Goal: Task Accomplishment & Management: Manage account settings

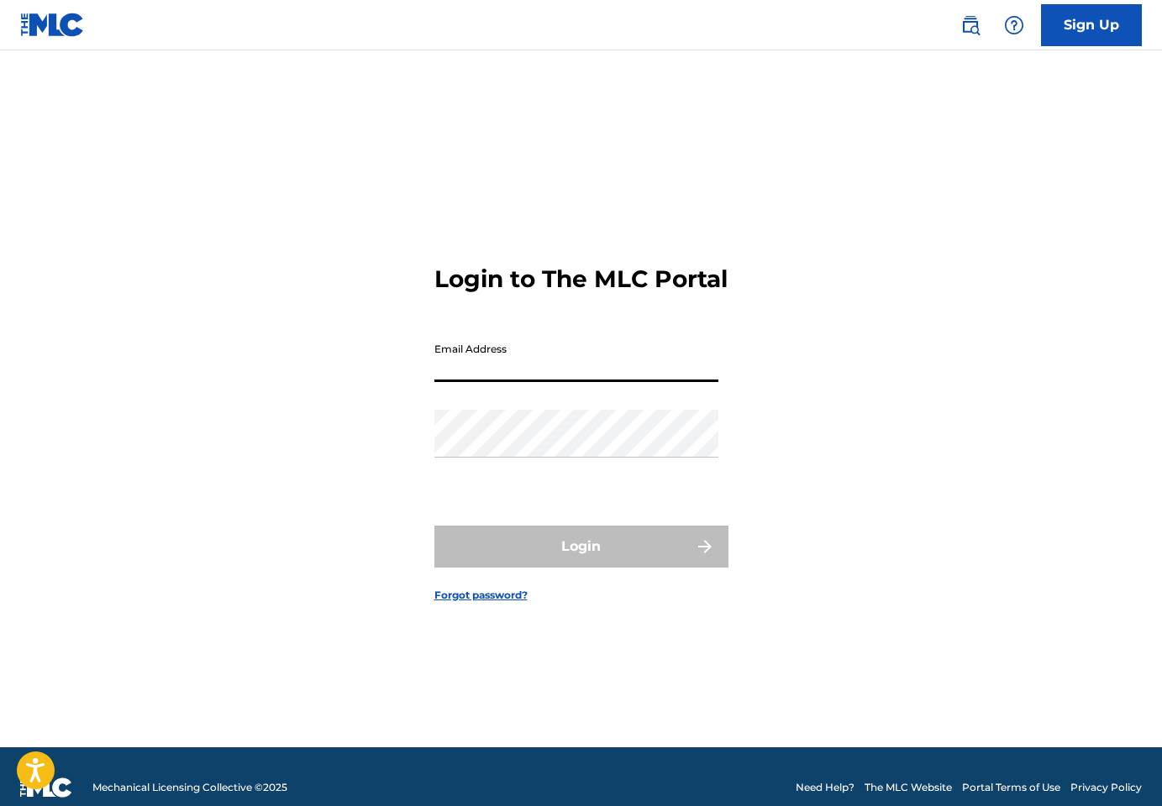
click at [658, 382] on input "Email Address" at bounding box center [576, 358] width 284 height 48
type input "[EMAIL_ADDRESS][DOMAIN_NAME]"
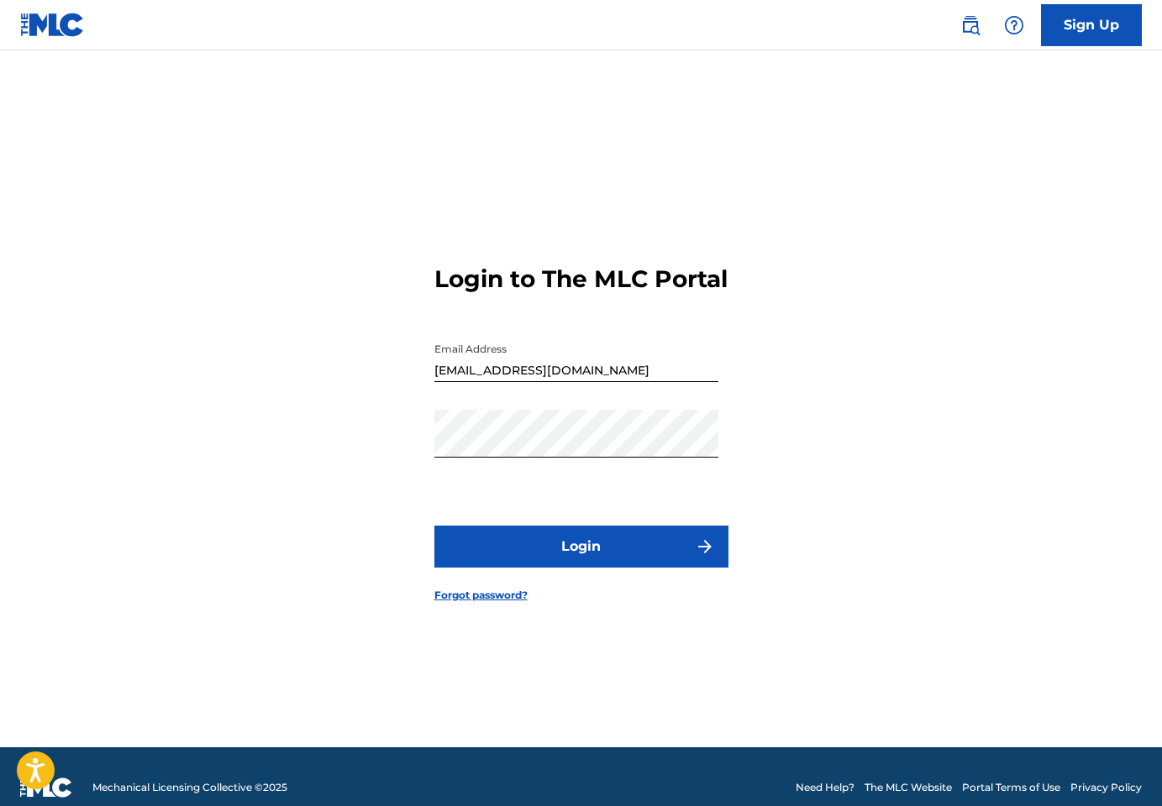
click at [573, 554] on button "Login" at bounding box center [581, 547] width 294 height 42
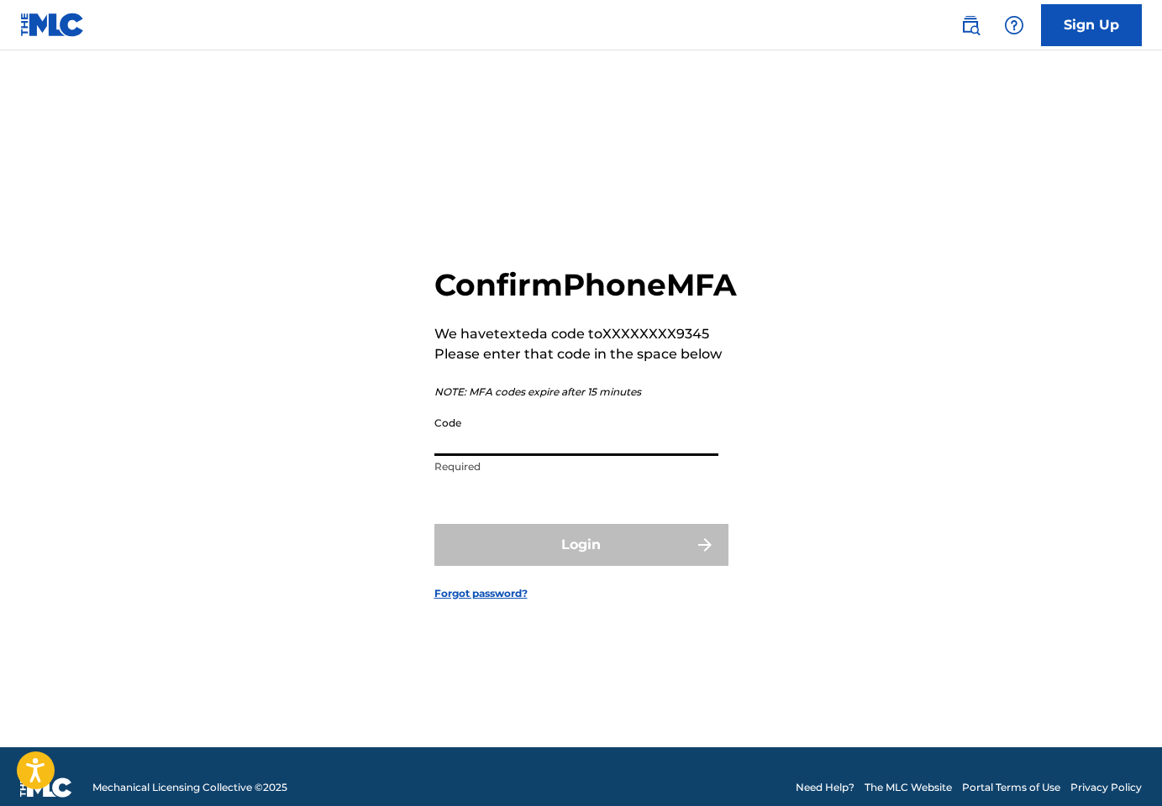
click at [544, 456] on input "Code" at bounding box center [576, 432] width 284 height 48
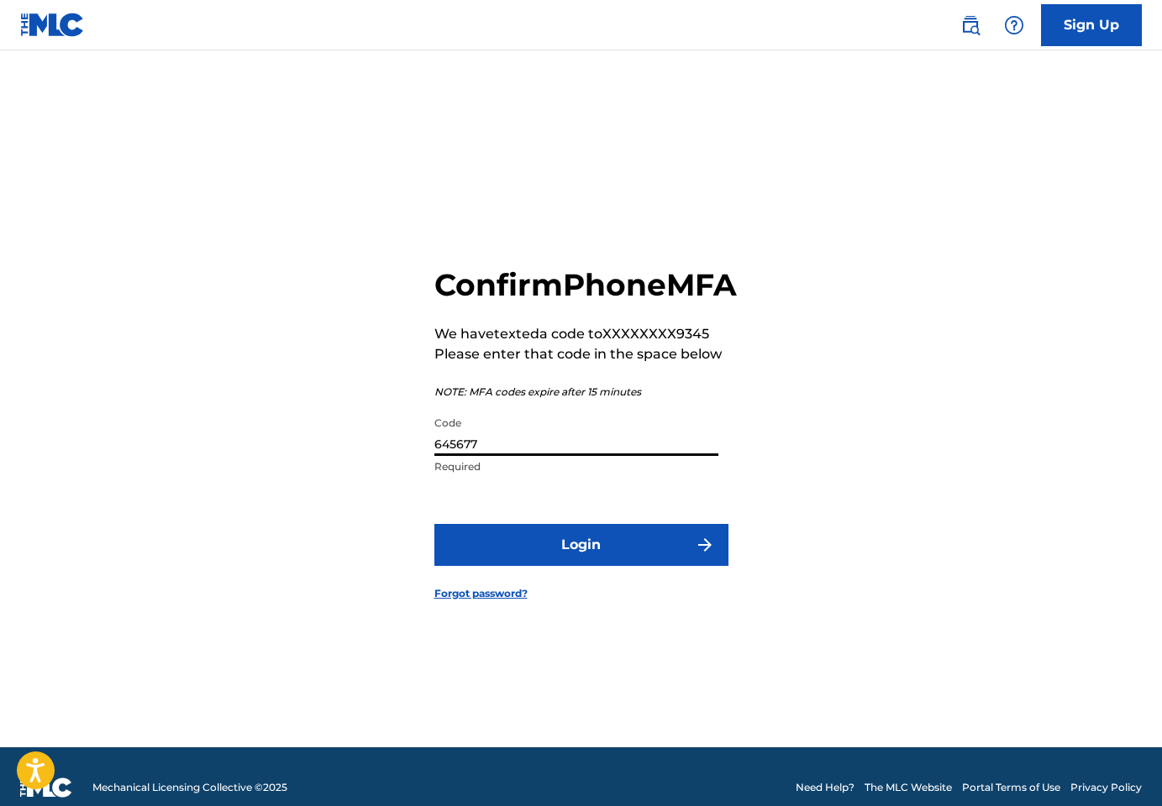
type input "645677"
click at [546, 566] on button "Login" at bounding box center [581, 545] width 294 height 42
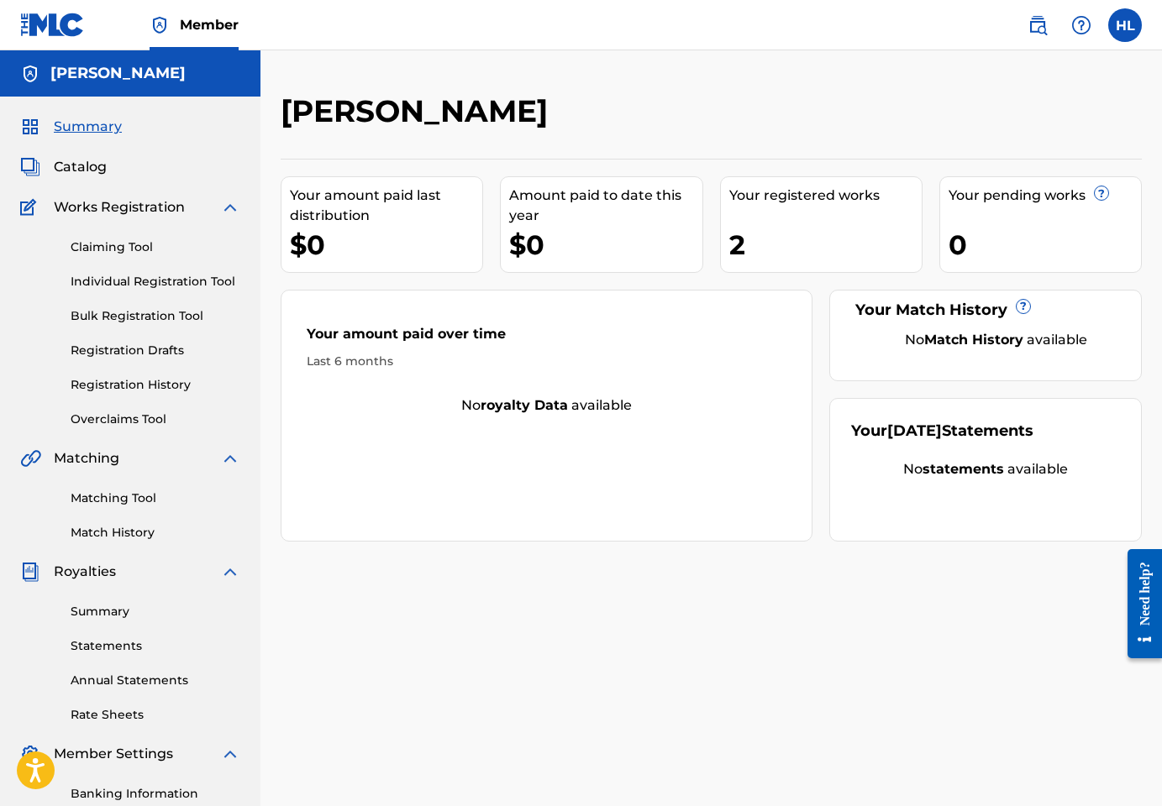
click at [122, 250] on link "Claiming Tool" at bounding box center [156, 248] width 170 height 18
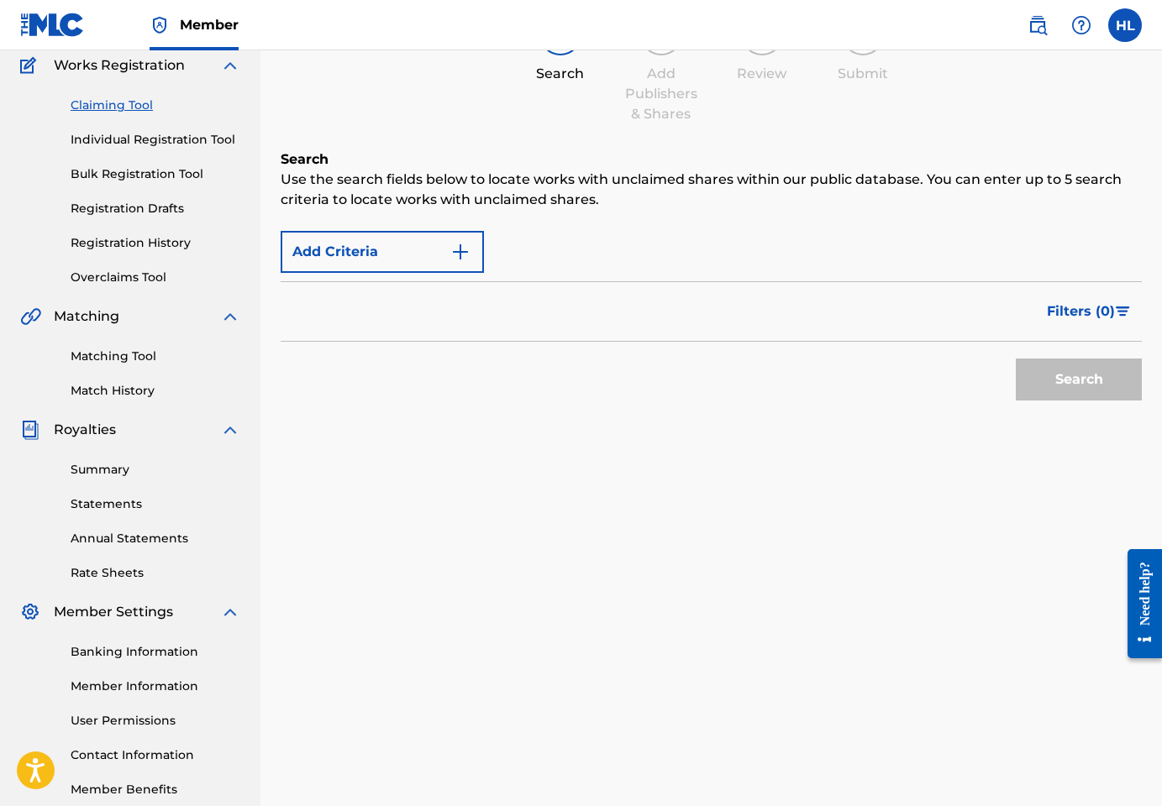
scroll to position [143, 0]
click at [90, 475] on link "Summary" at bounding box center [156, 469] width 170 height 18
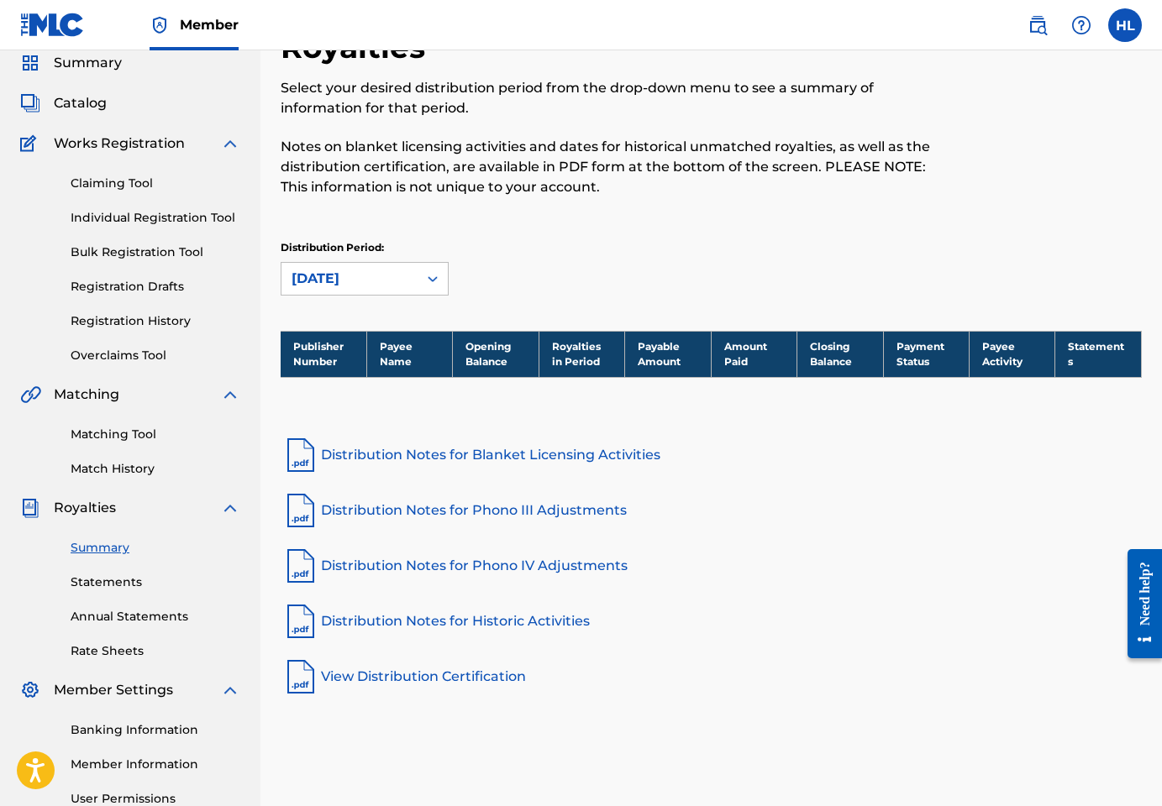
scroll to position [65, 0]
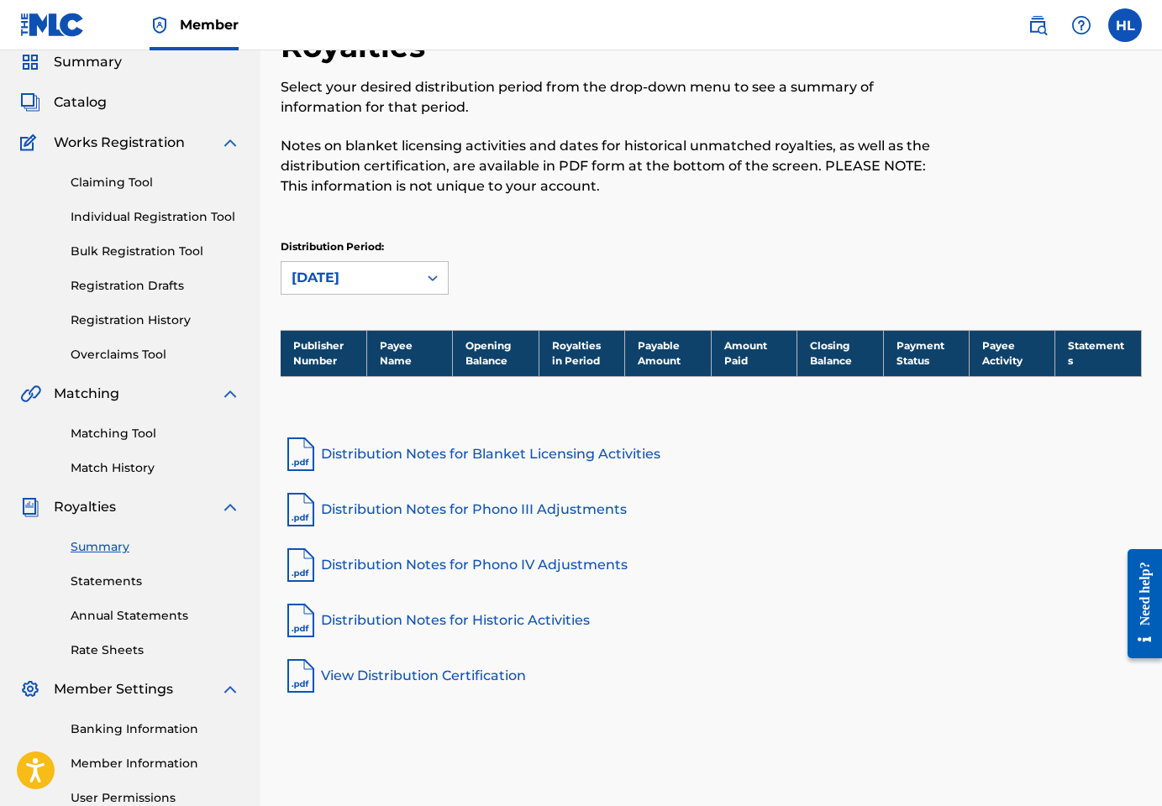
click at [121, 581] on link "Statements" at bounding box center [156, 582] width 170 height 18
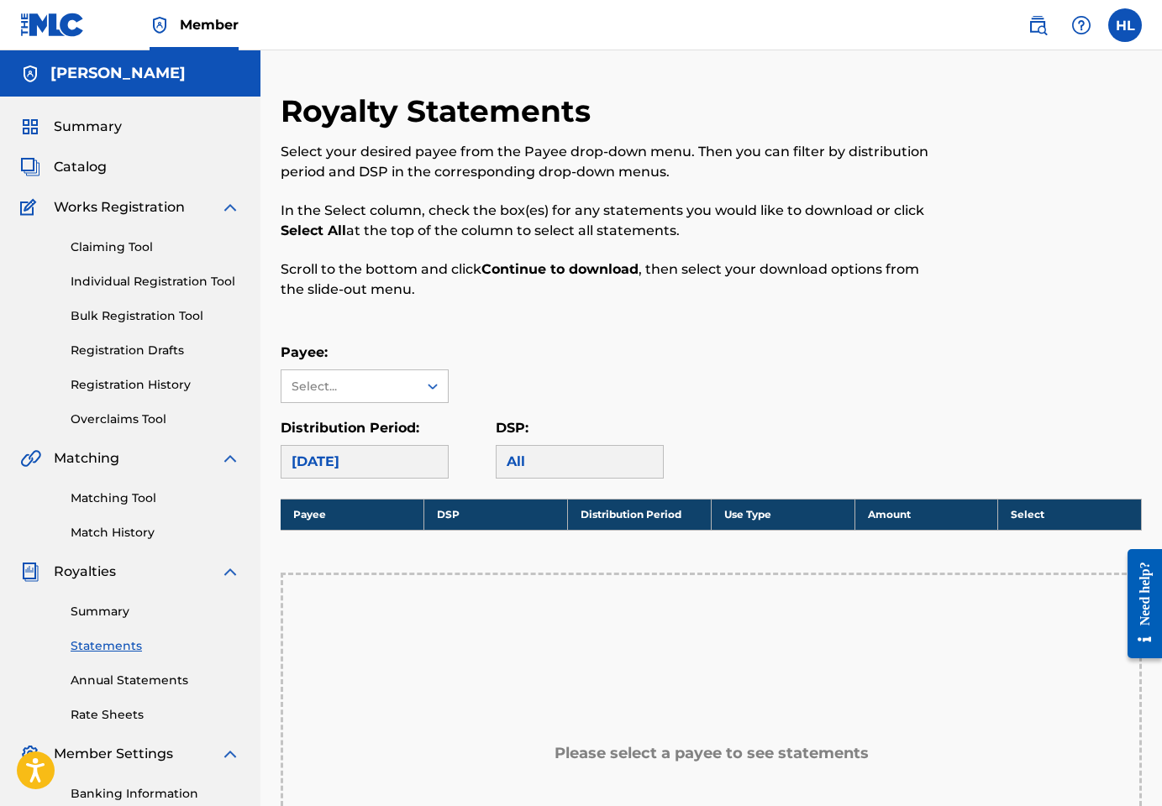
click at [94, 120] on span "Summary" at bounding box center [88, 127] width 68 height 20
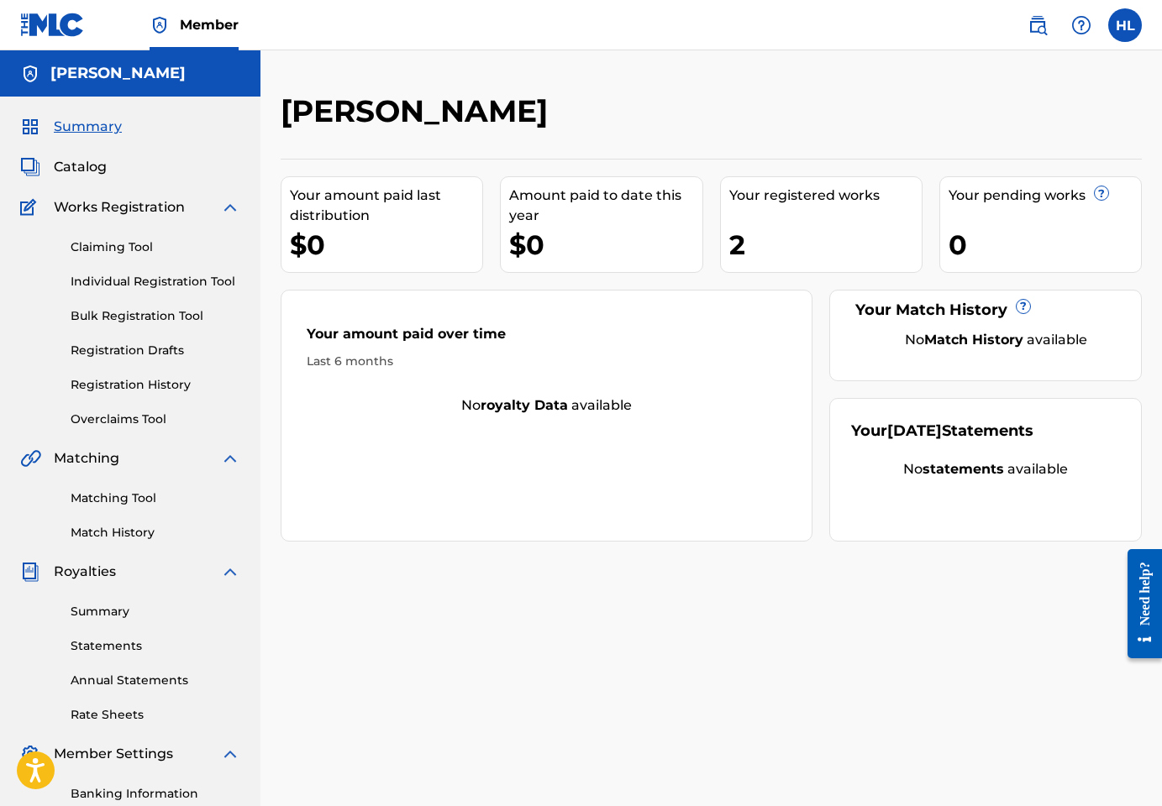
click at [151, 423] on link "Overclaims Tool" at bounding box center [156, 420] width 170 height 18
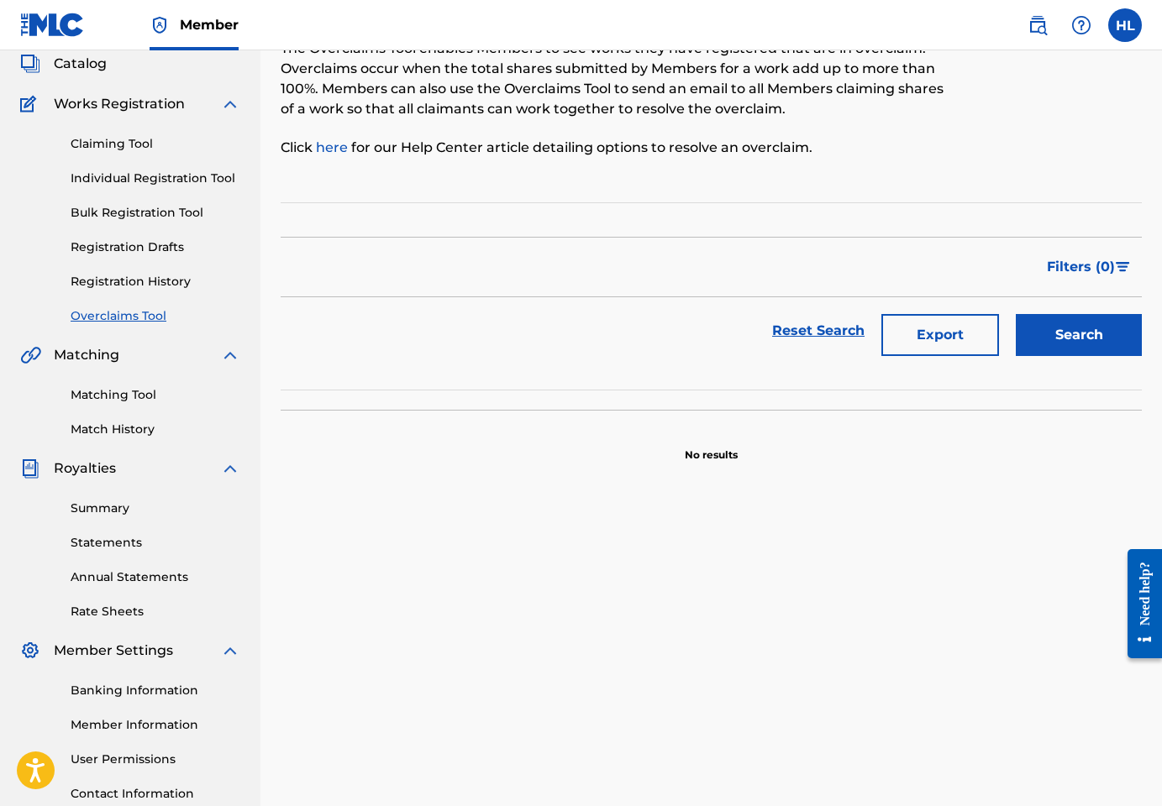
scroll to position [91, 0]
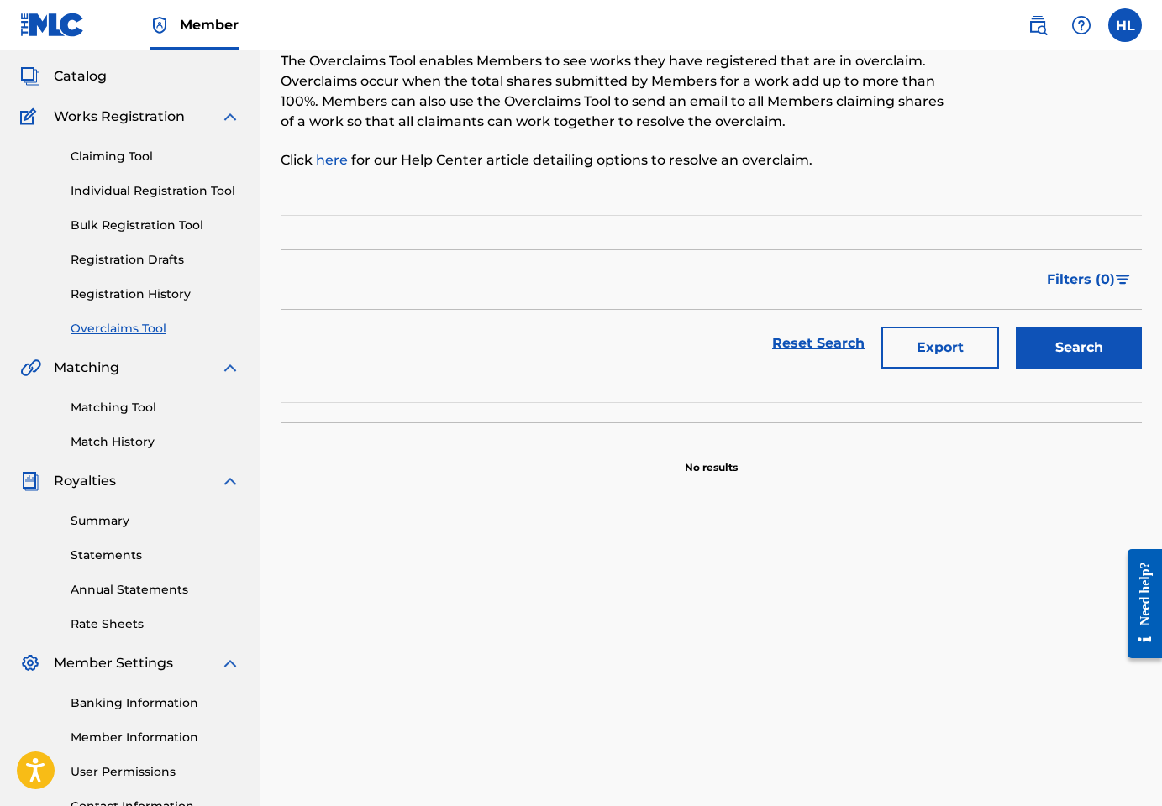
click at [112, 405] on link "Matching Tool" at bounding box center [156, 408] width 170 height 18
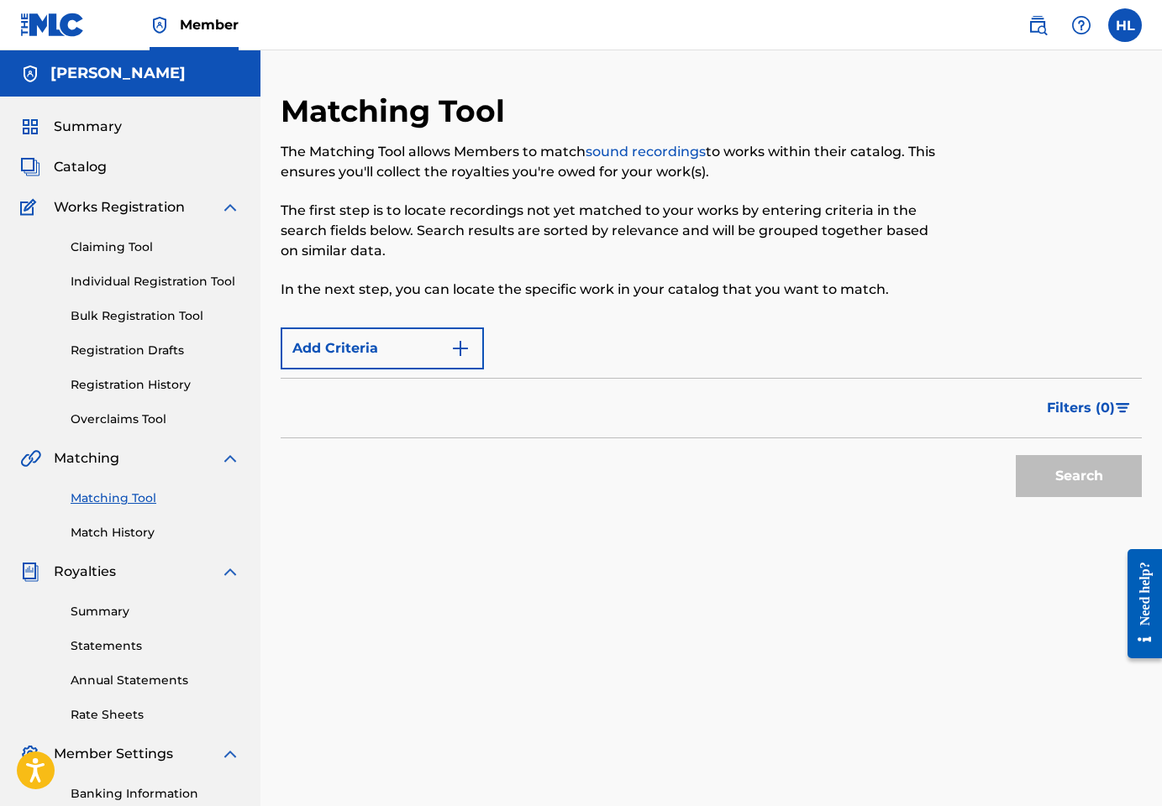
click at [109, 525] on link "Match History" at bounding box center [156, 533] width 170 height 18
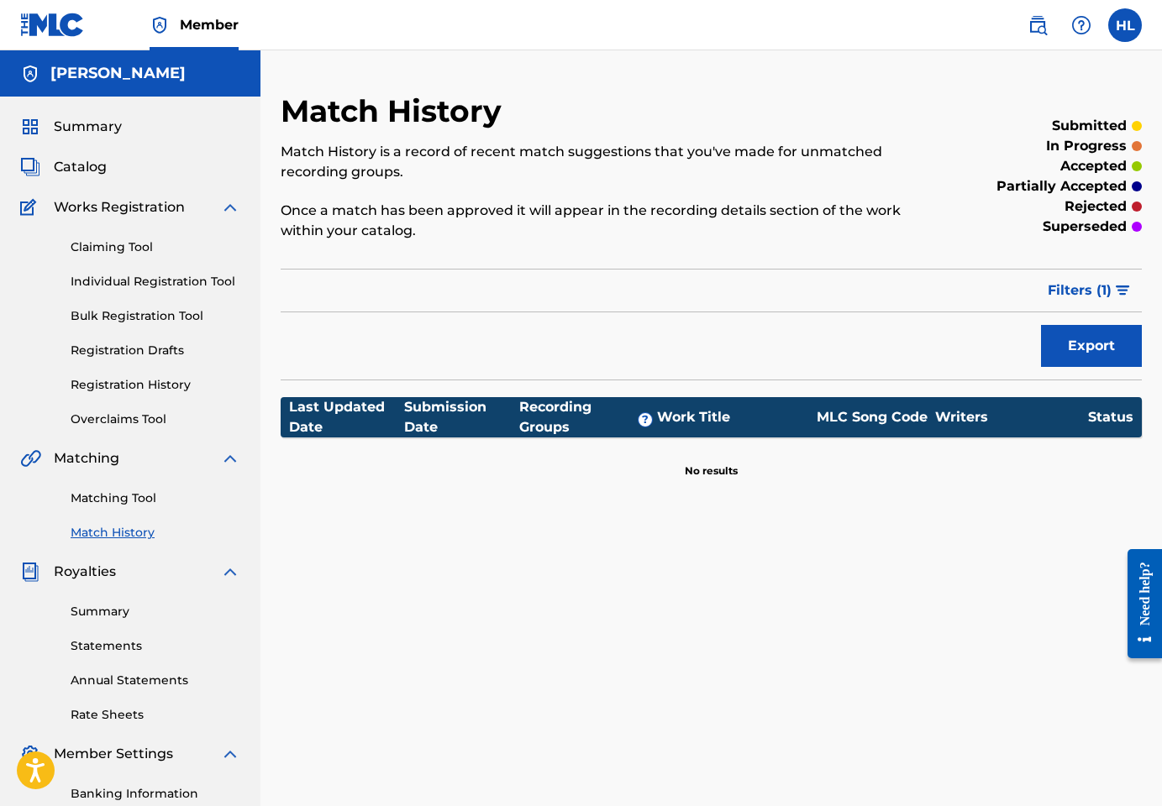
click at [134, 286] on link "Individual Registration Tool" at bounding box center [156, 282] width 170 height 18
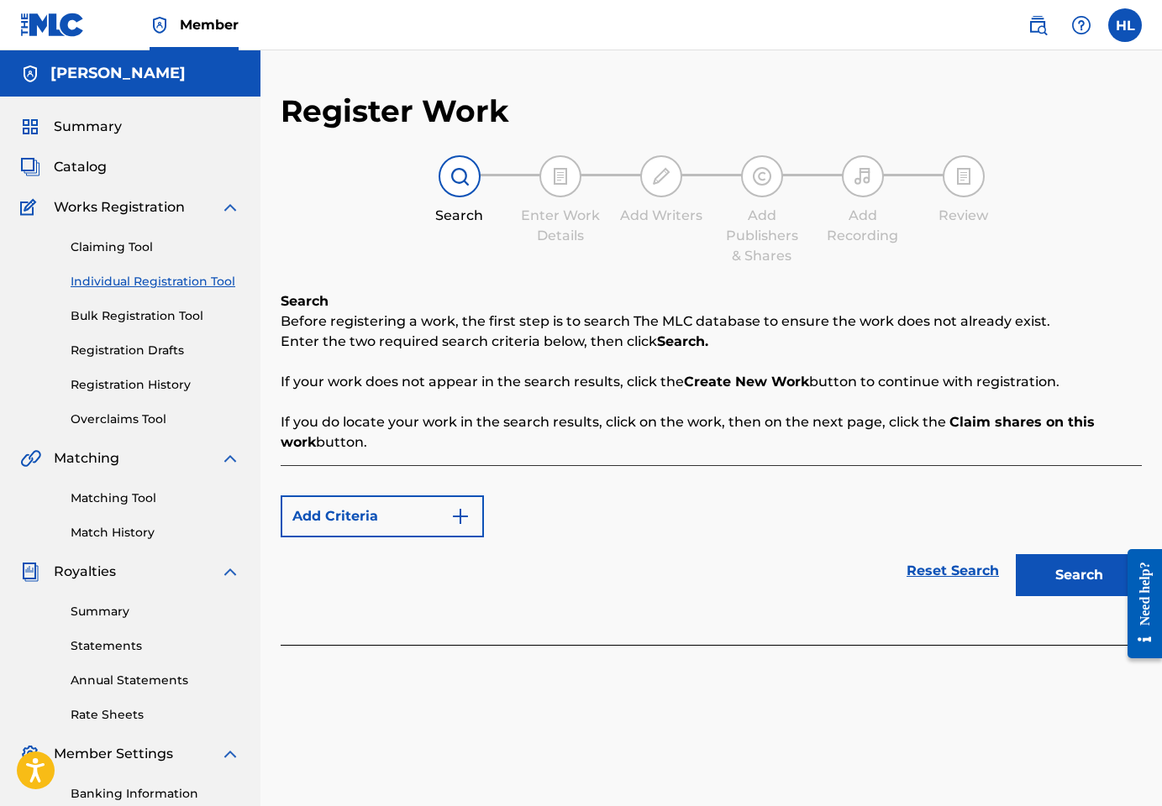
click at [137, 344] on link "Registration Drafts" at bounding box center [156, 351] width 170 height 18
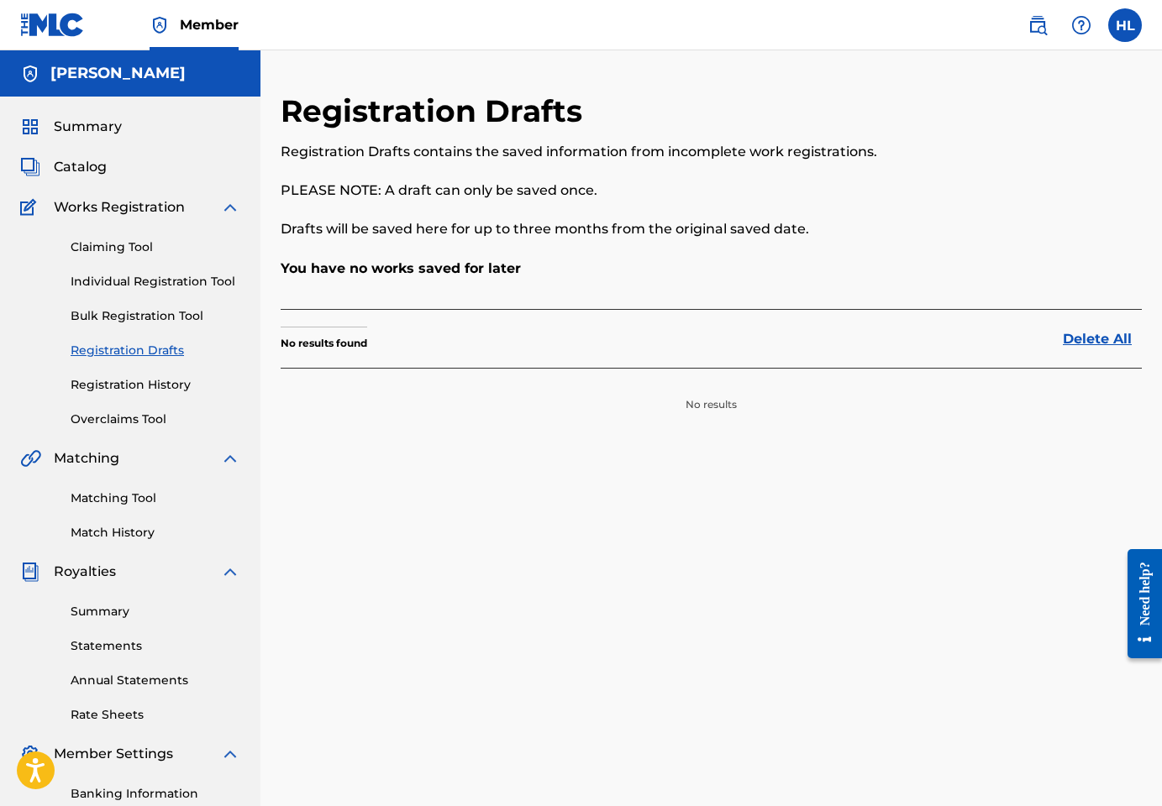
click at [129, 383] on link "Registration History" at bounding box center [156, 385] width 170 height 18
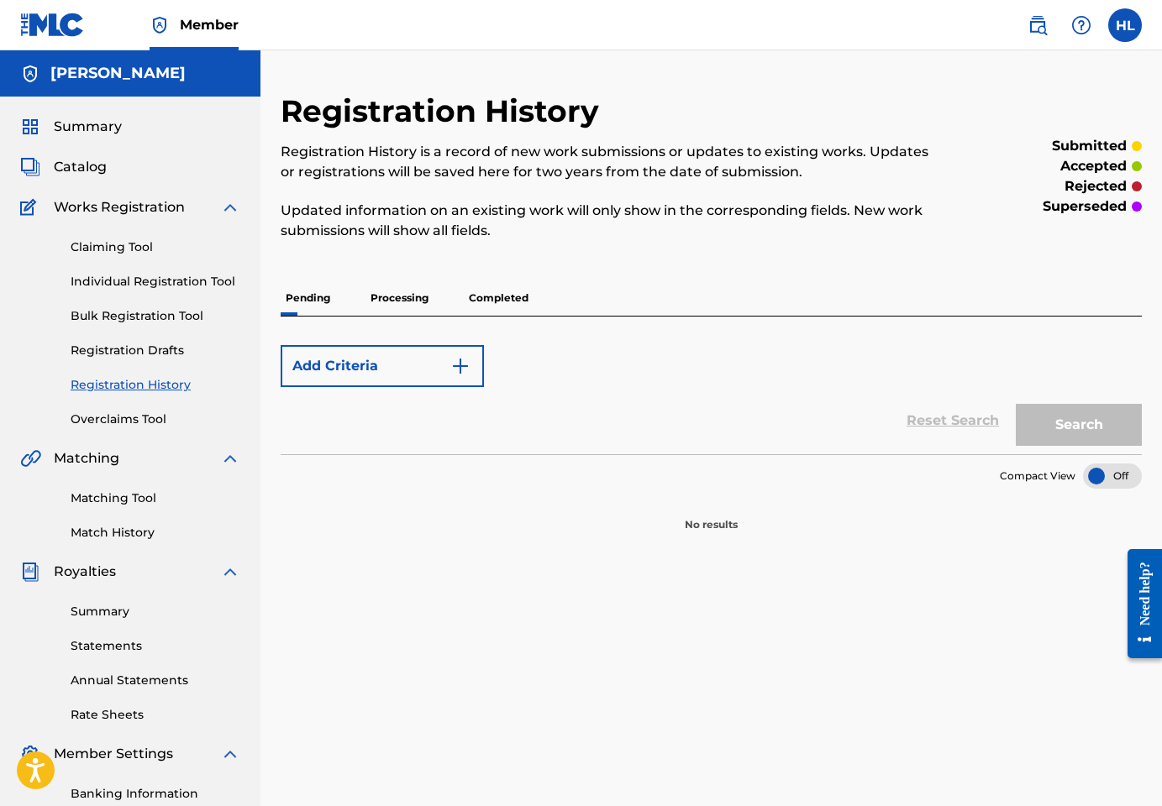
click at [121, 421] on link "Overclaims Tool" at bounding box center [156, 420] width 170 height 18
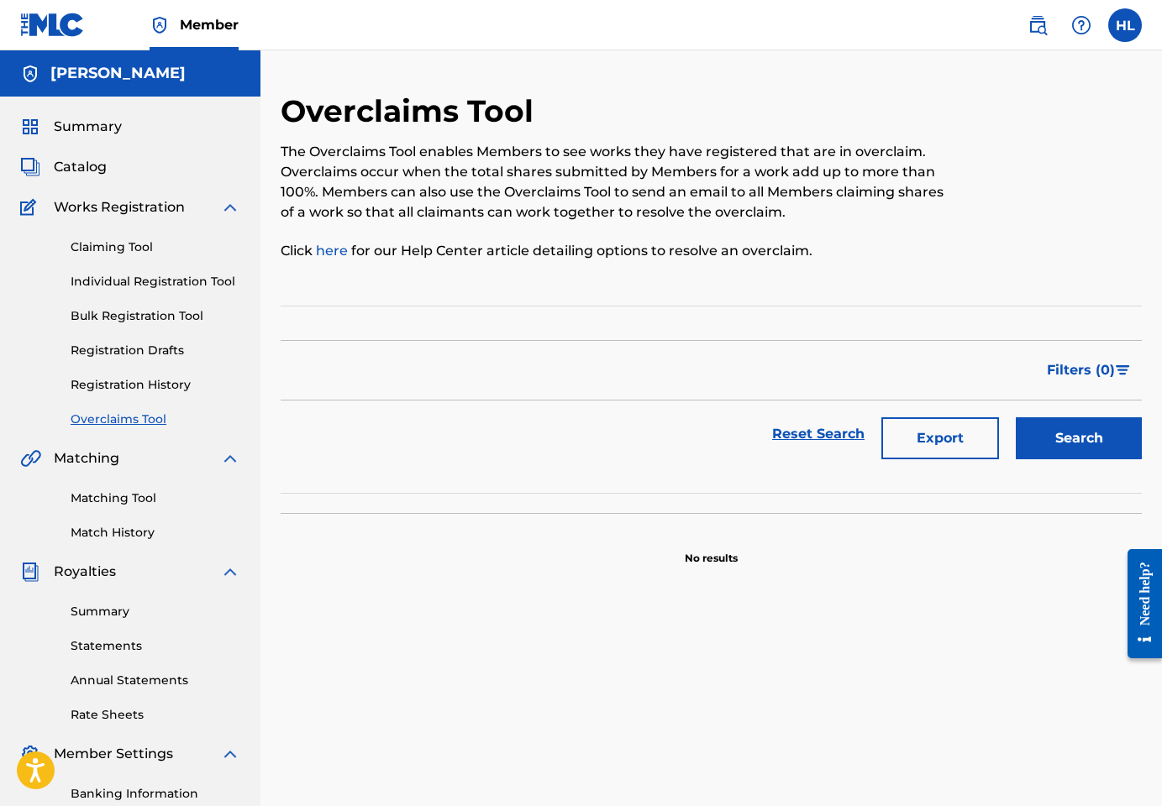
click at [85, 165] on span "Catalog" at bounding box center [80, 167] width 53 height 20
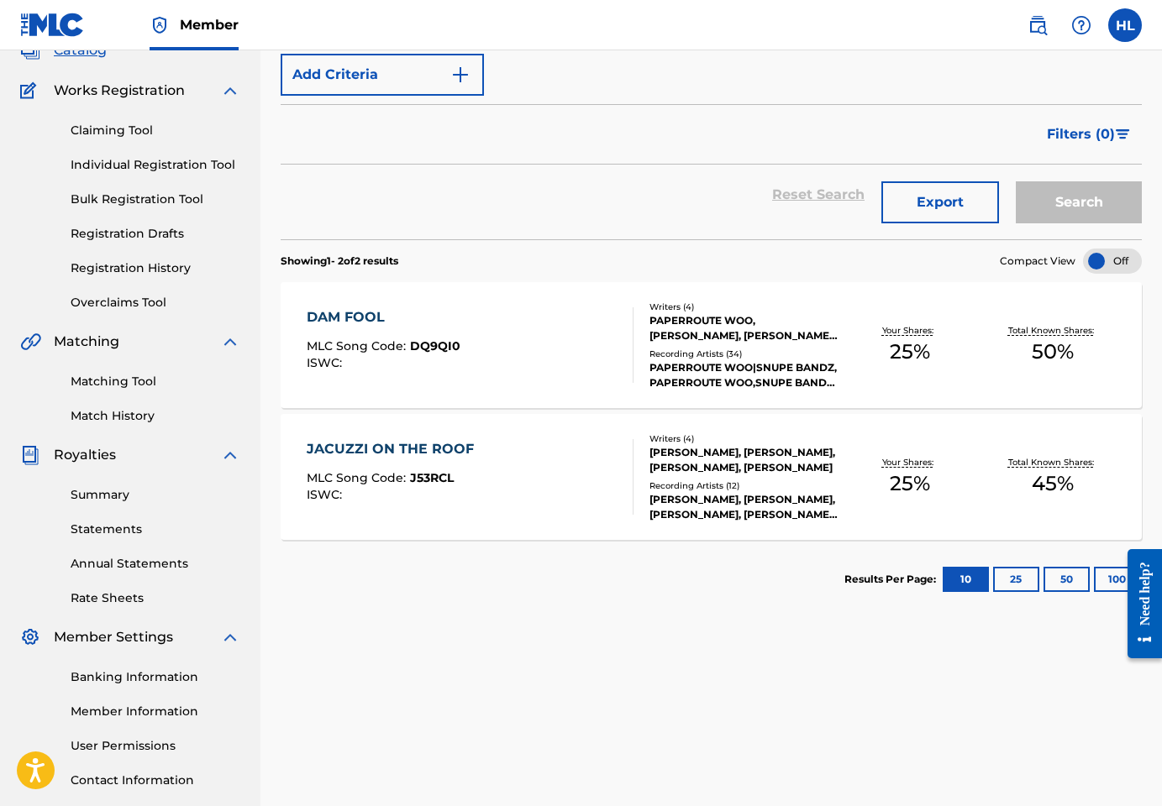
scroll to position [197, 0]
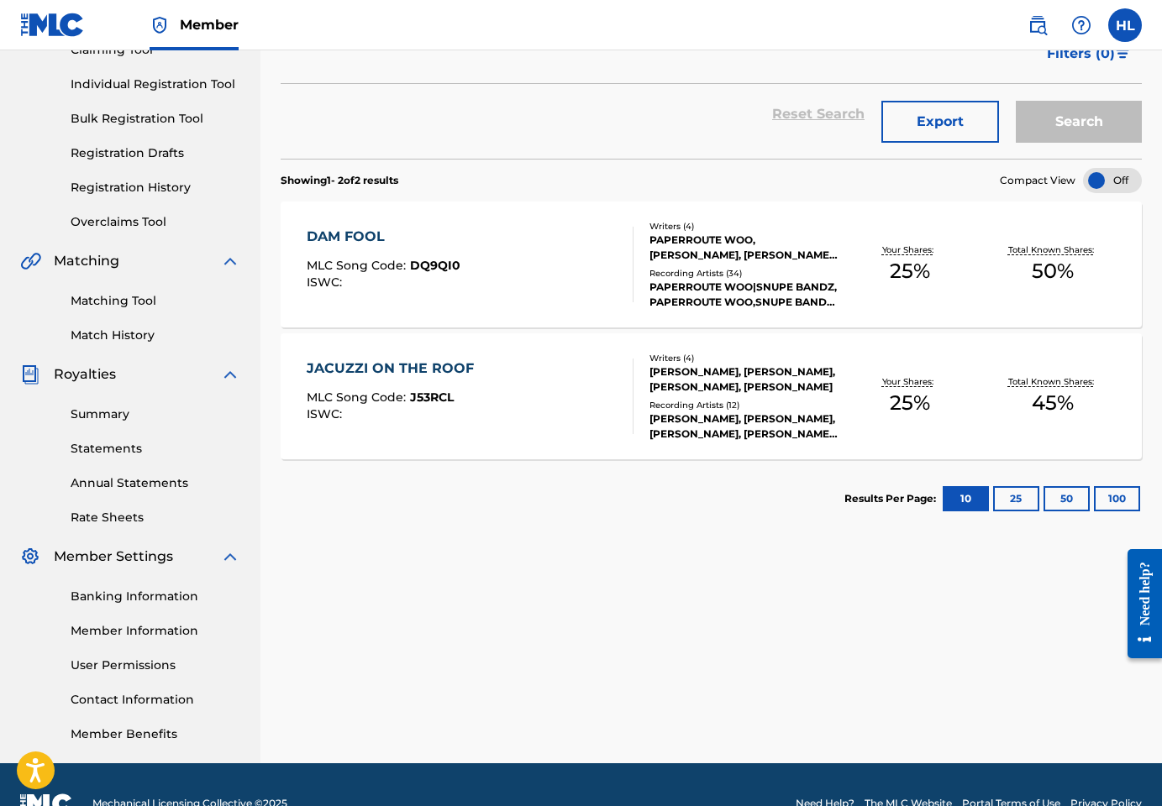
click at [442, 366] on div "JACUZZI ON THE ROOF" at bounding box center [395, 369] width 176 height 20
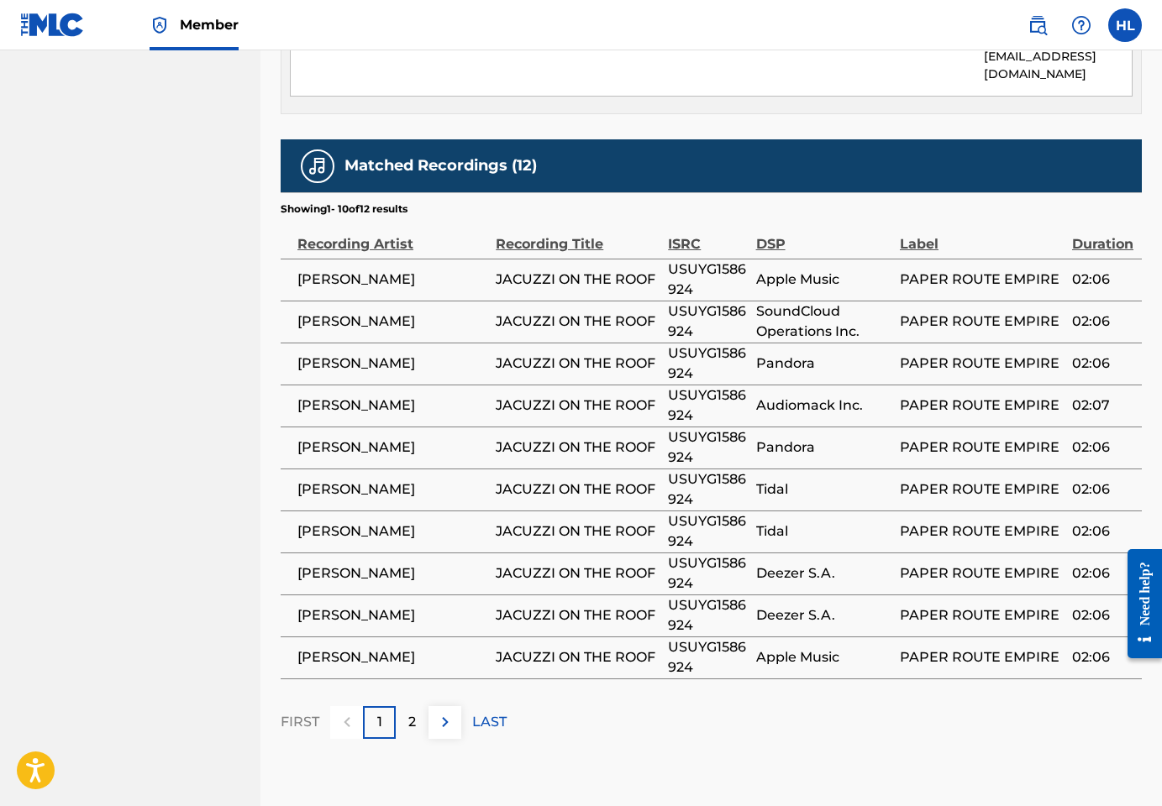
scroll to position [1266, 0]
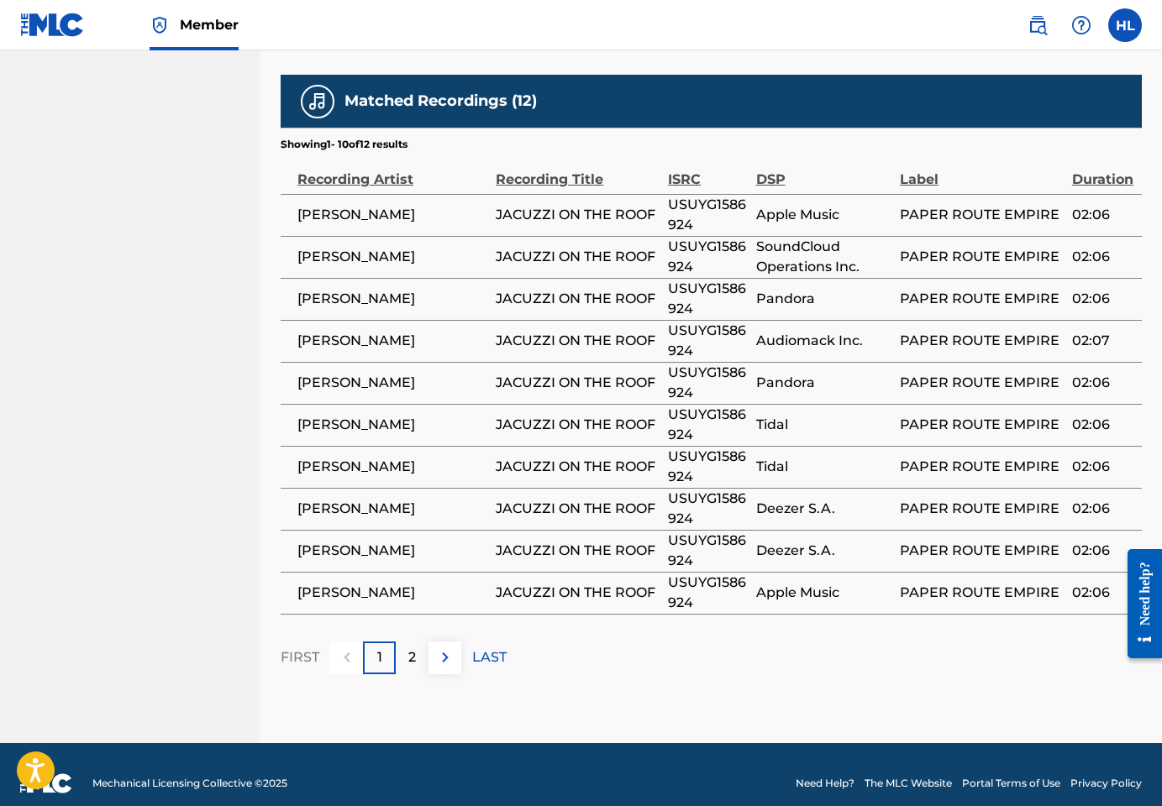
click at [421, 649] on div "2" at bounding box center [412, 658] width 33 height 33
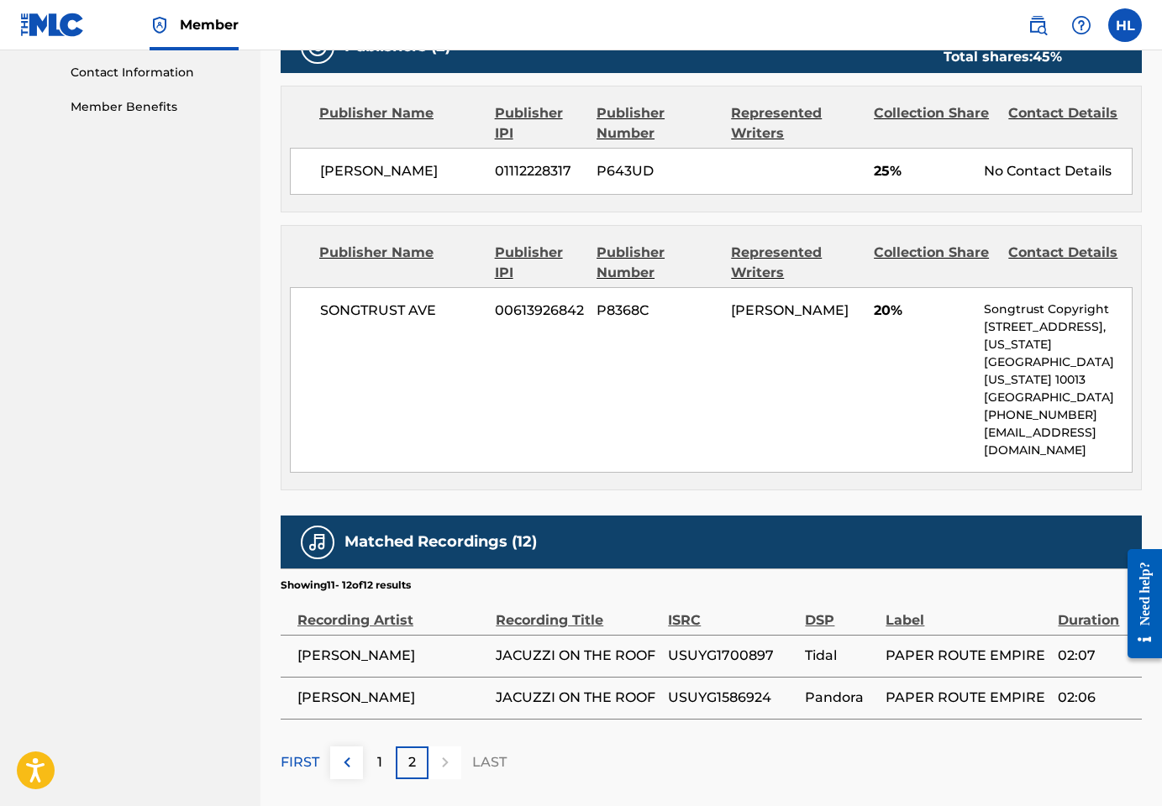
scroll to position [930, 0]
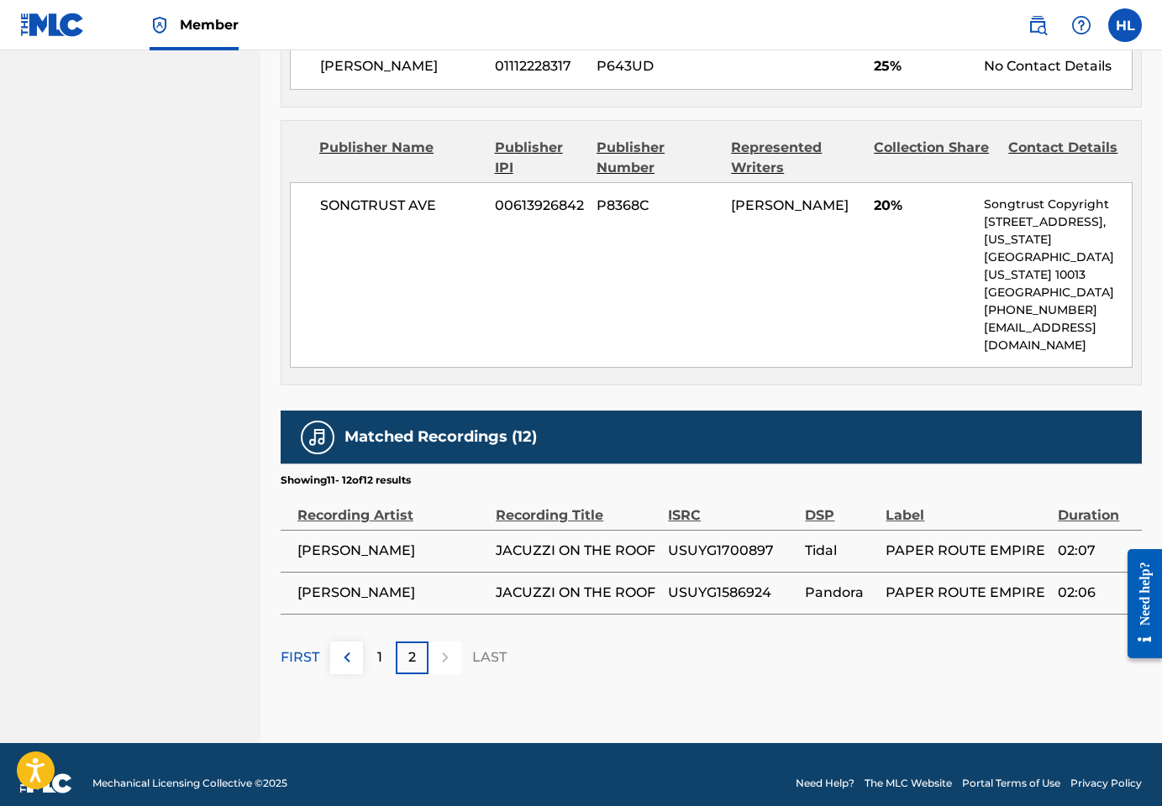
click at [360, 653] on button at bounding box center [346, 658] width 33 height 33
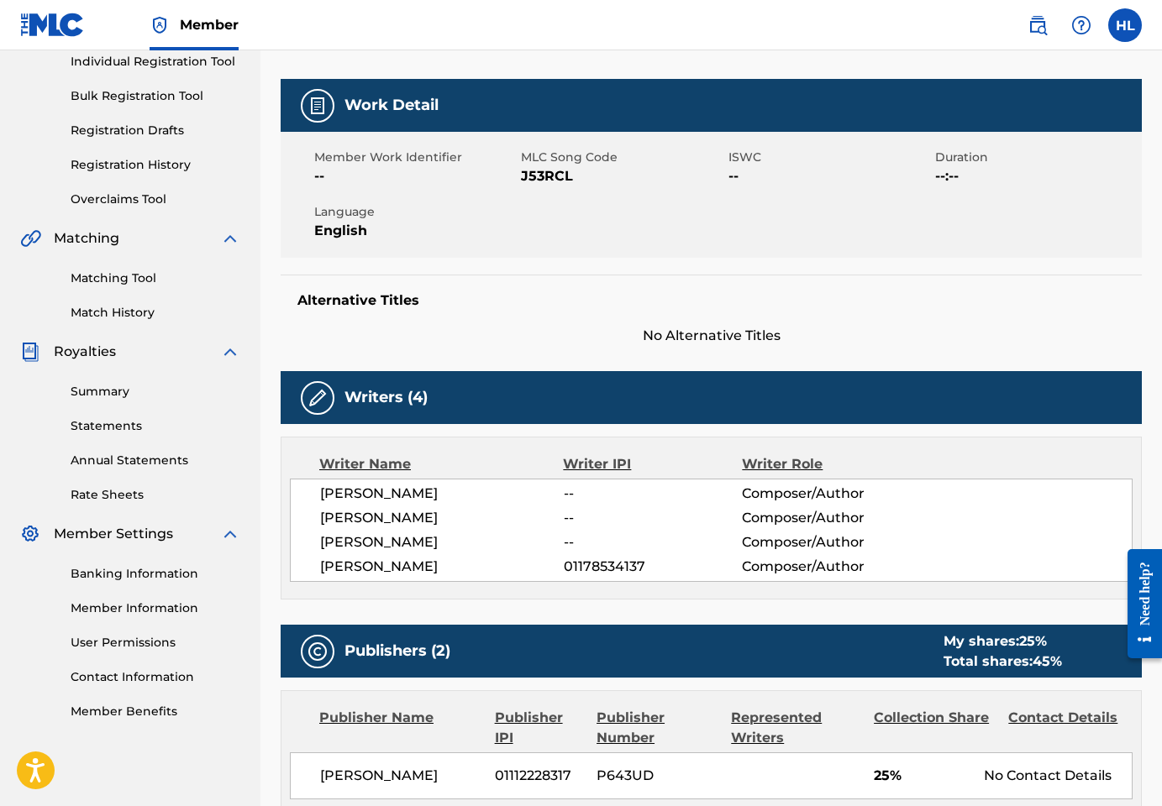
scroll to position [219, 0]
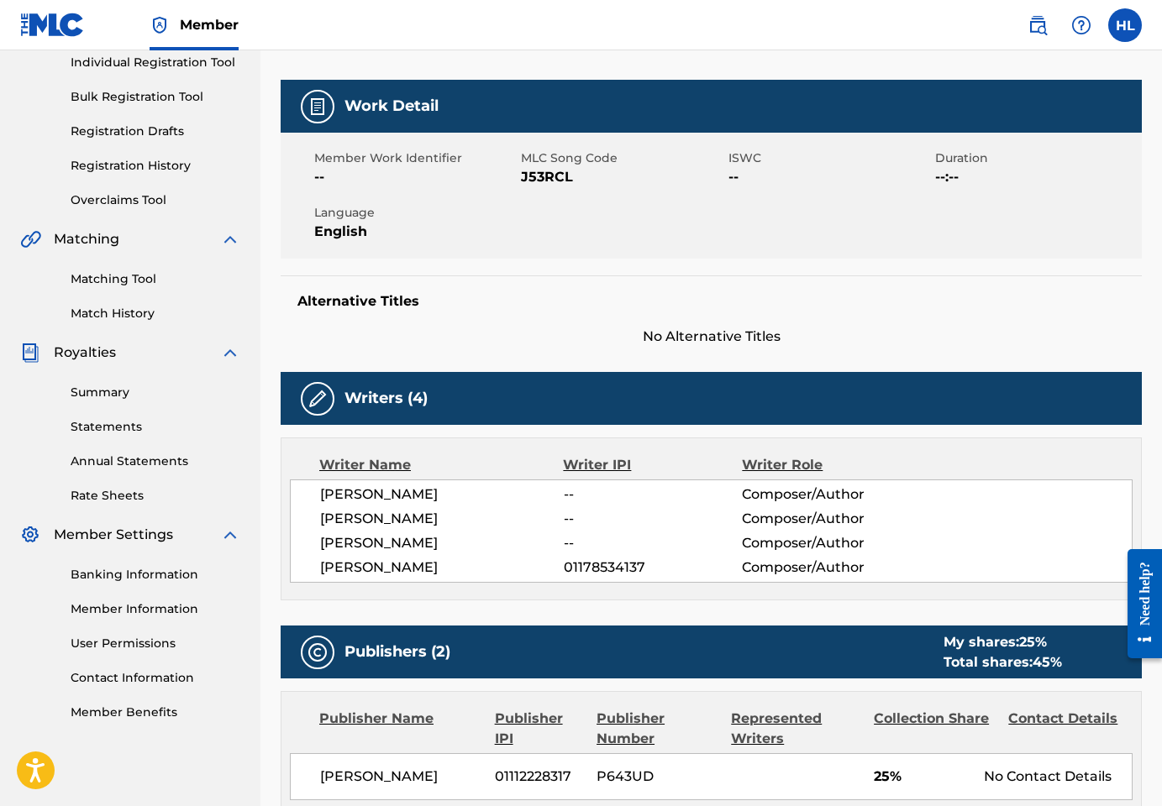
click at [312, 407] on img at bounding box center [317, 399] width 20 height 20
click at [318, 402] on img at bounding box center [317, 399] width 20 height 20
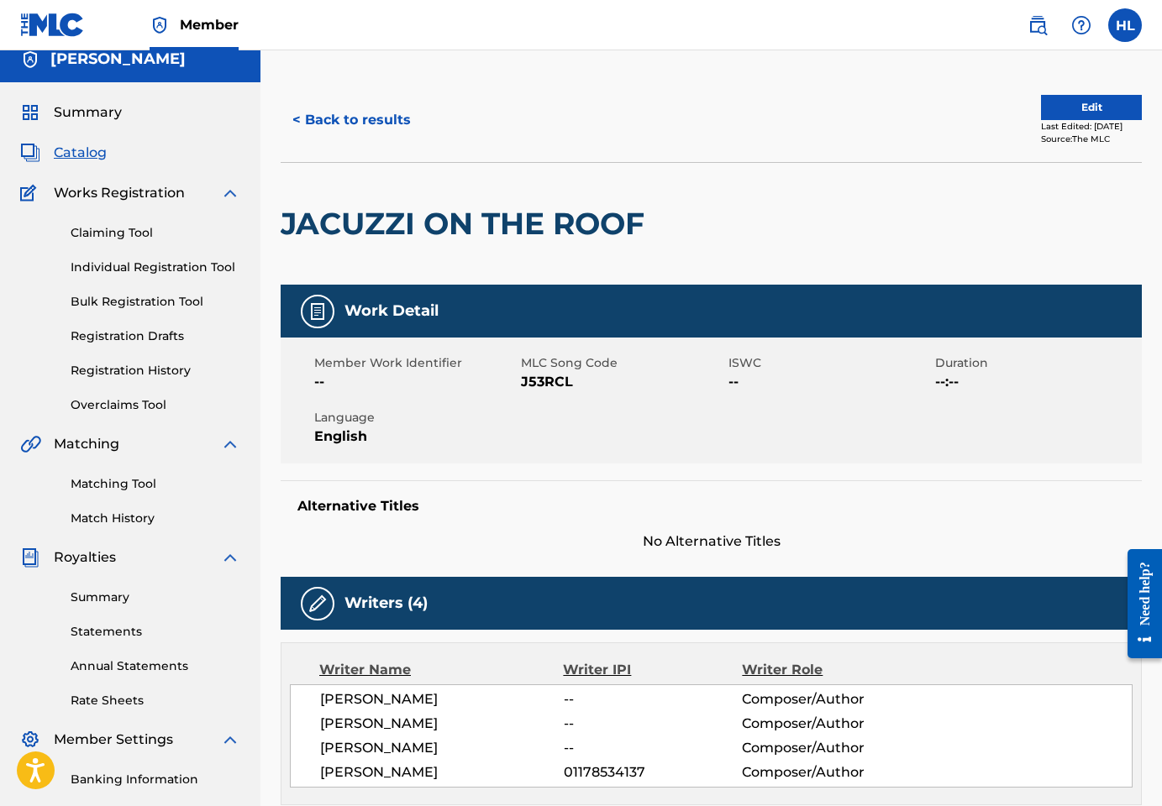
scroll to position [13, 0]
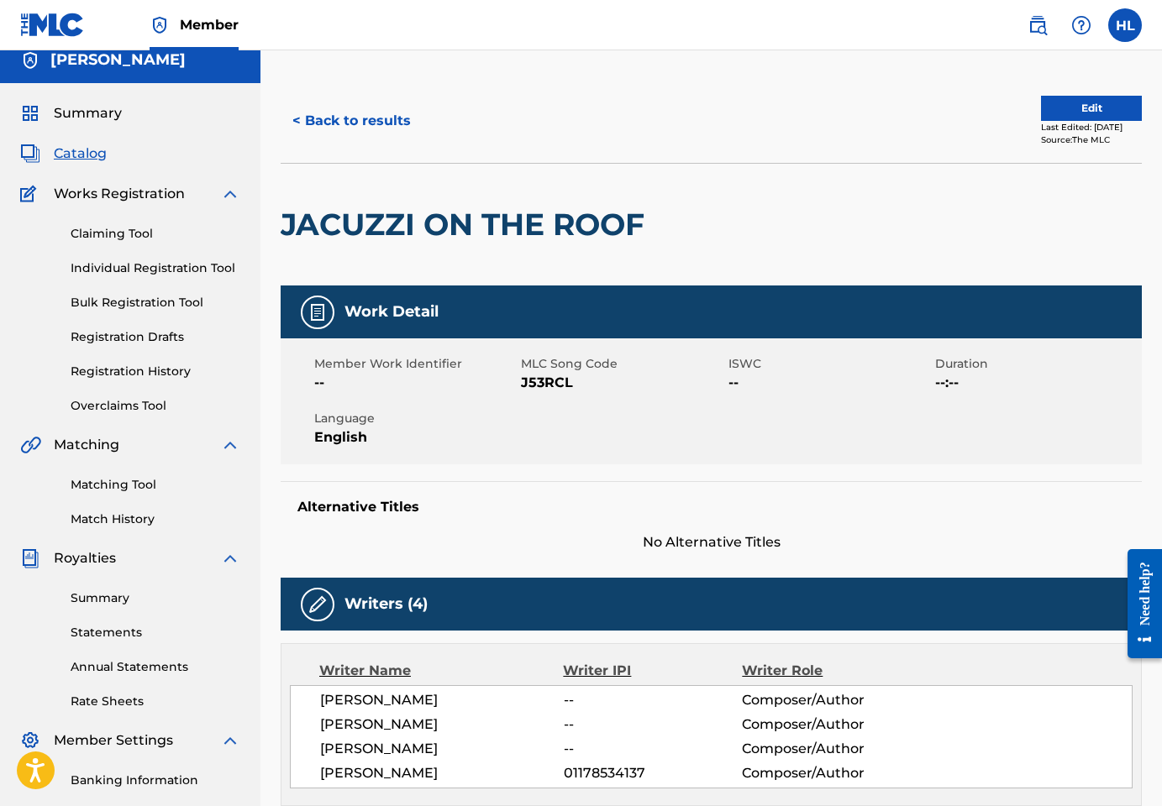
click at [122, 233] on link "Claiming Tool" at bounding box center [156, 234] width 170 height 18
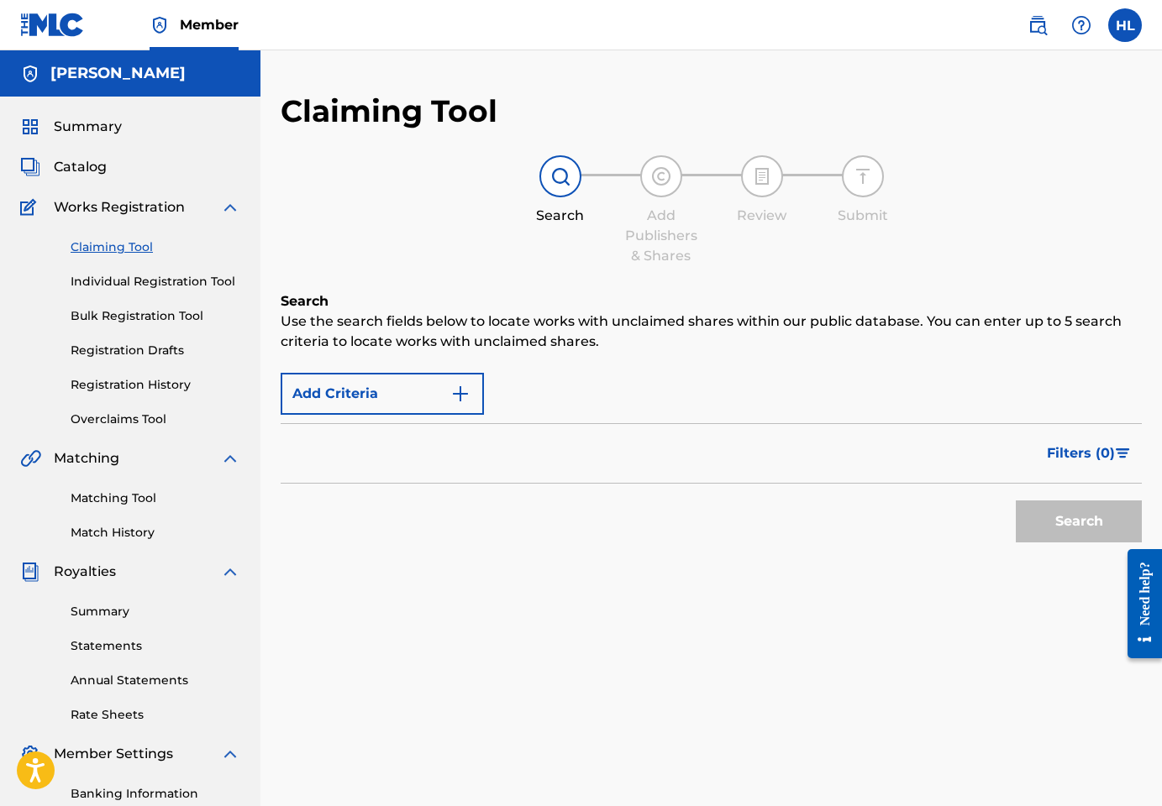
click at [97, 129] on span "Summary" at bounding box center [88, 127] width 68 height 20
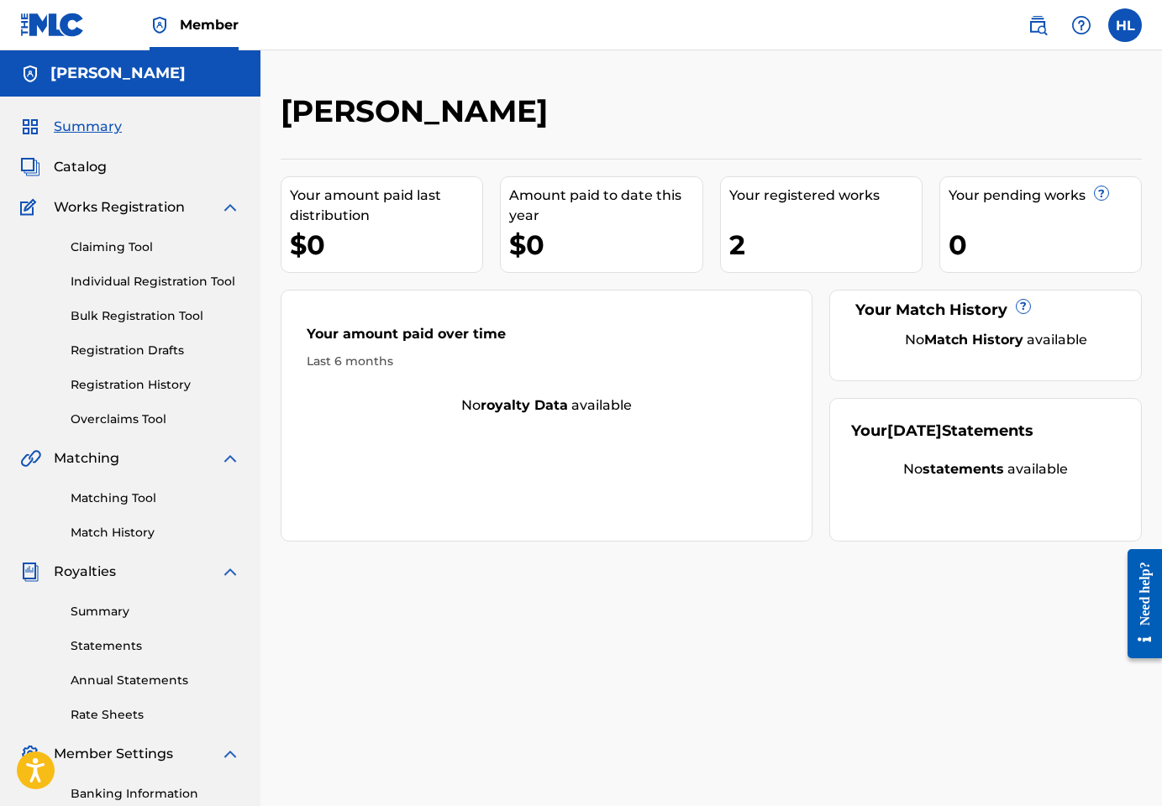
click at [1144, 623] on div "Need help?" at bounding box center [1144, 593] width 23 height 64
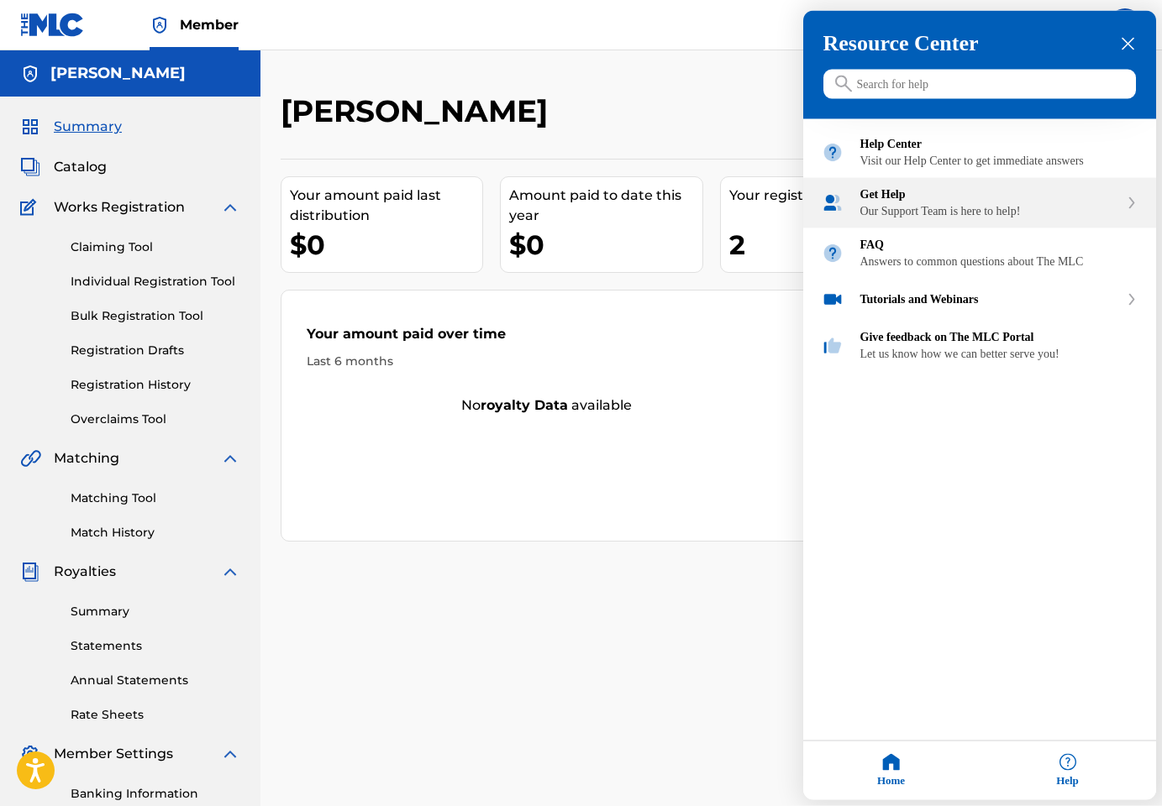
click at [975, 218] on div "Our Support Team is here to help!" at bounding box center [989, 211] width 259 height 13
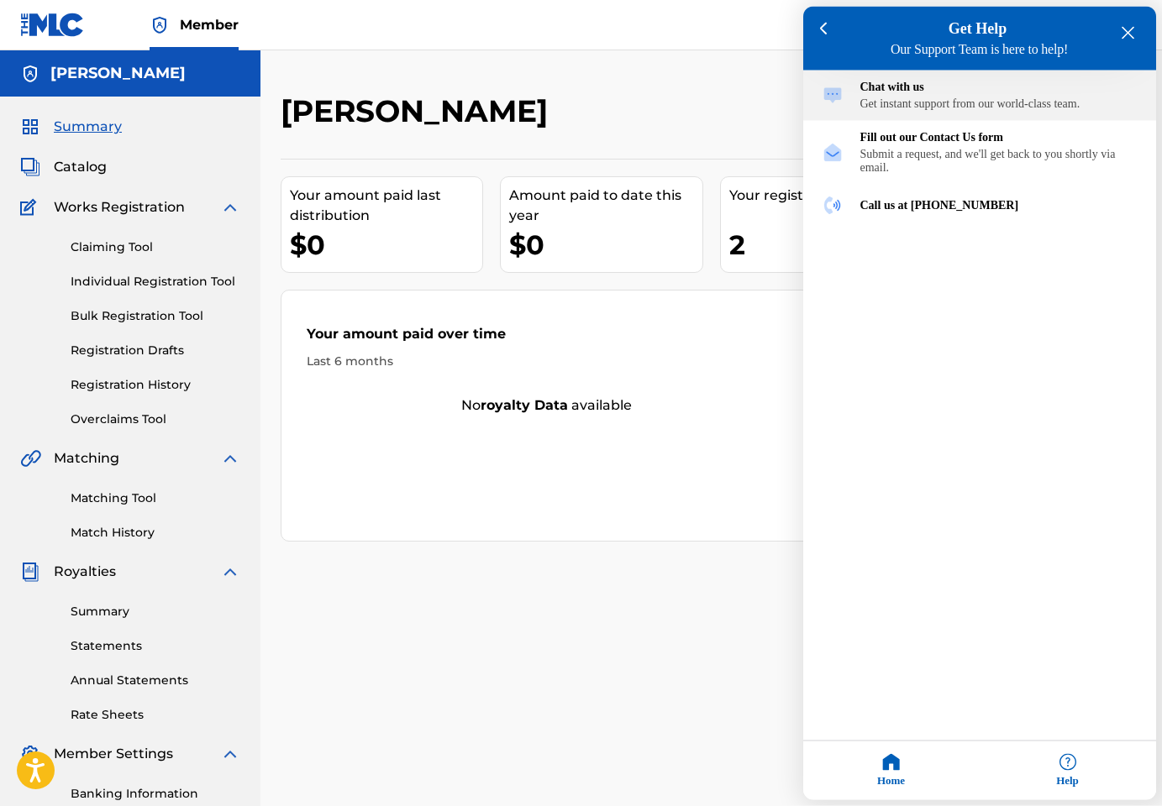
click at [1016, 97] on div "Chat with us Get instant support from our world-class team." at bounding box center [998, 96] width 277 height 30
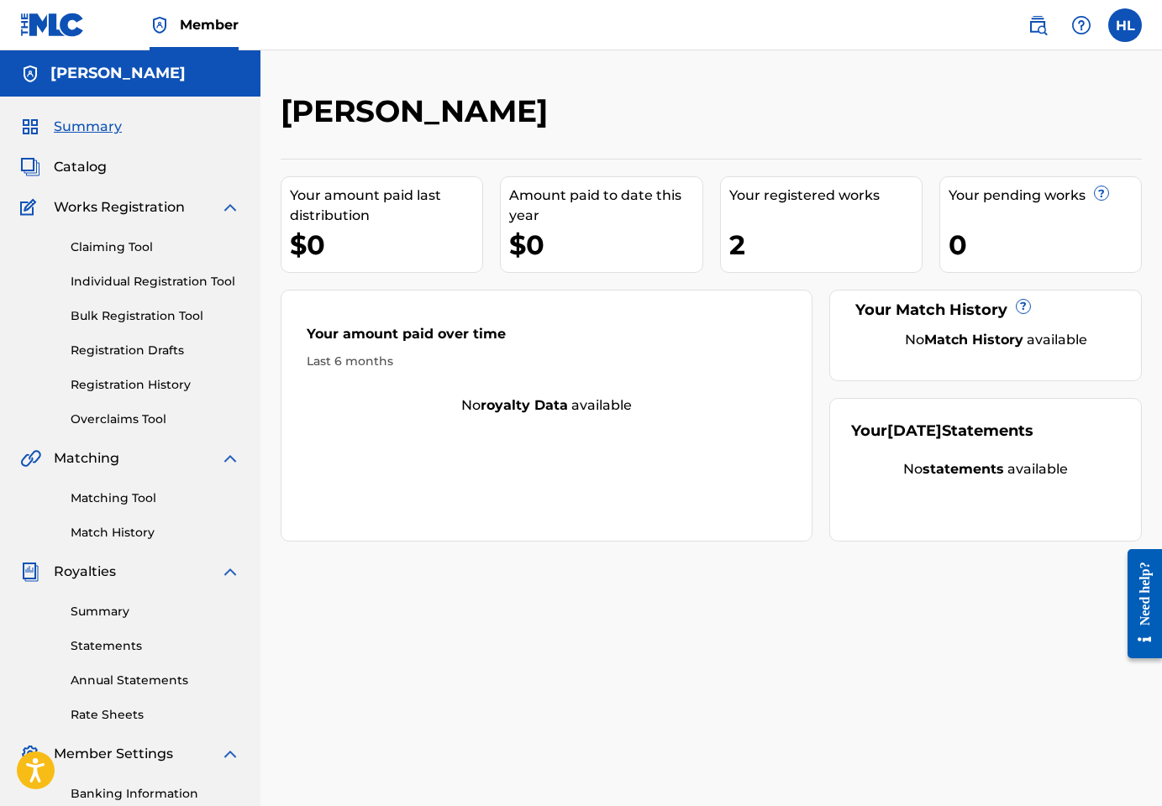
click at [1146, 612] on div "Need help?" at bounding box center [1144, 593] width 23 height 64
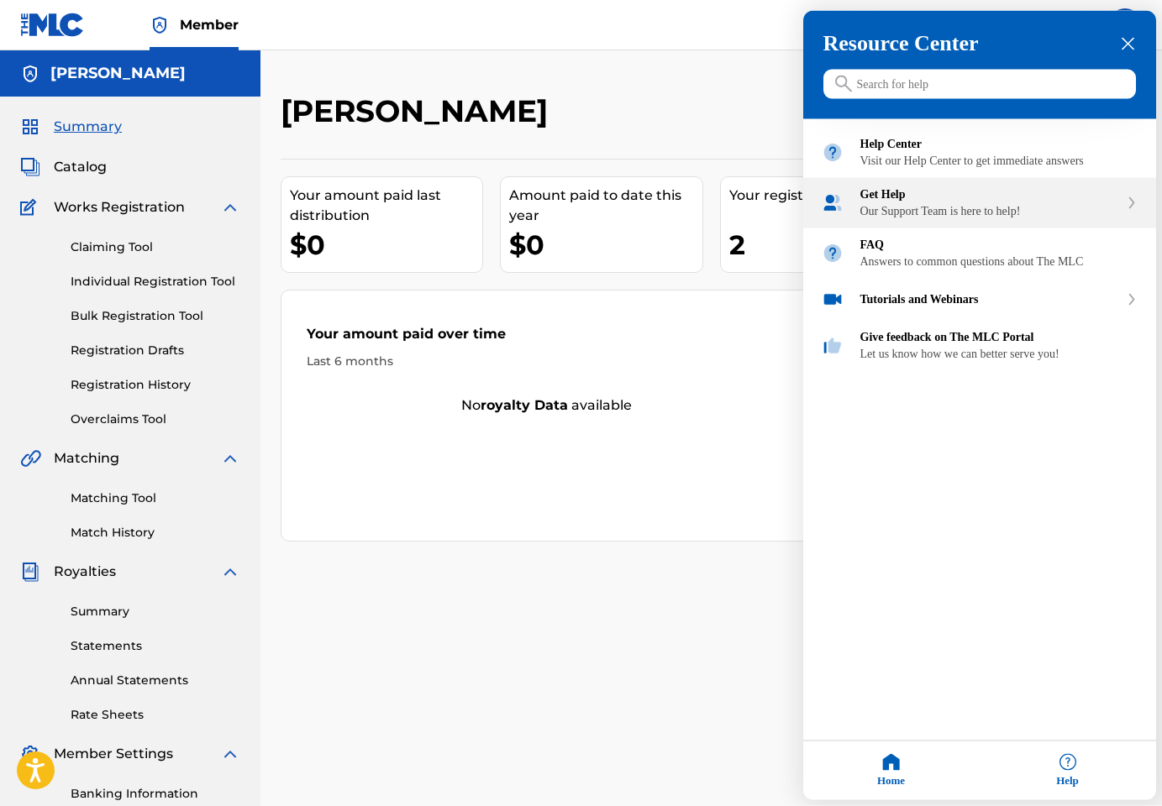
click at [1040, 202] on div "Get Help" at bounding box center [989, 194] width 259 height 13
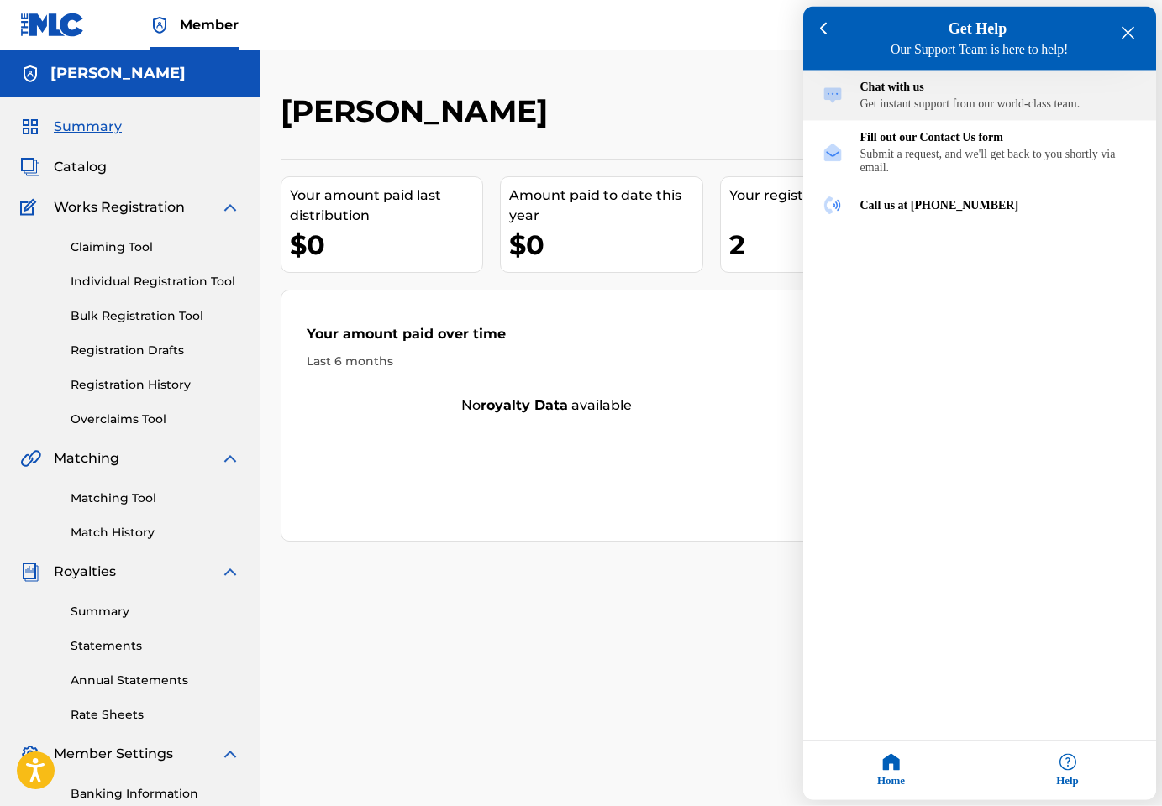
click at [968, 103] on div "Get instant support from our world-class team." at bounding box center [998, 103] width 277 height 13
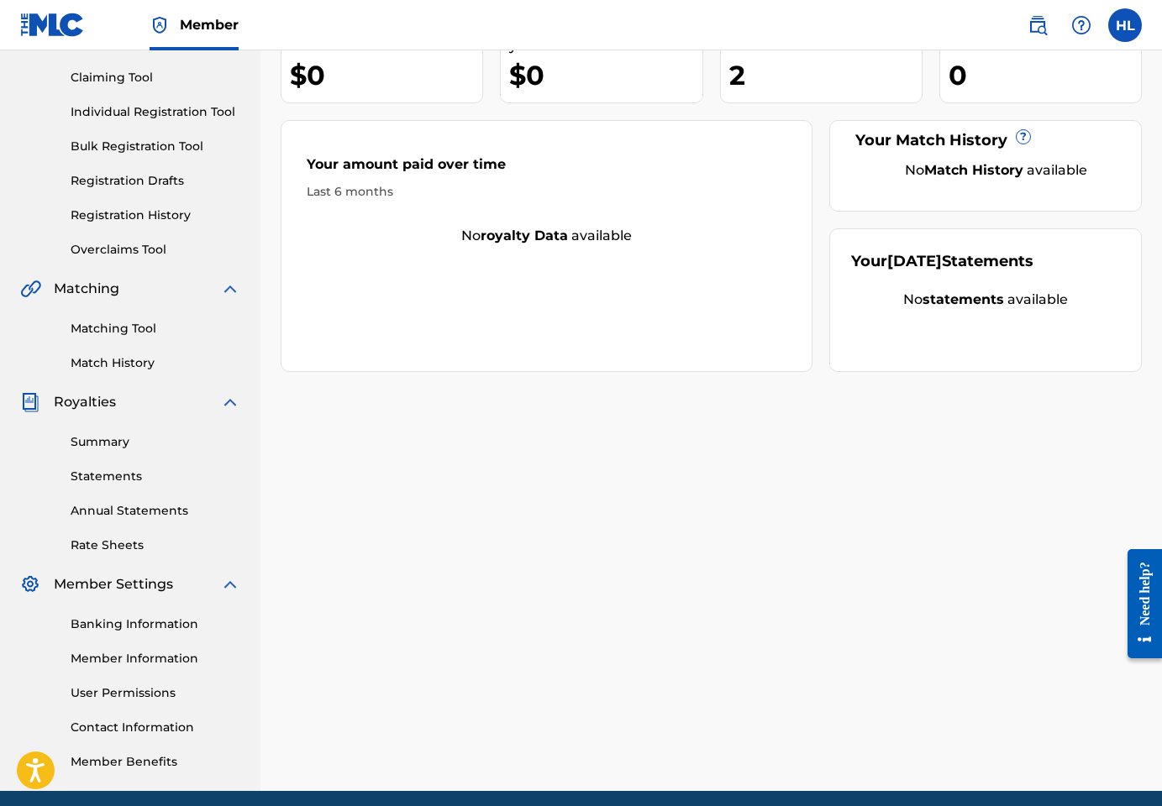
scroll to position [235, 0]
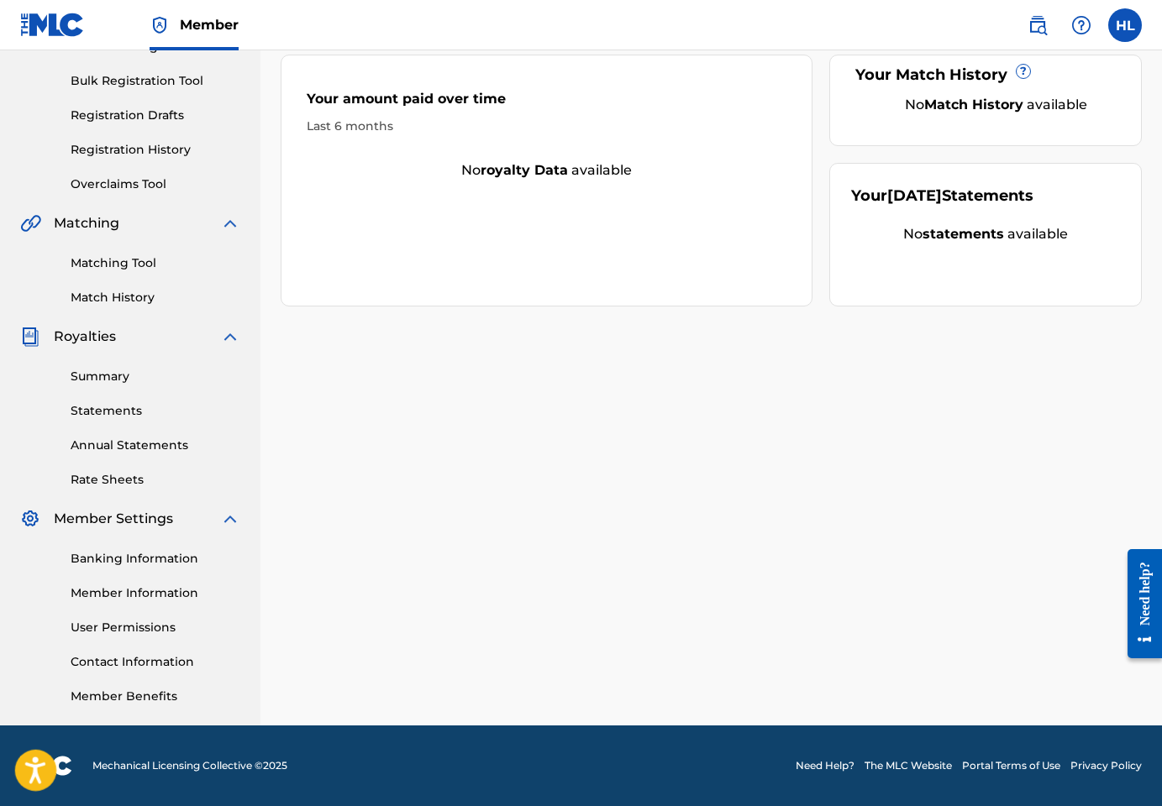
click at [41, 771] on icon "Open accessiBe: accessibility options, statement and help" at bounding box center [35, 770] width 20 height 27
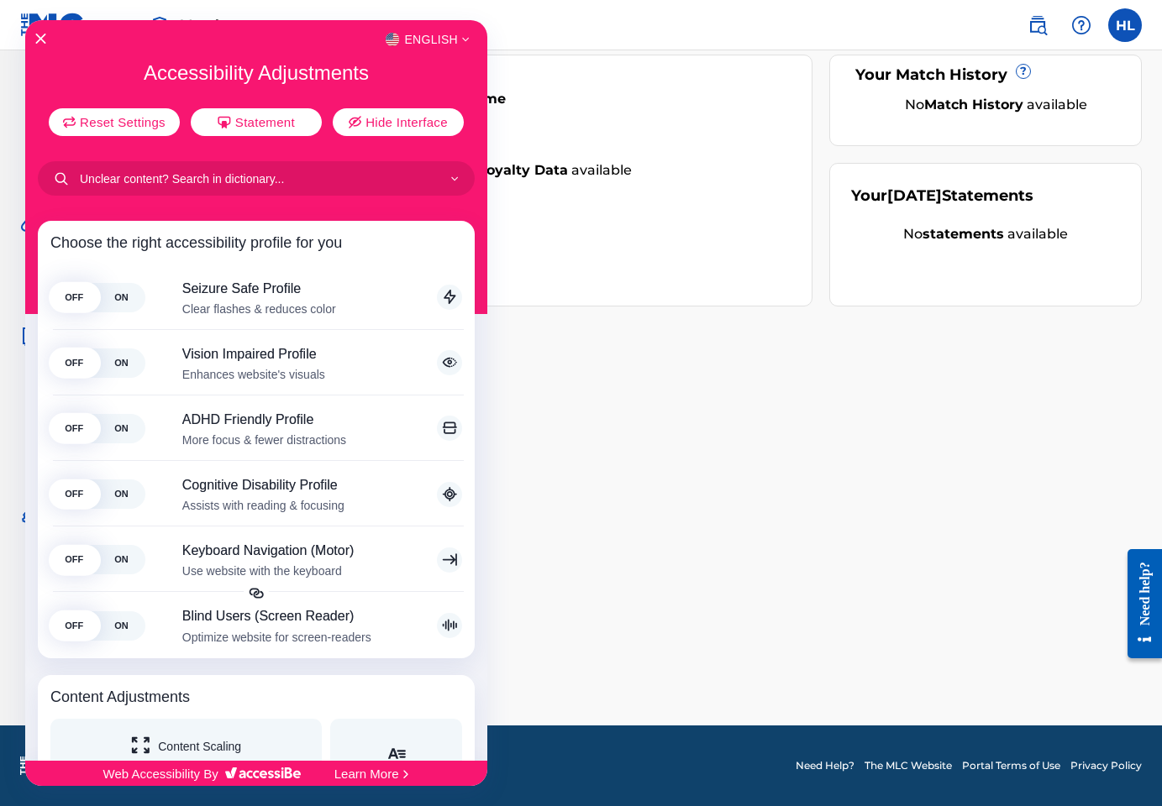
click at [566, 417] on div at bounding box center [581, 403] width 1162 height 806
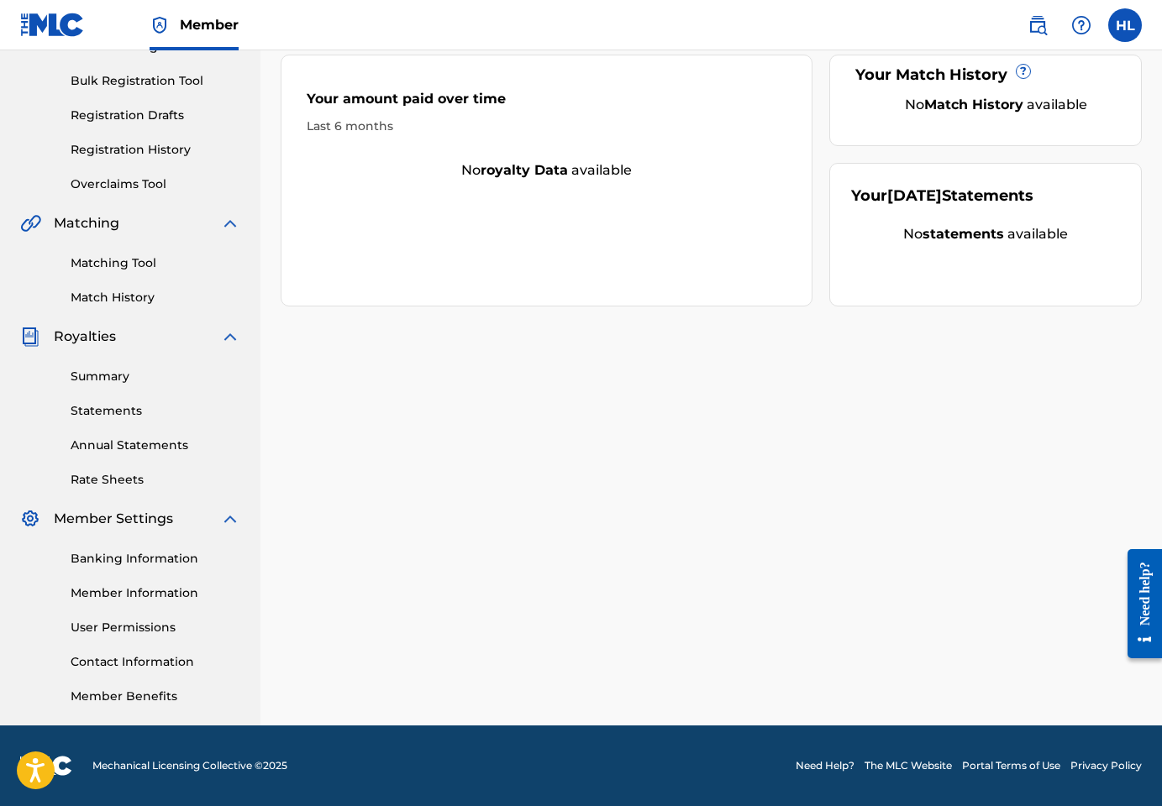
click at [108, 368] on link "Summary" at bounding box center [156, 377] width 170 height 18
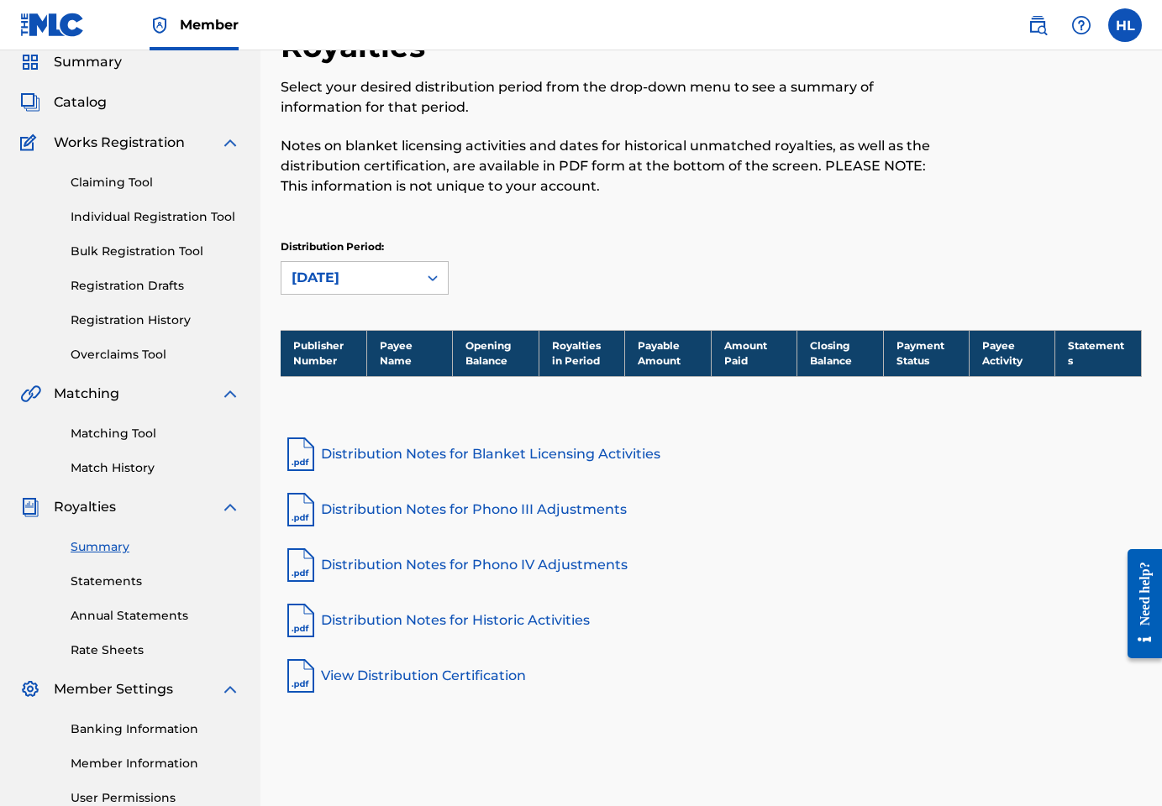
scroll to position [66, 0]
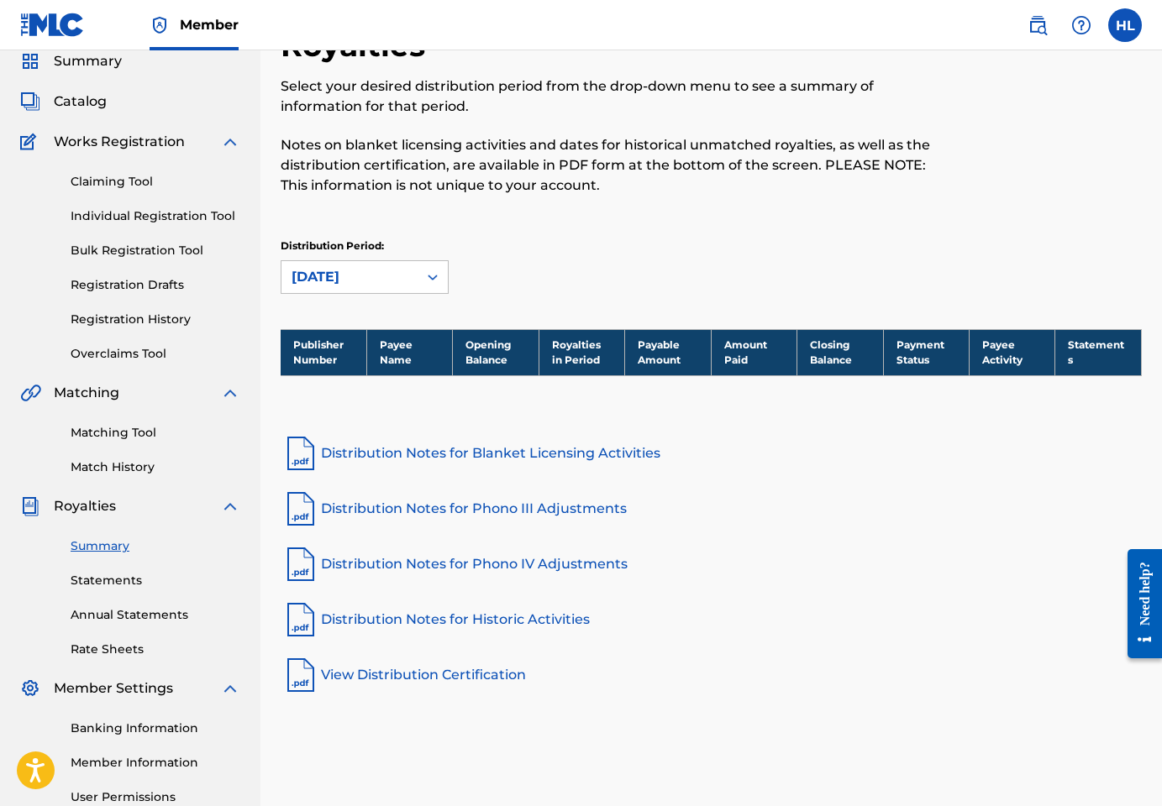
click at [113, 581] on link "Statements" at bounding box center [156, 581] width 170 height 18
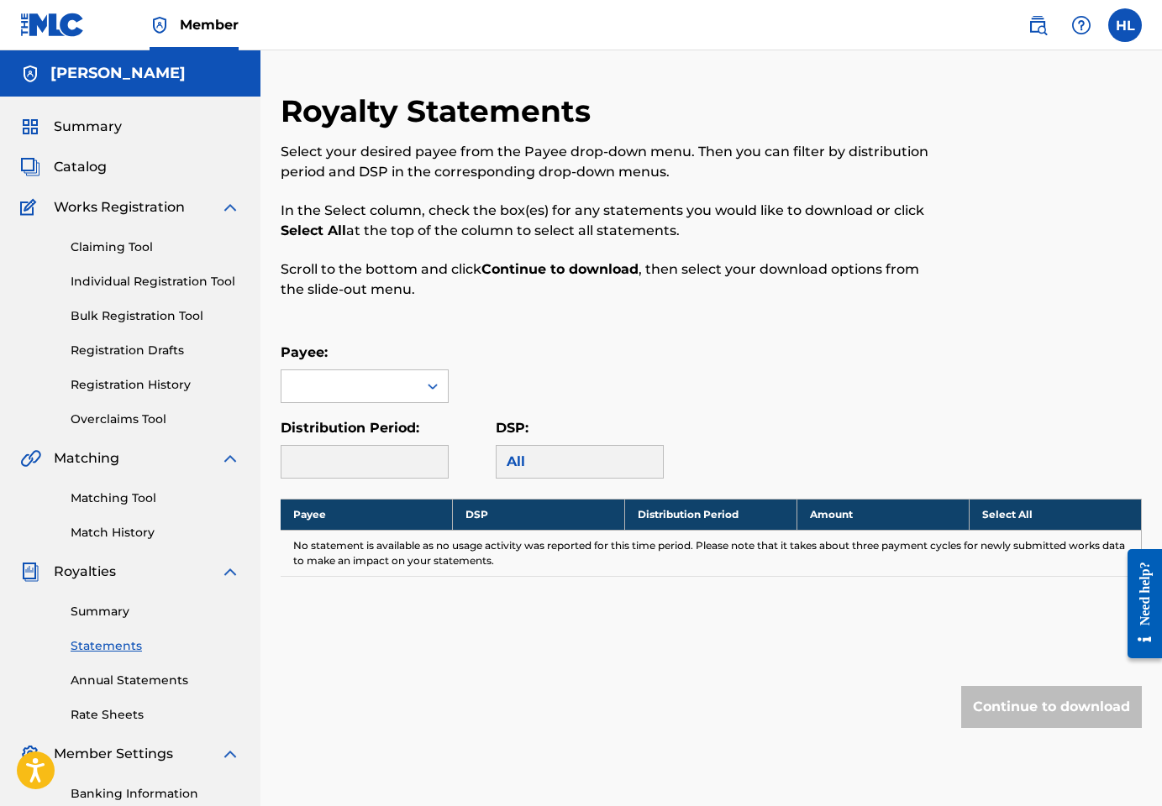
click at [153, 315] on link "Bulk Registration Tool" at bounding box center [156, 316] width 170 height 18
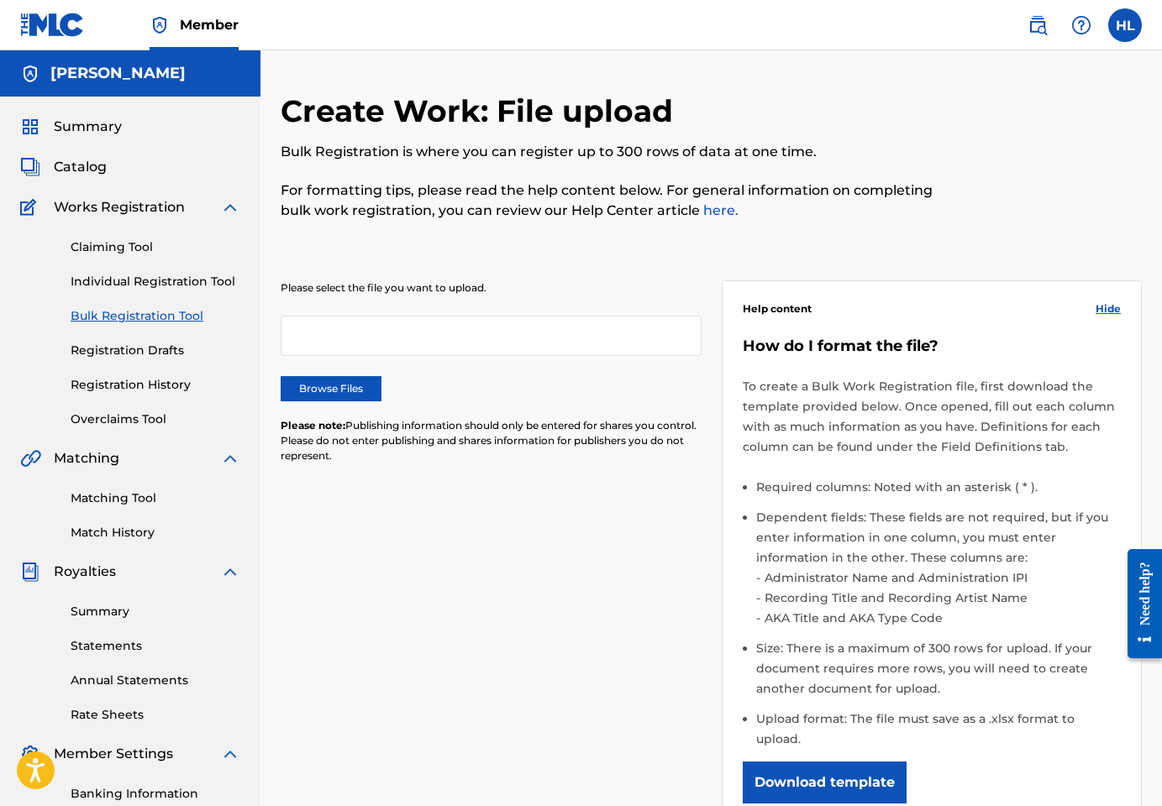
click at [150, 348] on link "Registration Drafts" at bounding box center [156, 351] width 170 height 18
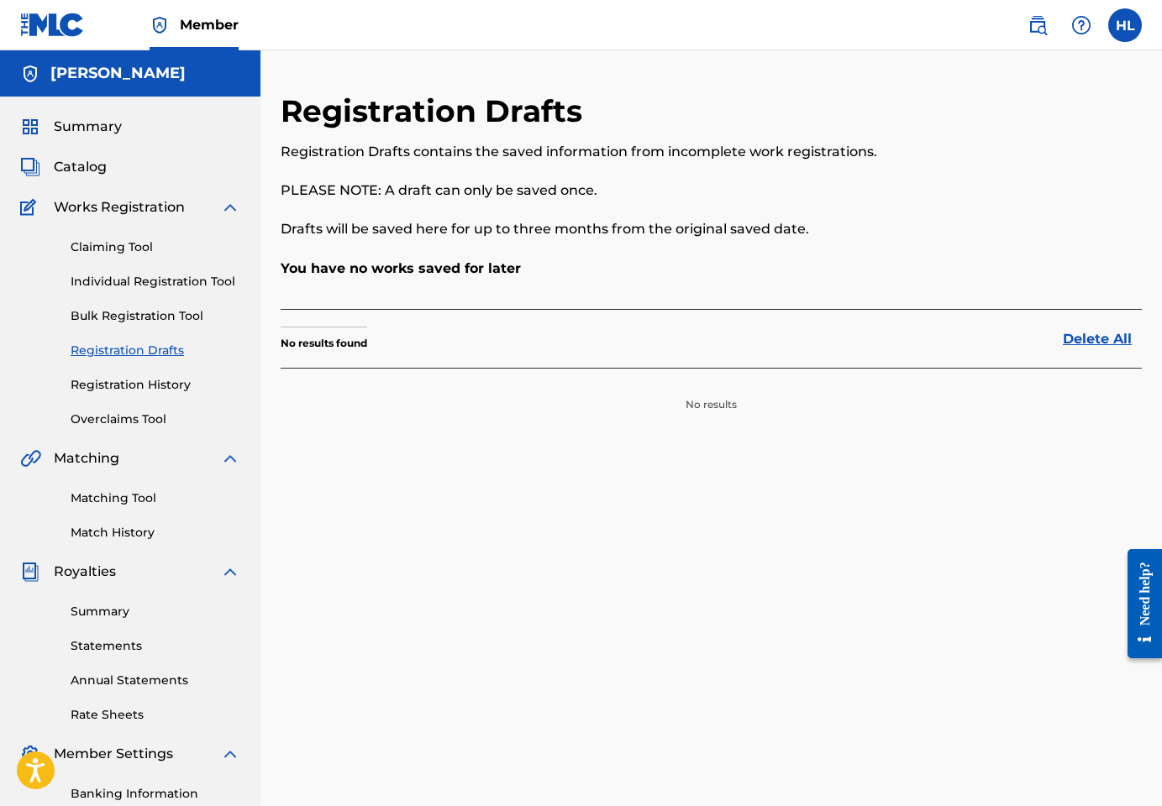
click at [121, 380] on link "Registration History" at bounding box center [156, 385] width 170 height 18
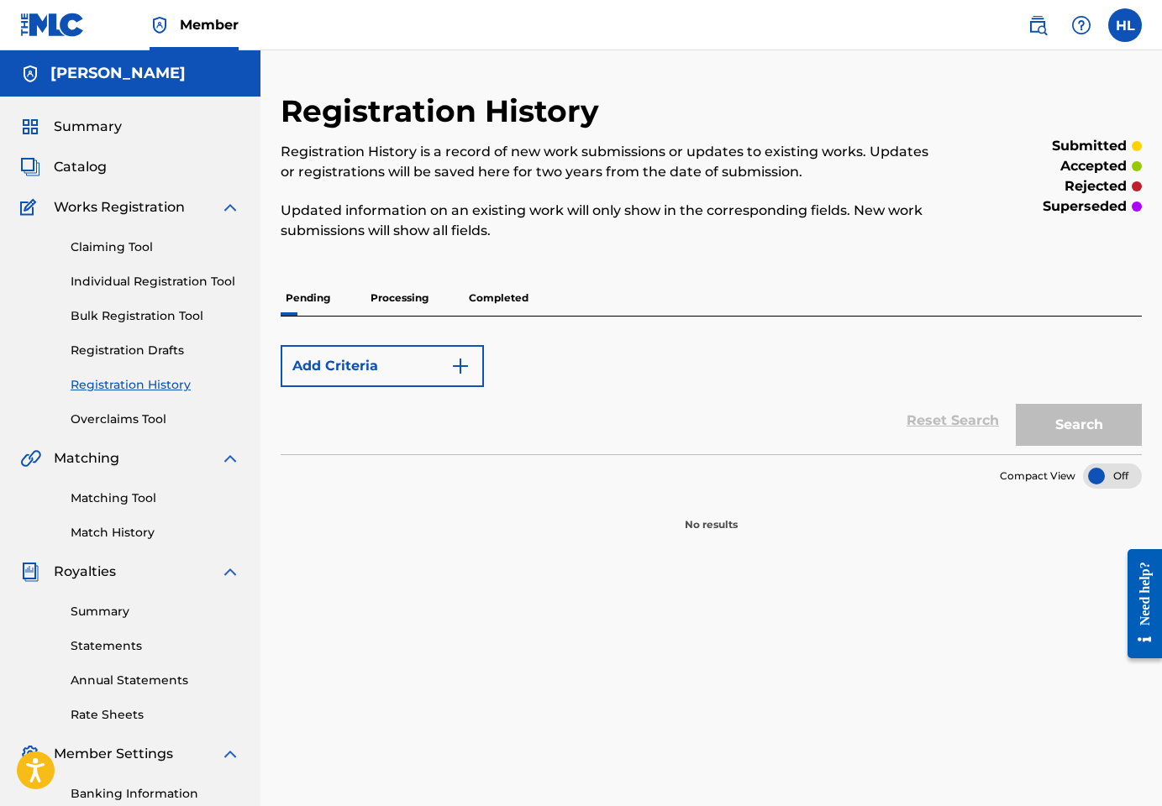
click at [129, 249] on link "Claiming Tool" at bounding box center [156, 248] width 170 height 18
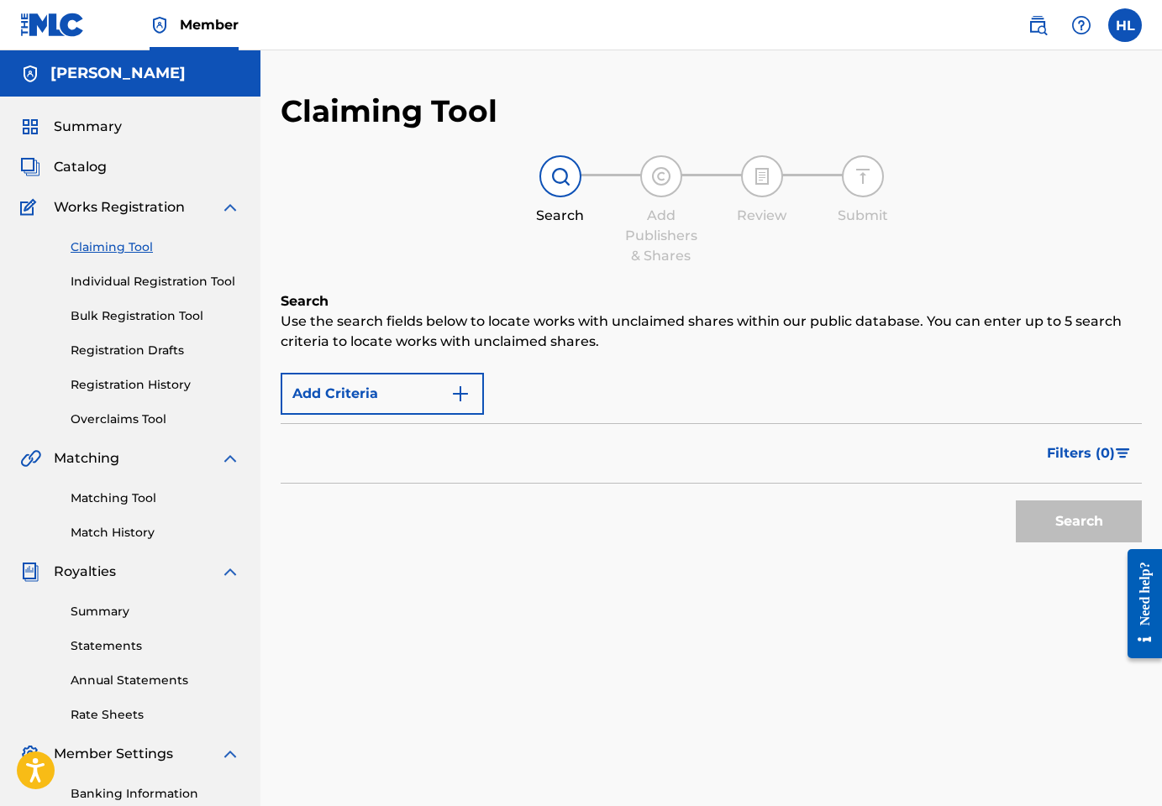
click at [96, 170] on span "Catalog" at bounding box center [80, 167] width 53 height 20
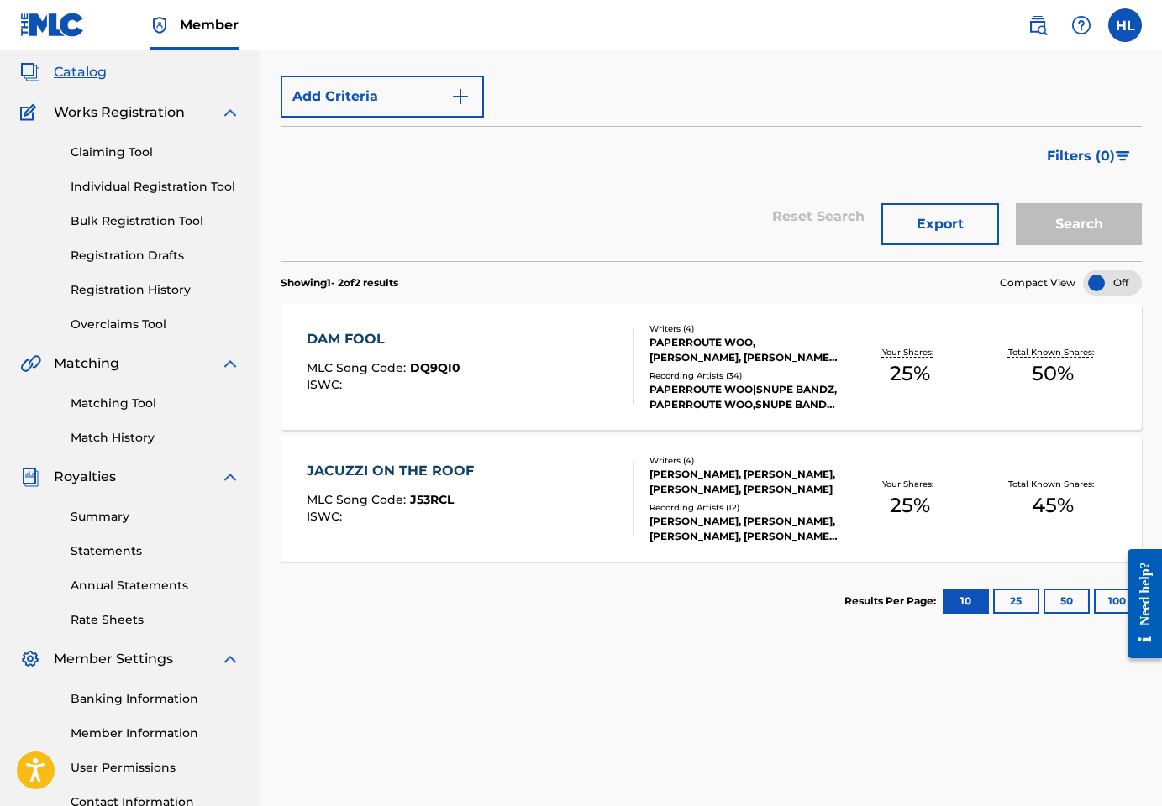
scroll to position [97, 0]
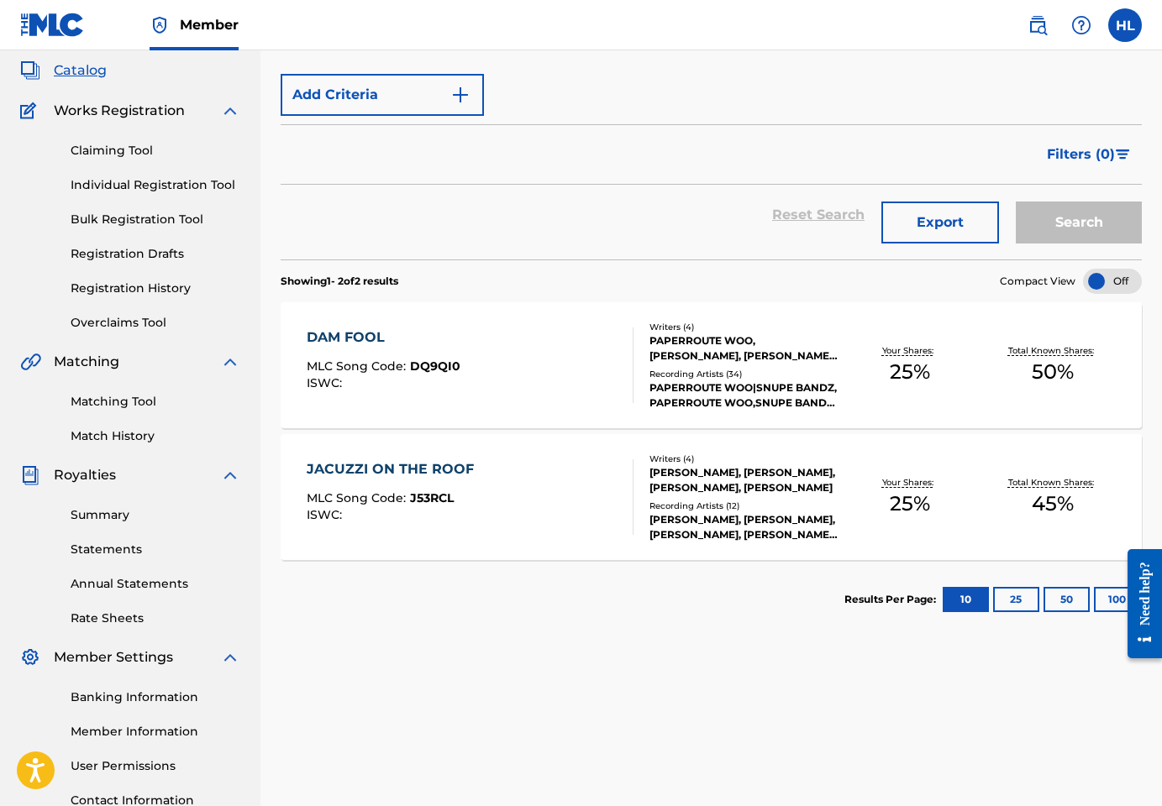
click at [692, 468] on div "[PERSON_NAME], [PERSON_NAME], [PERSON_NAME], [PERSON_NAME]" at bounding box center [743, 480] width 188 height 30
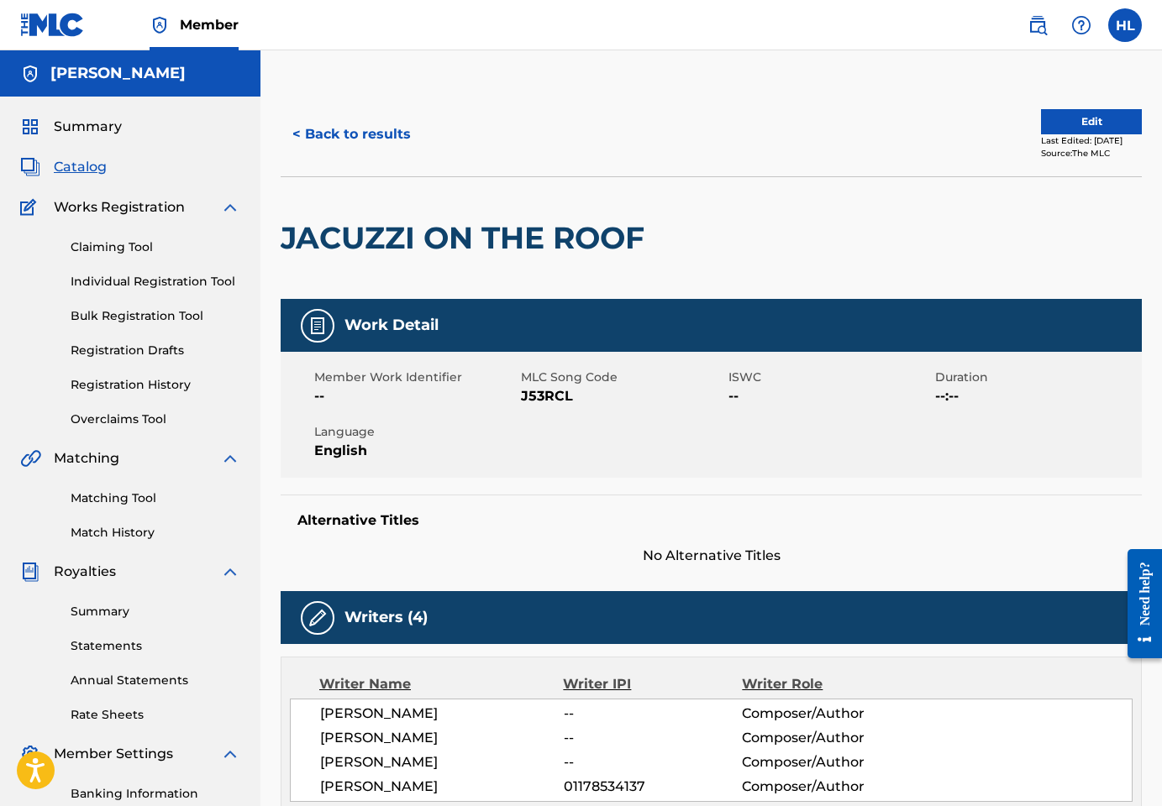
click at [1041, 121] on button "Edit" at bounding box center [1091, 121] width 101 height 25
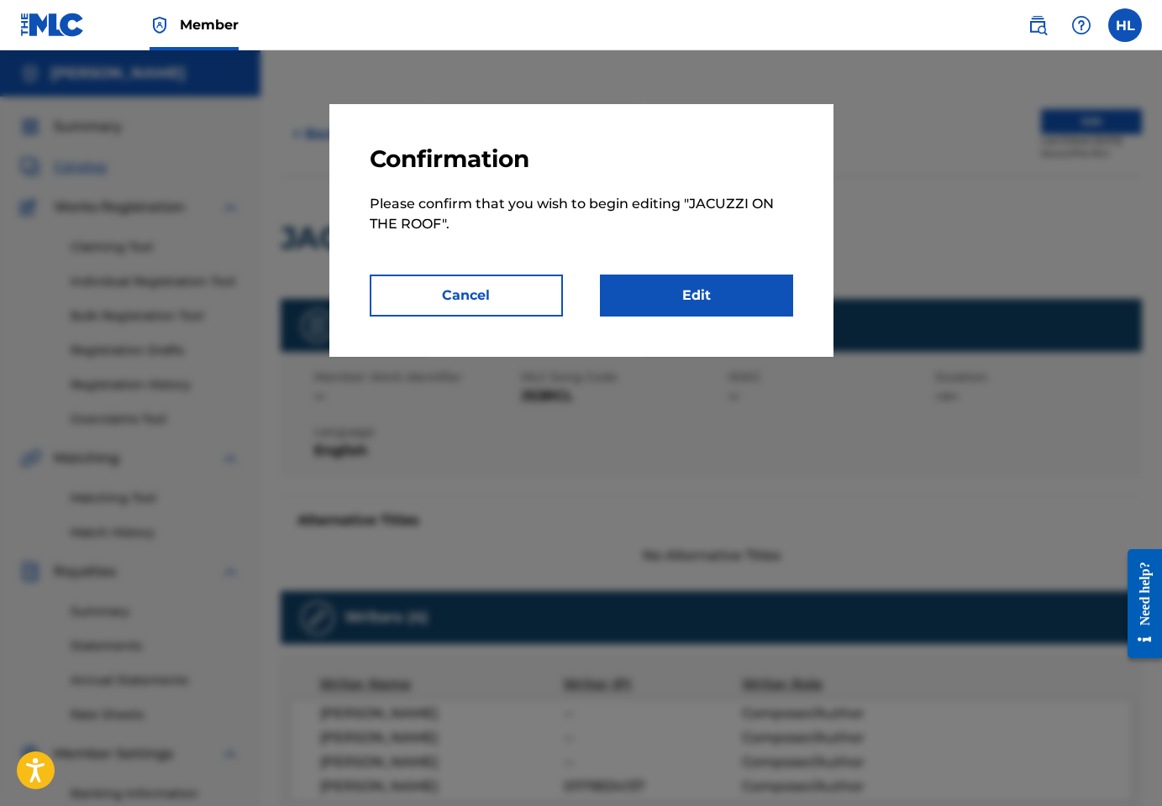
click at [698, 283] on link "Edit" at bounding box center [696, 296] width 193 height 42
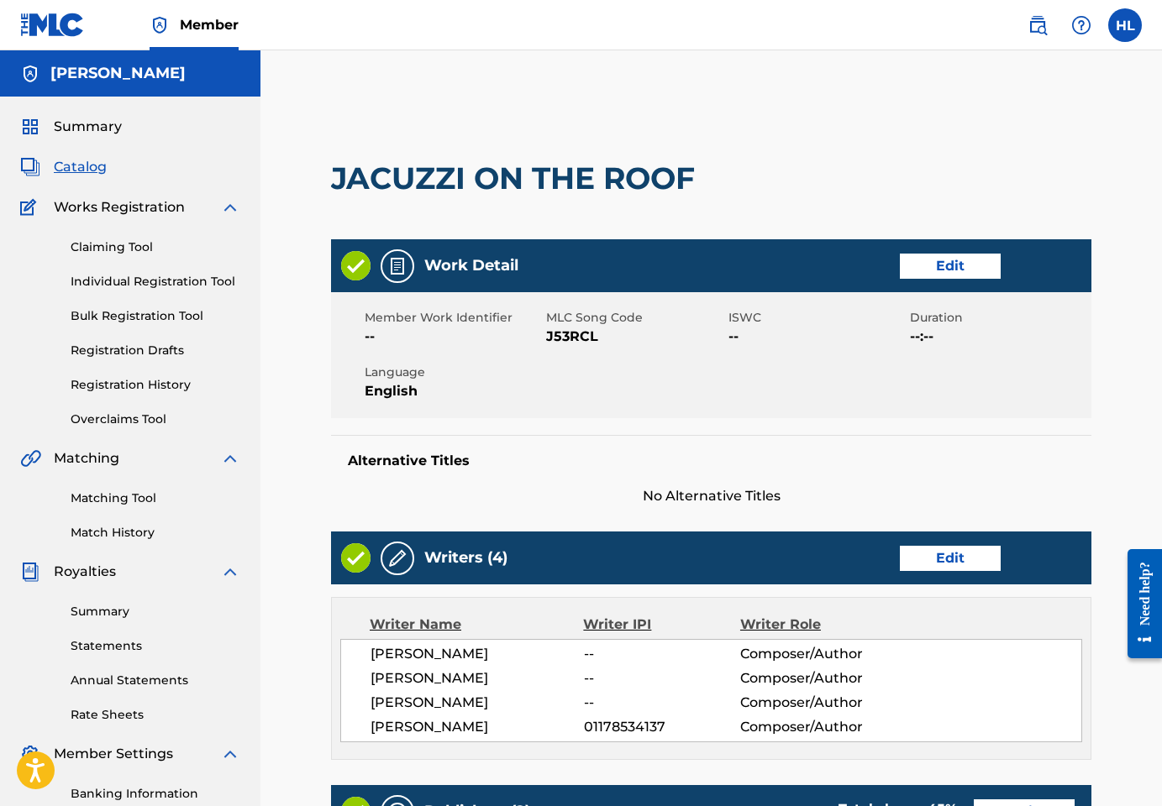
scroll to position [171, 0]
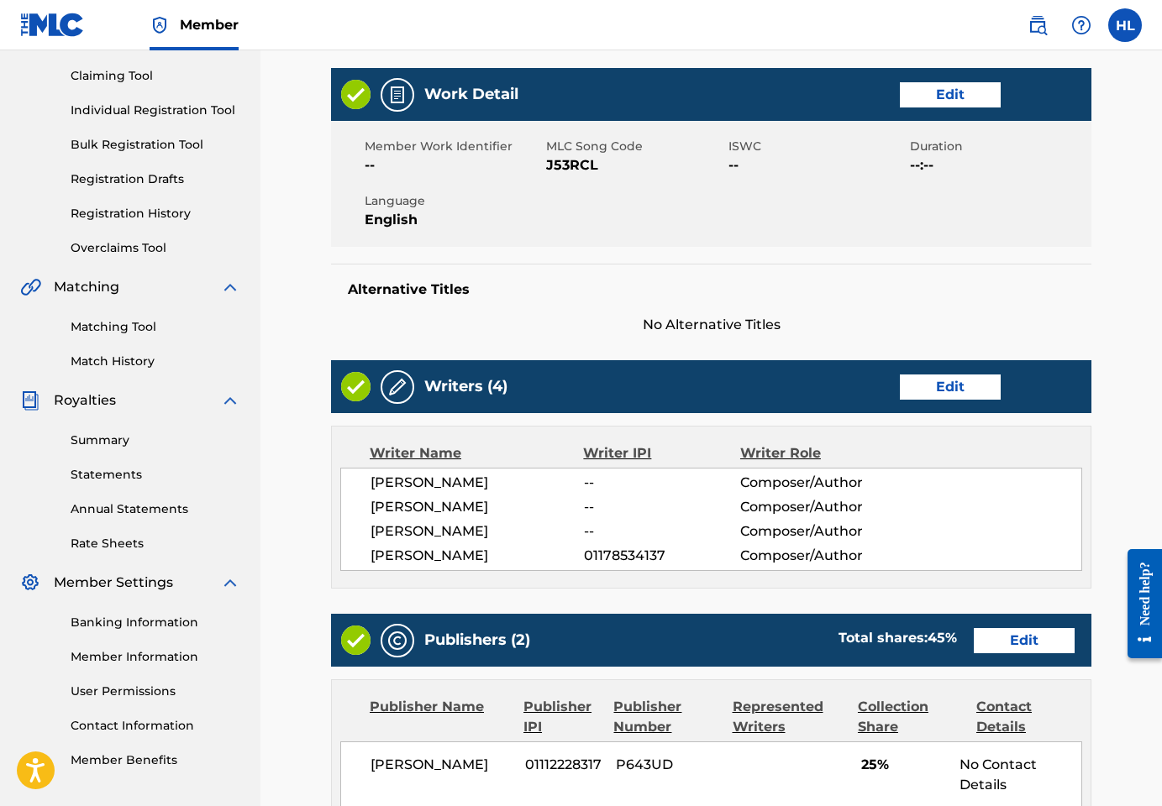
click at [951, 386] on link "Edit" at bounding box center [950, 387] width 101 height 25
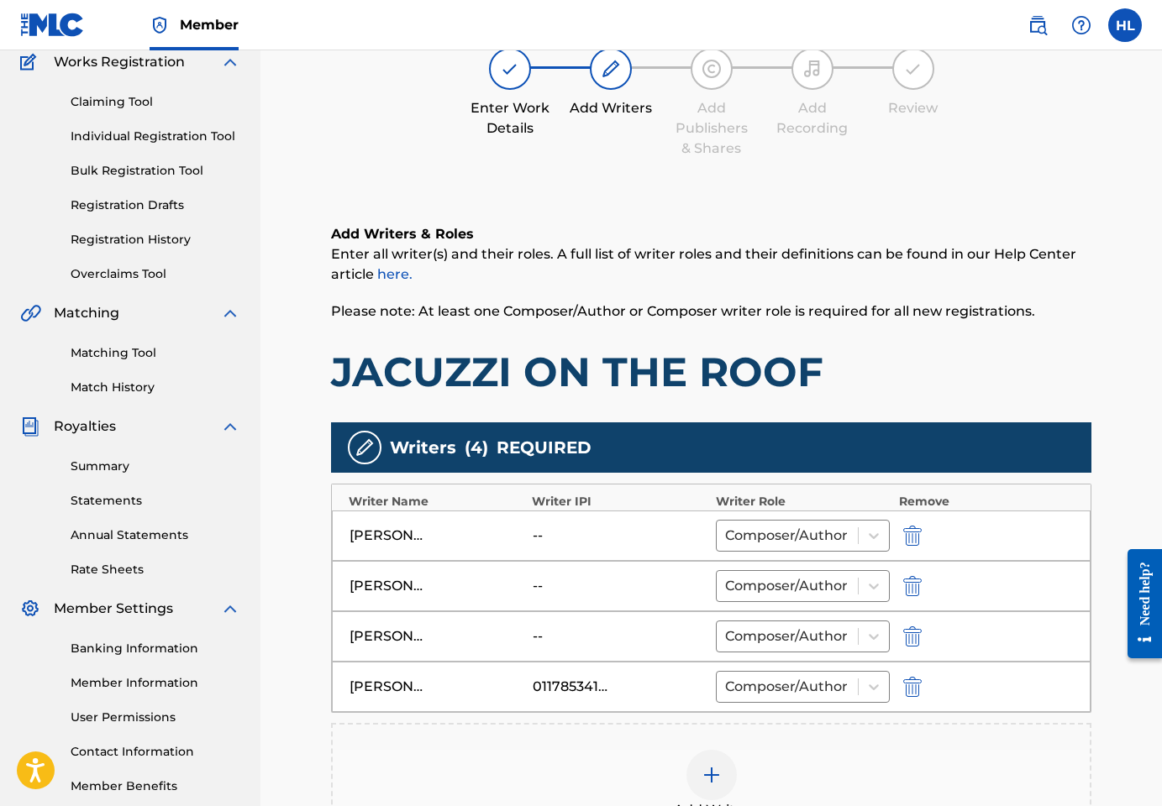
scroll to position [146, 0]
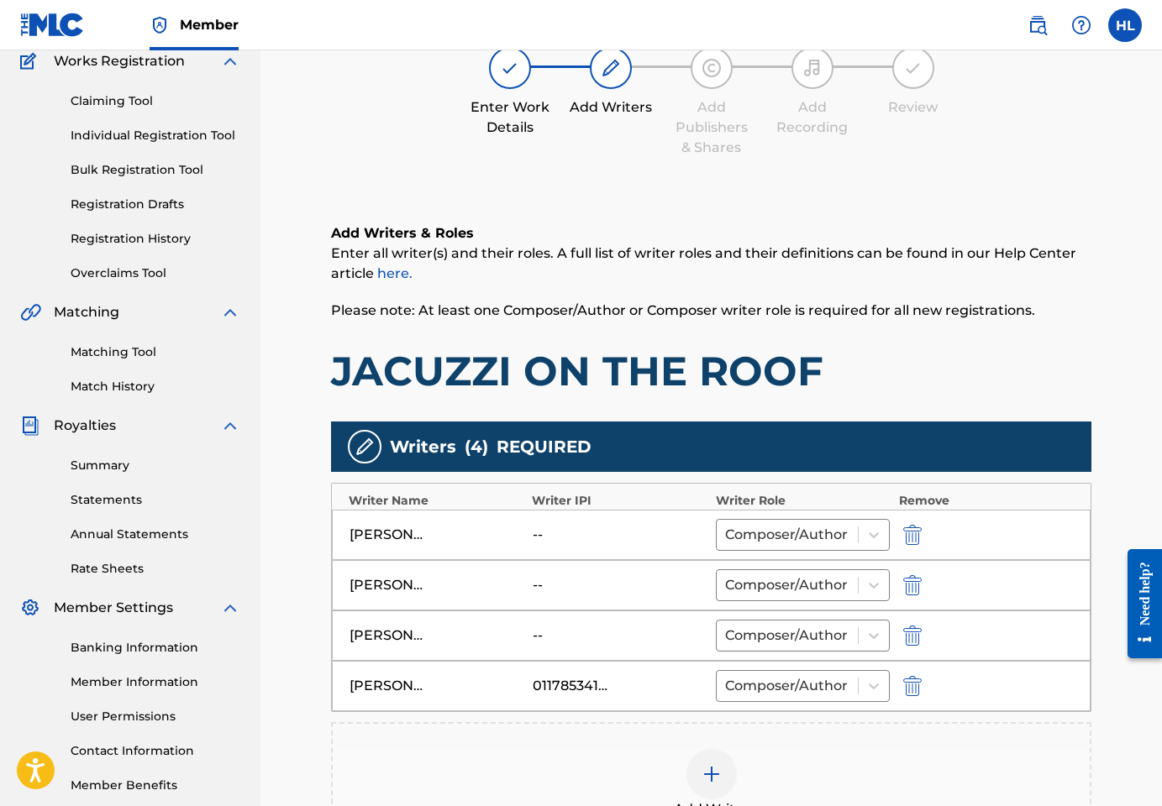
click at [548, 535] on div "--" at bounding box center [571, 535] width 76 height 20
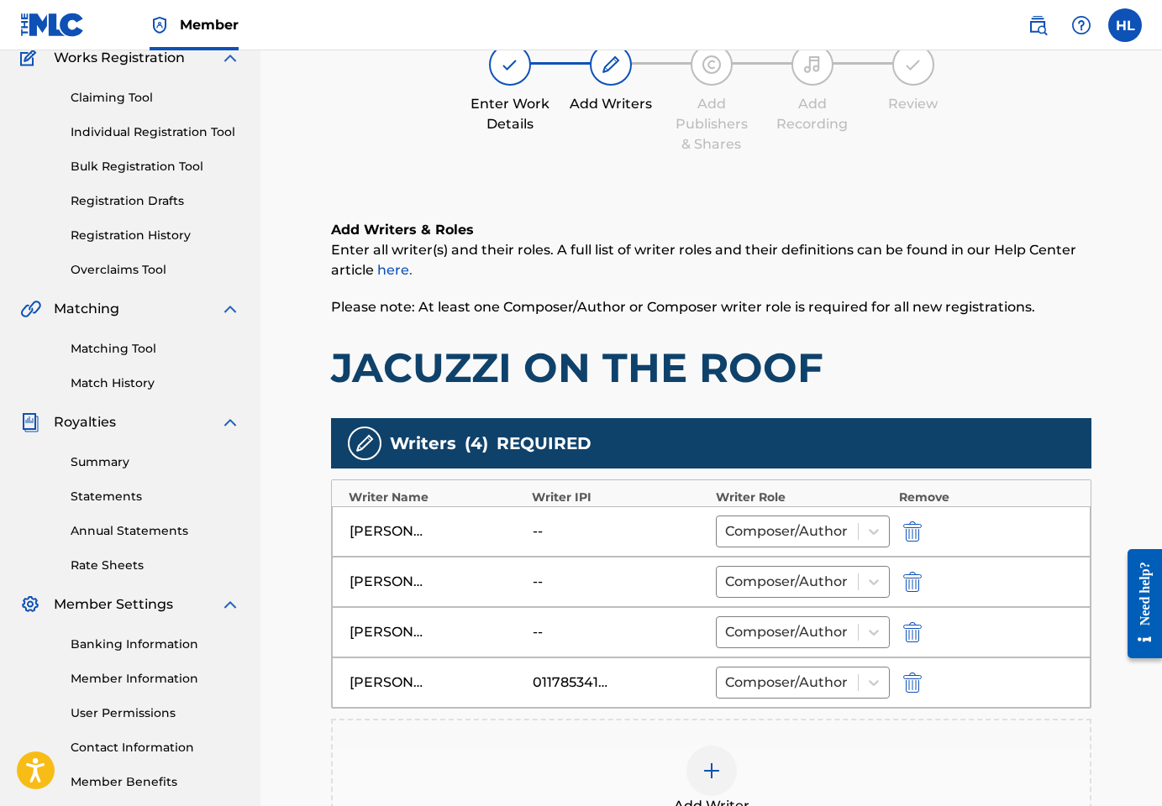
scroll to position [149, 0]
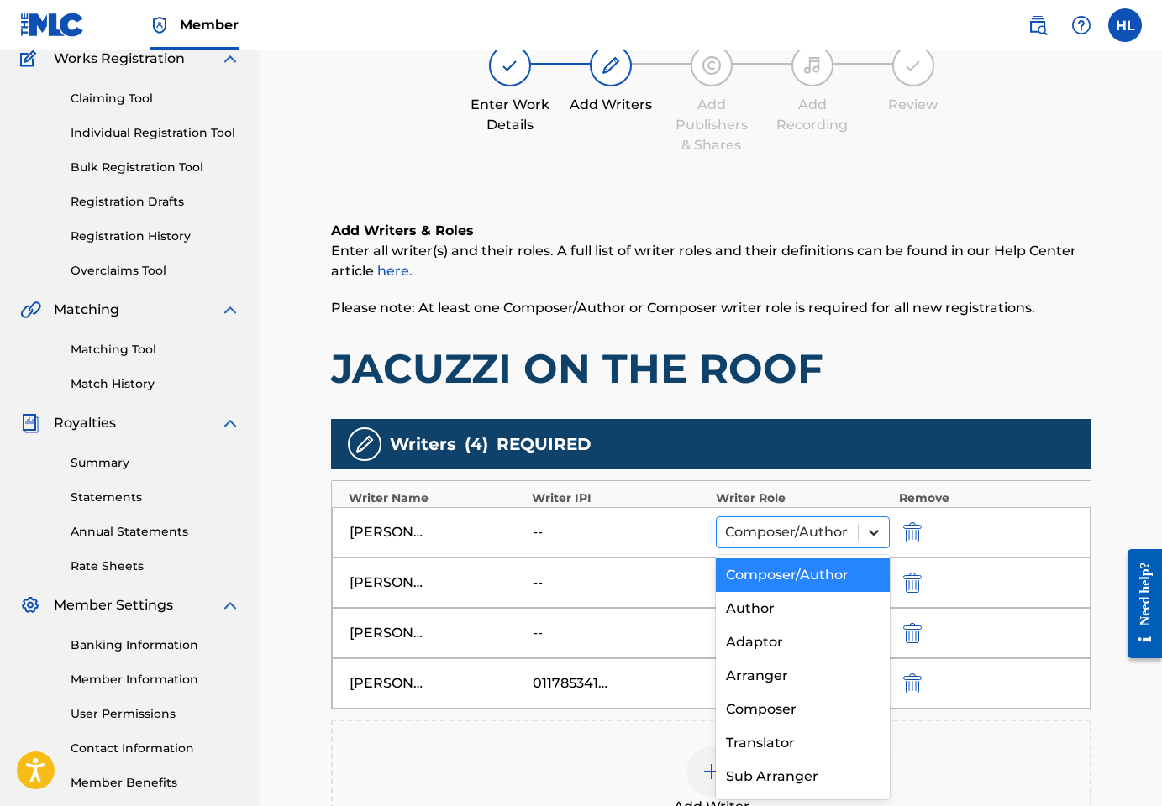
click at [872, 536] on icon at bounding box center [873, 532] width 17 height 17
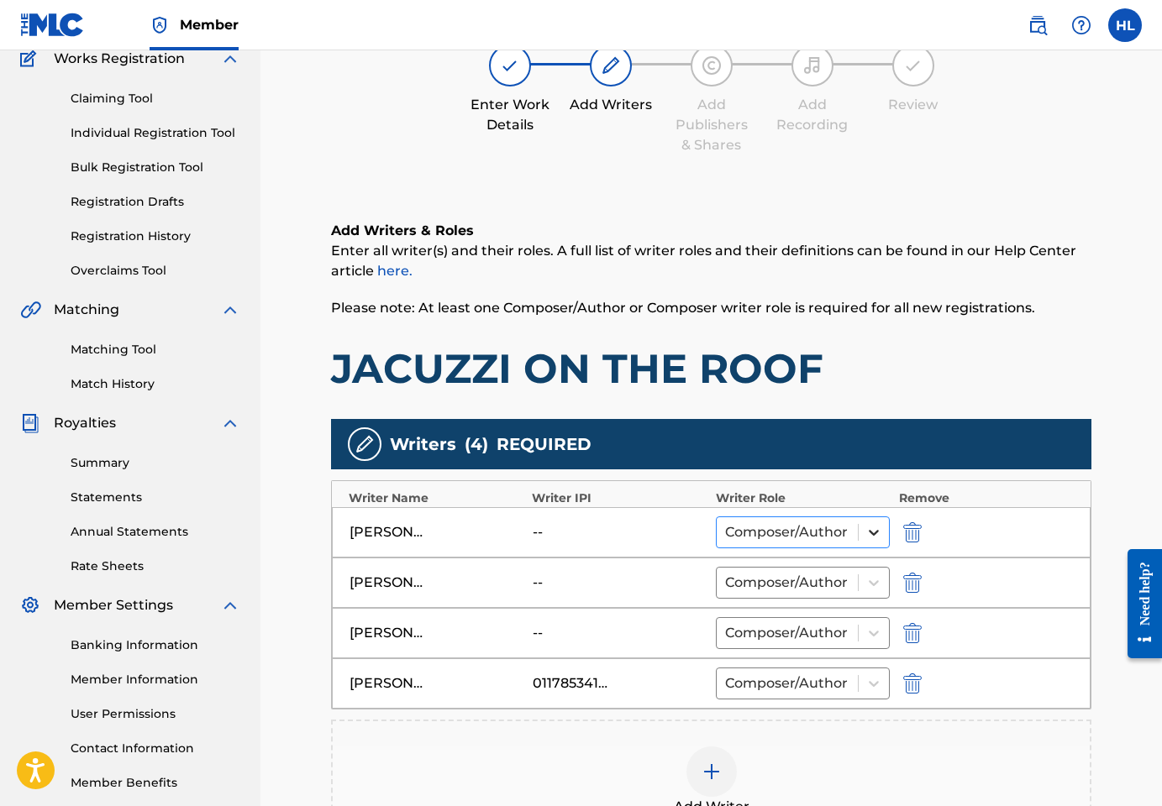
click at [872, 536] on icon at bounding box center [873, 532] width 17 height 17
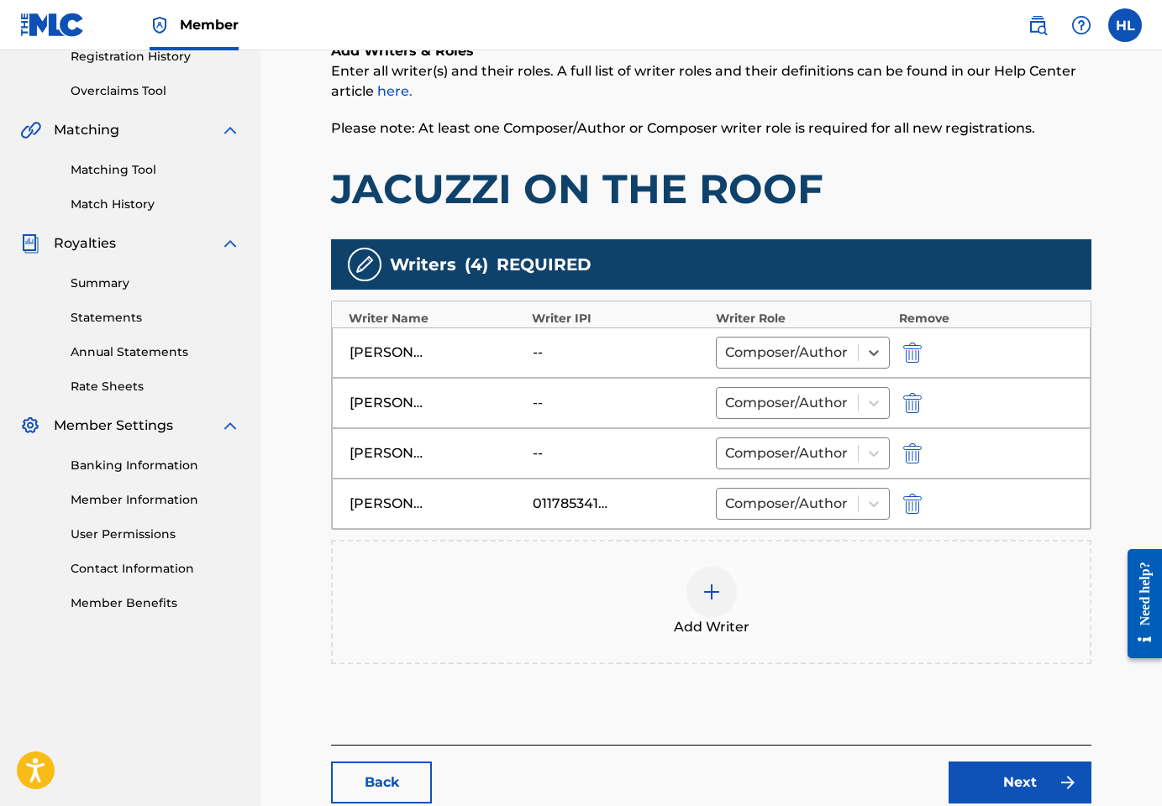
scroll to position [333, 0]
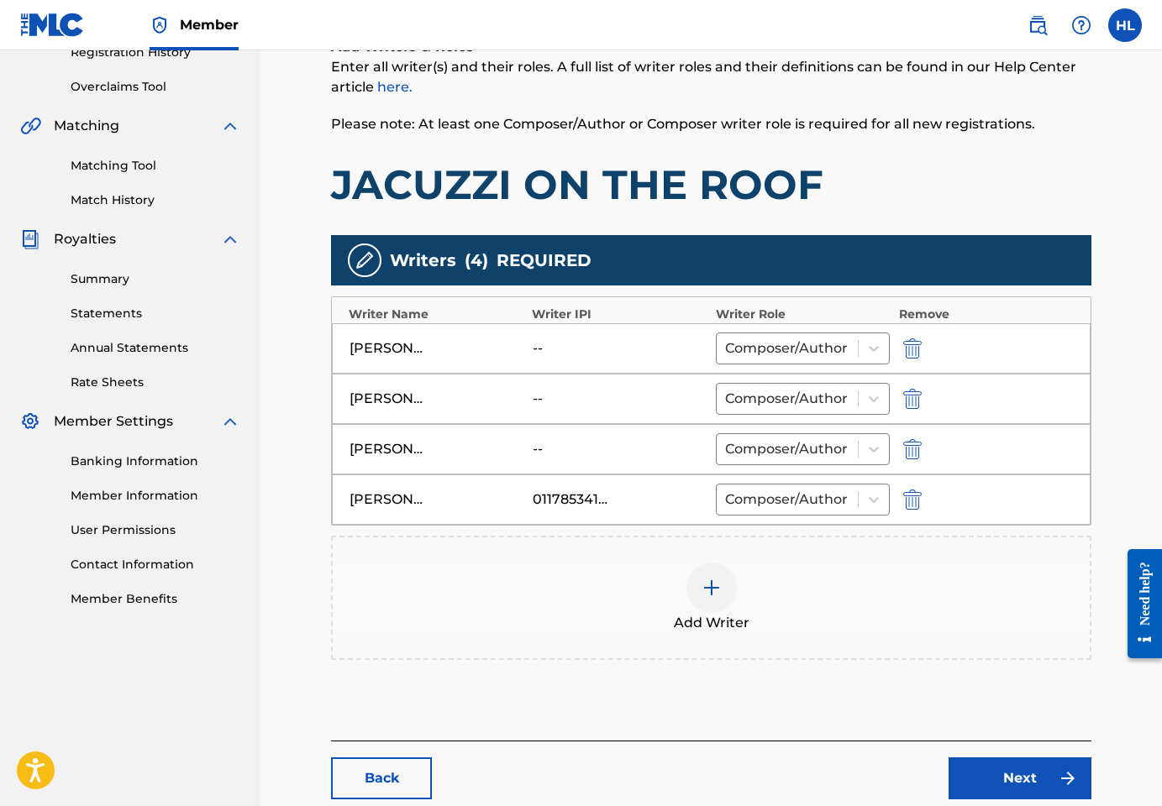
click at [1005, 764] on link "Next" at bounding box center [1019, 779] width 143 height 42
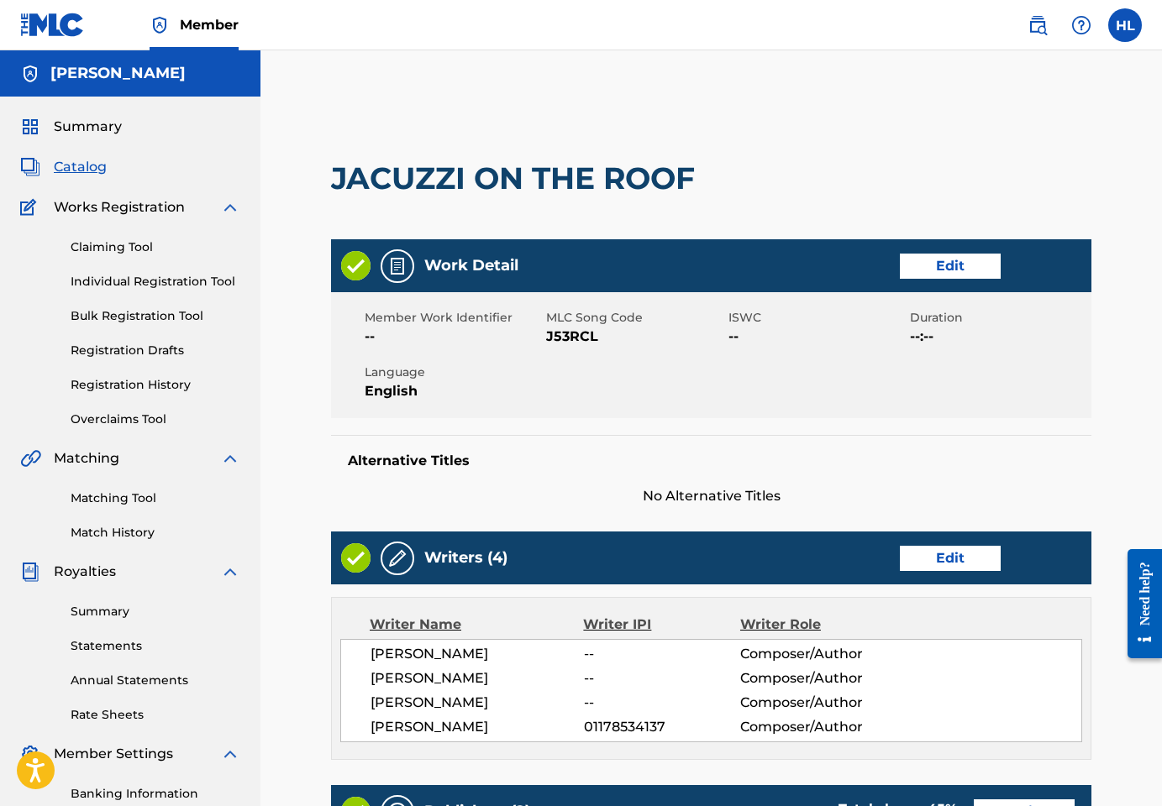
click at [126, 249] on link "Claiming Tool" at bounding box center [156, 248] width 170 height 18
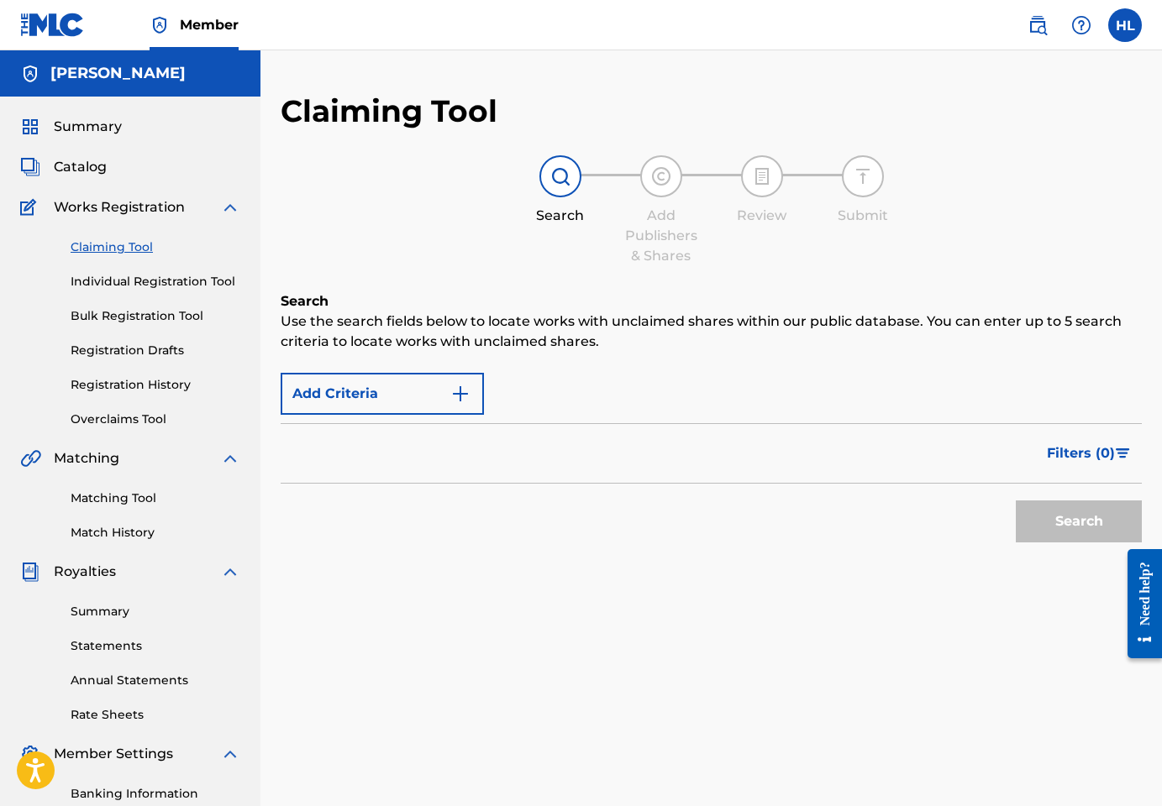
click at [1122, 25] on label at bounding box center [1125, 25] width 34 height 34
click at [1125, 25] on input "HL [PERSON_NAME] [EMAIL_ADDRESS][DOMAIN_NAME] Profile Log out" at bounding box center [1125, 25] width 0 height 0
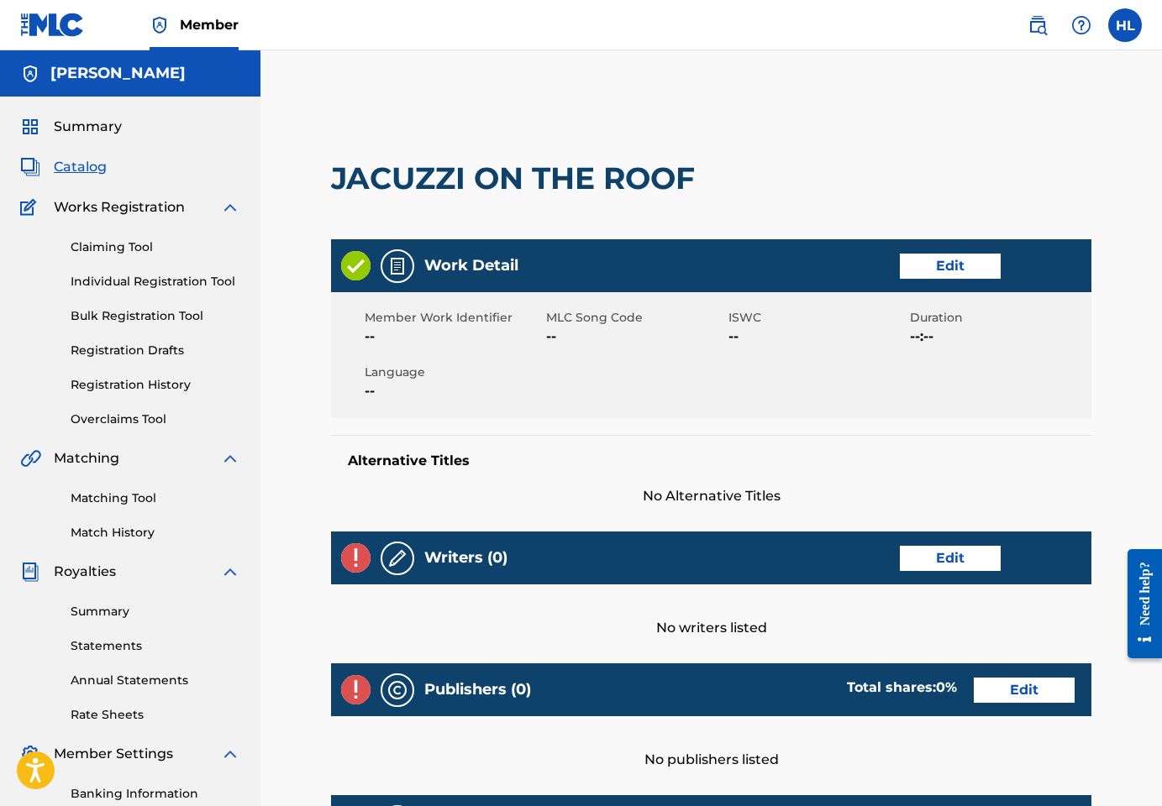
click at [1142, 601] on div "Need help?" at bounding box center [1144, 593] width 23 height 64
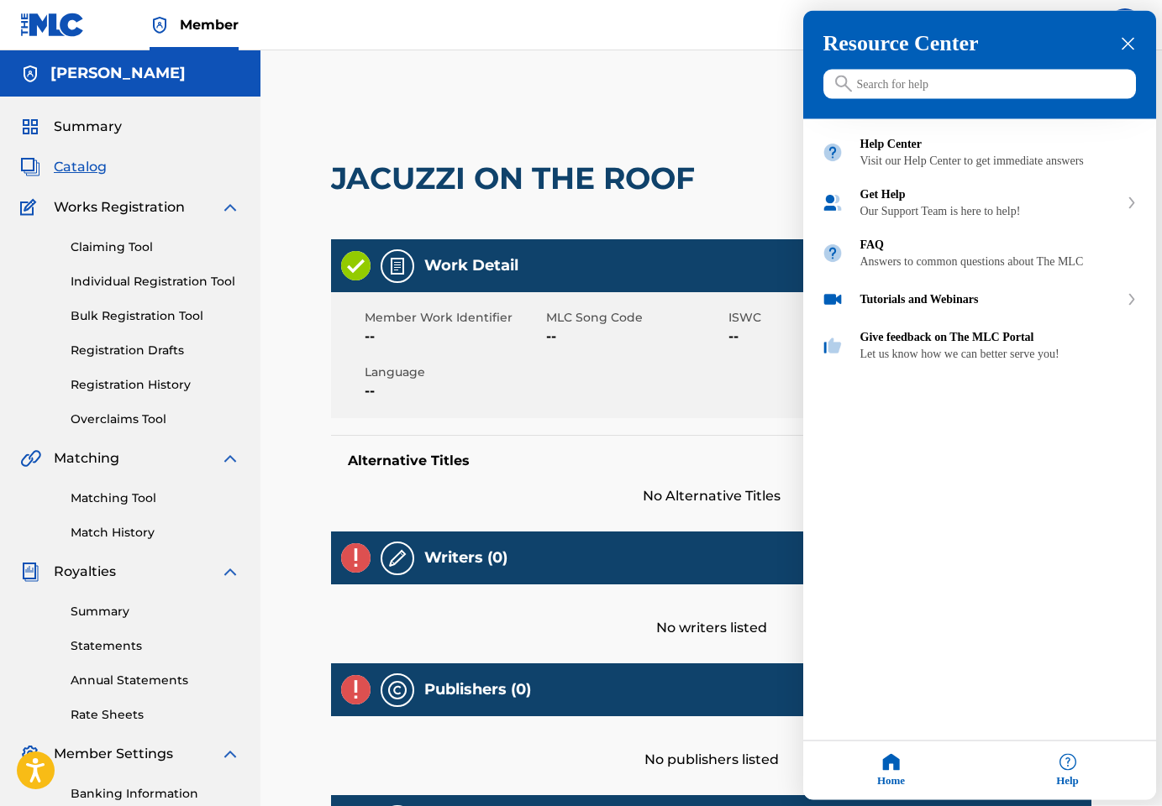
click at [706, 170] on div at bounding box center [581, 403] width 1162 height 806
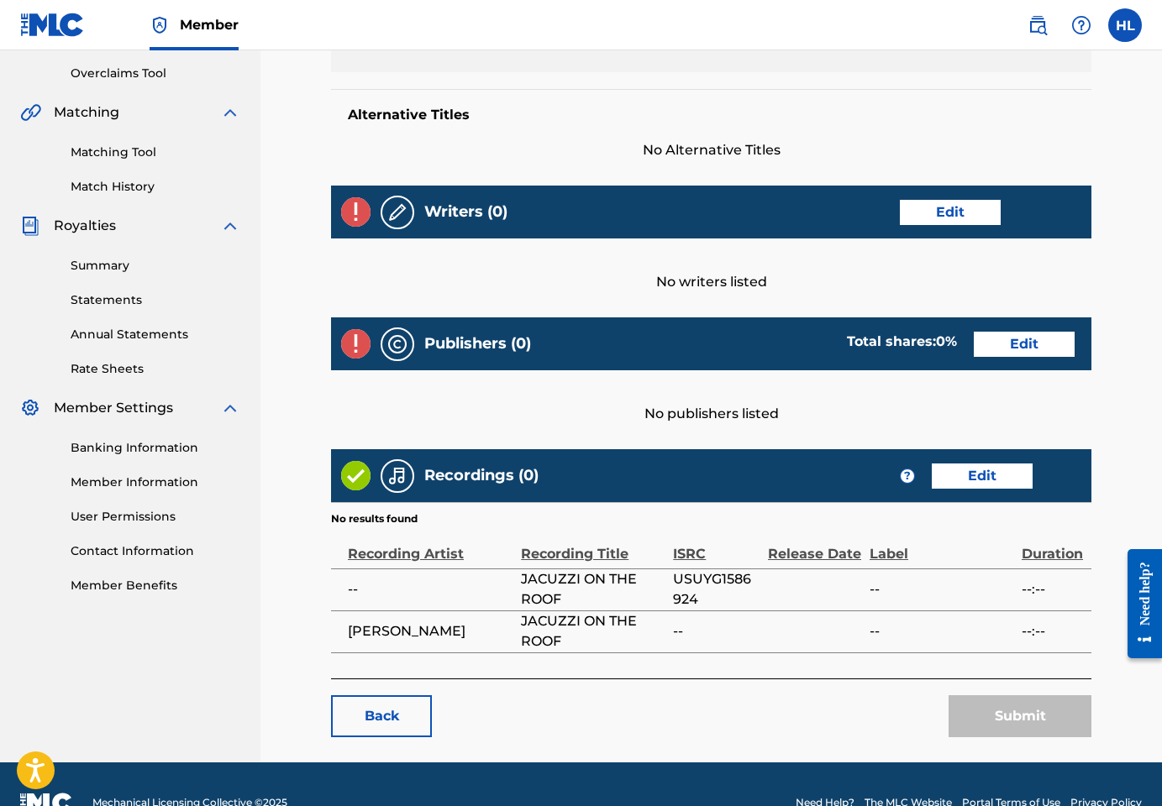
scroll to position [345, 0]
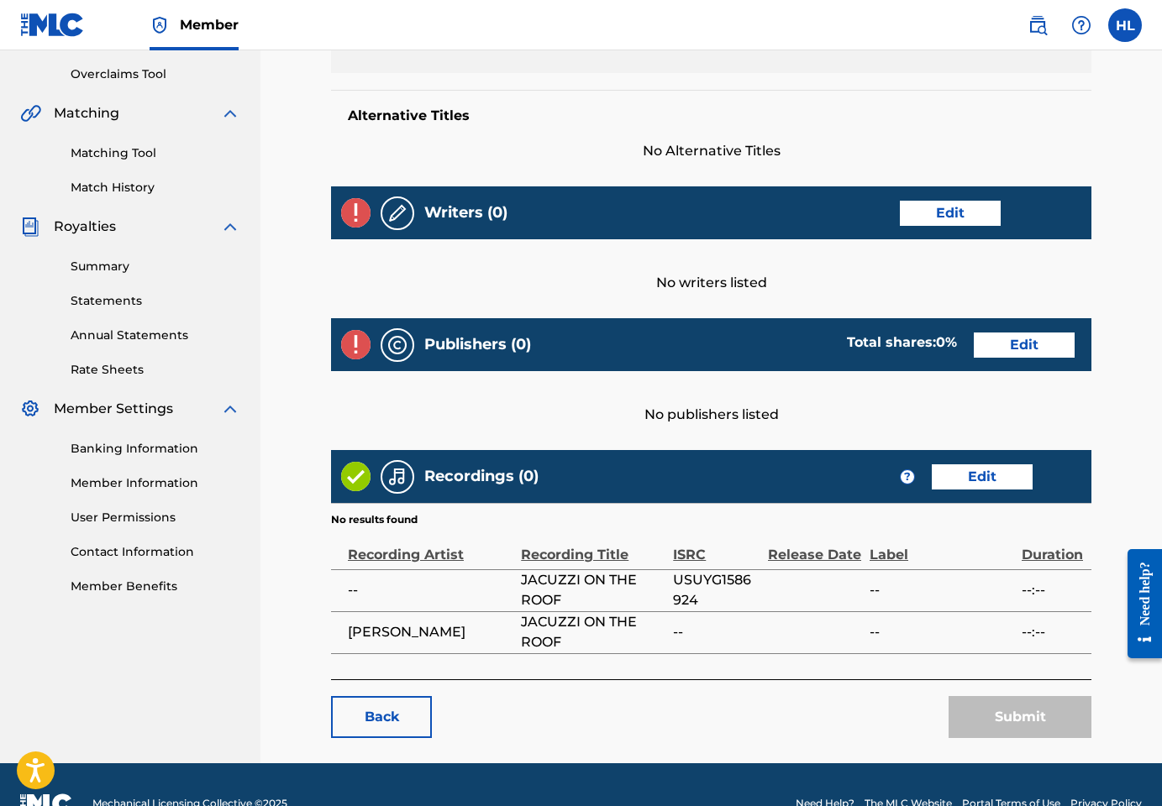
click at [949, 216] on link "Edit" at bounding box center [950, 213] width 101 height 25
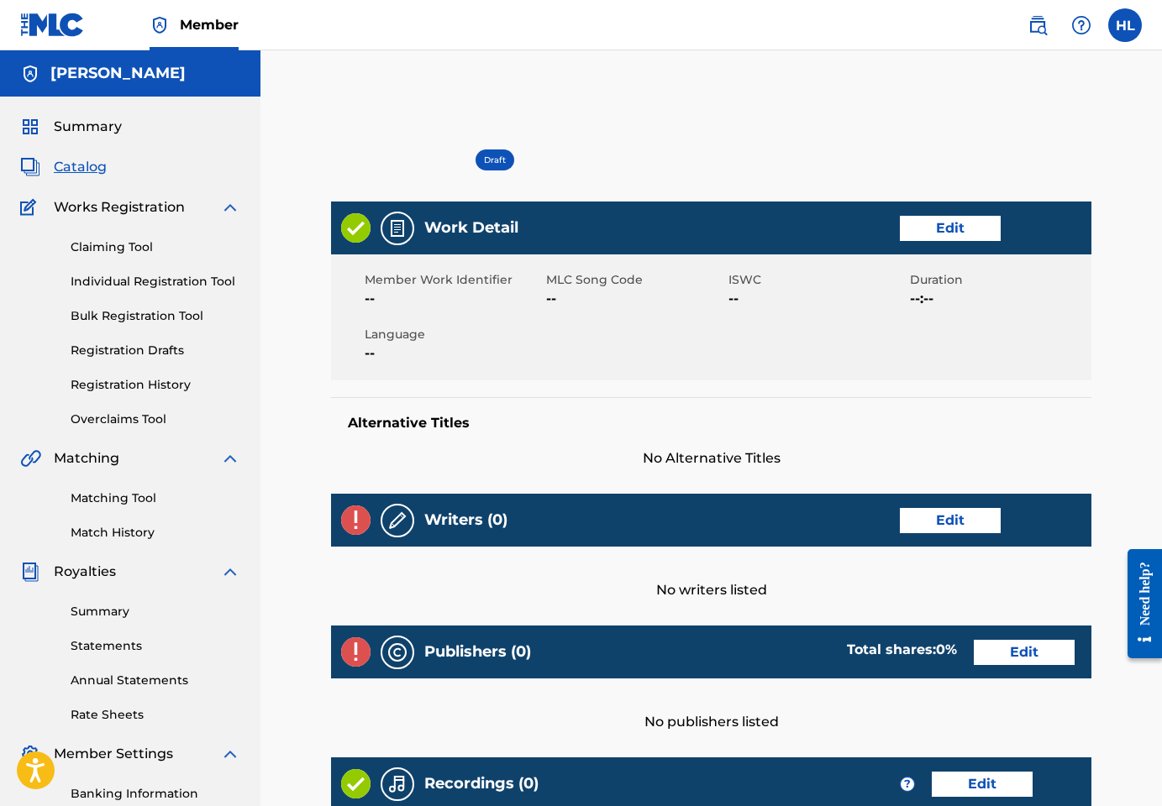
click at [943, 226] on link "Edit" at bounding box center [950, 228] width 101 height 25
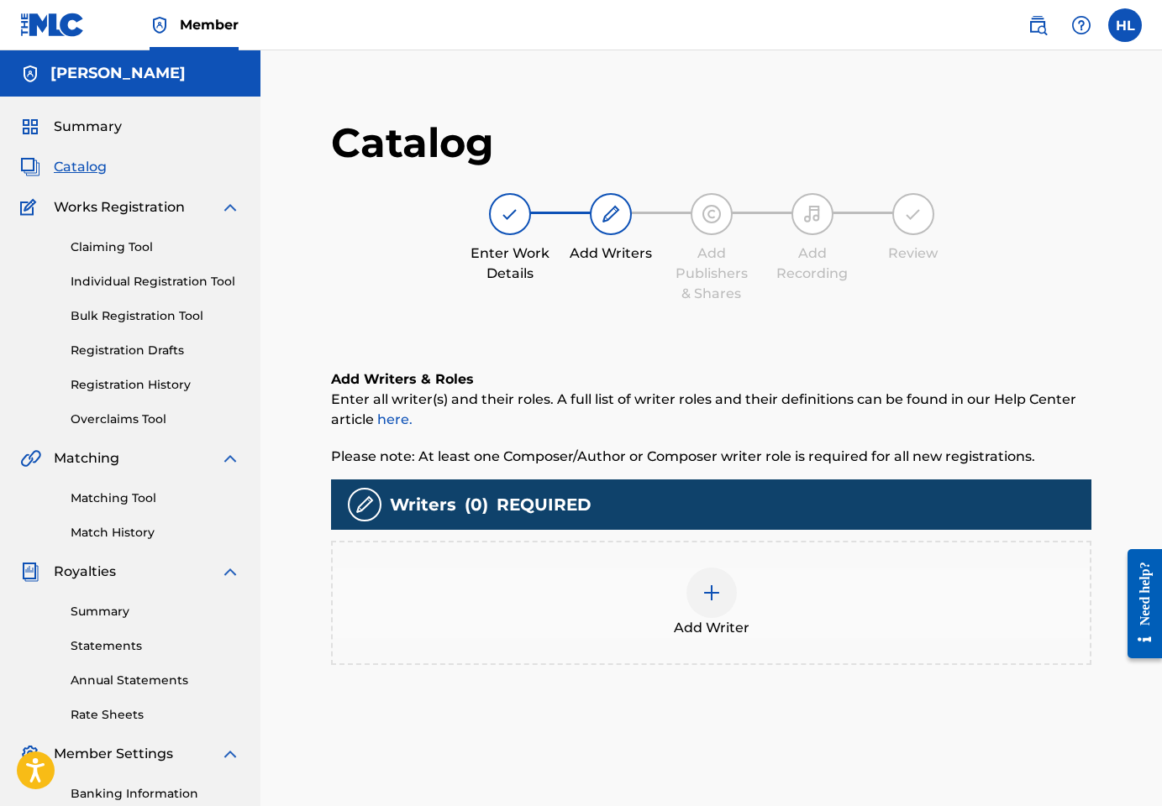
scroll to position [171, 0]
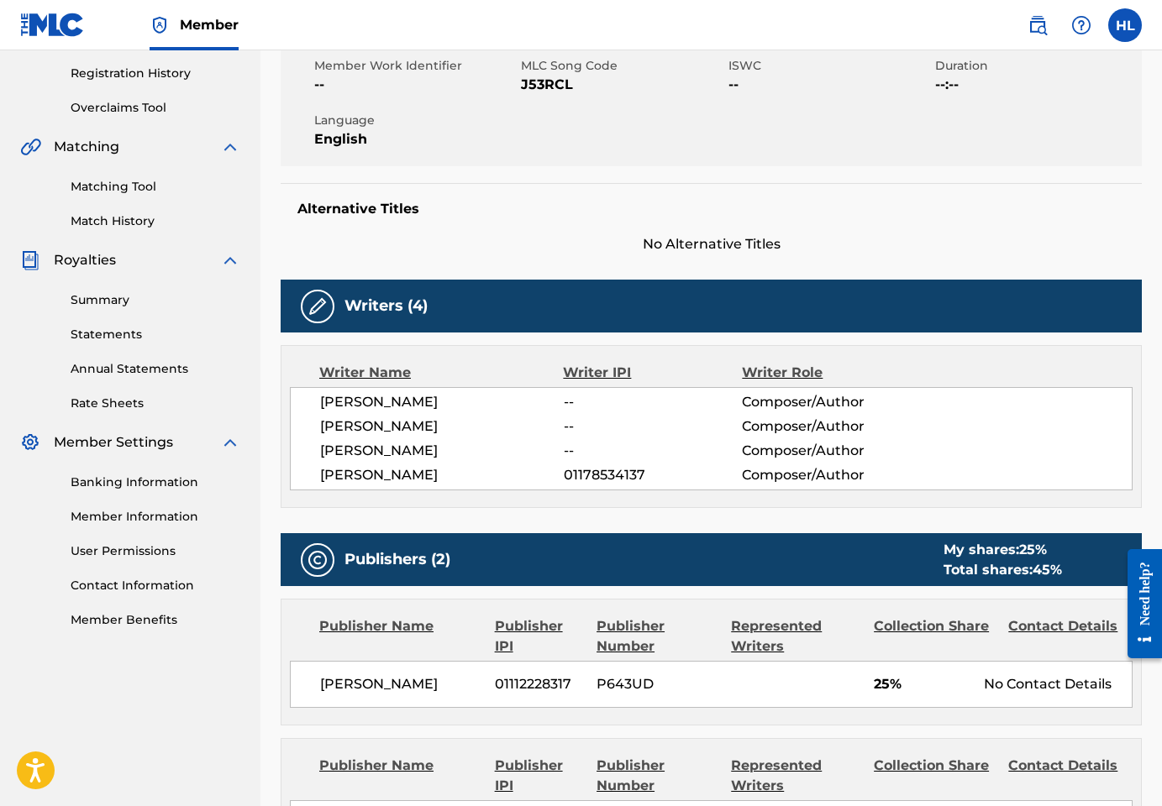
scroll to position [386, 0]
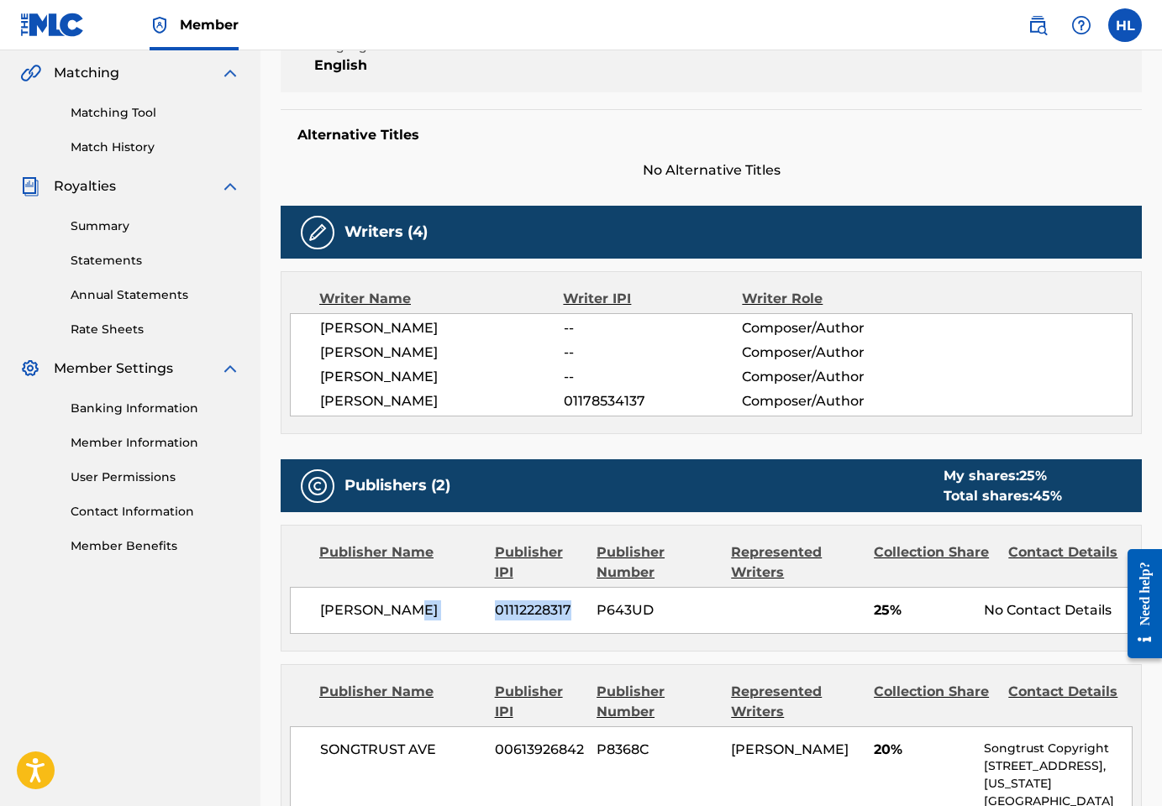
drag, startPoint x: 570, startPoint y: 611, endPoint x: 478, endPoint y: 608, distance: 91.6
click at [478, 608] on div "[PERSON_NAME] [PHONE_NUMBER] P643UD 25% No Contact Details" at bounding box center [711, 610] width 843 height 47
copy div "01112228317"
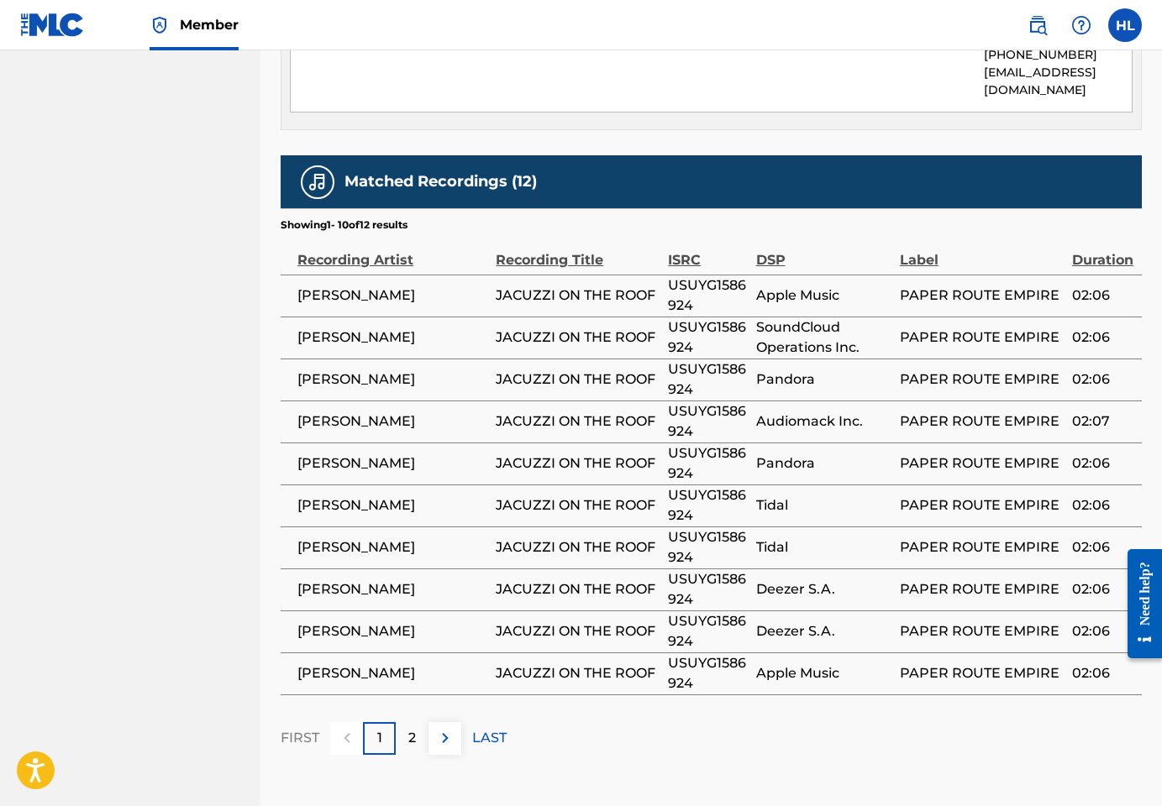
scroll to position [1266, 0]
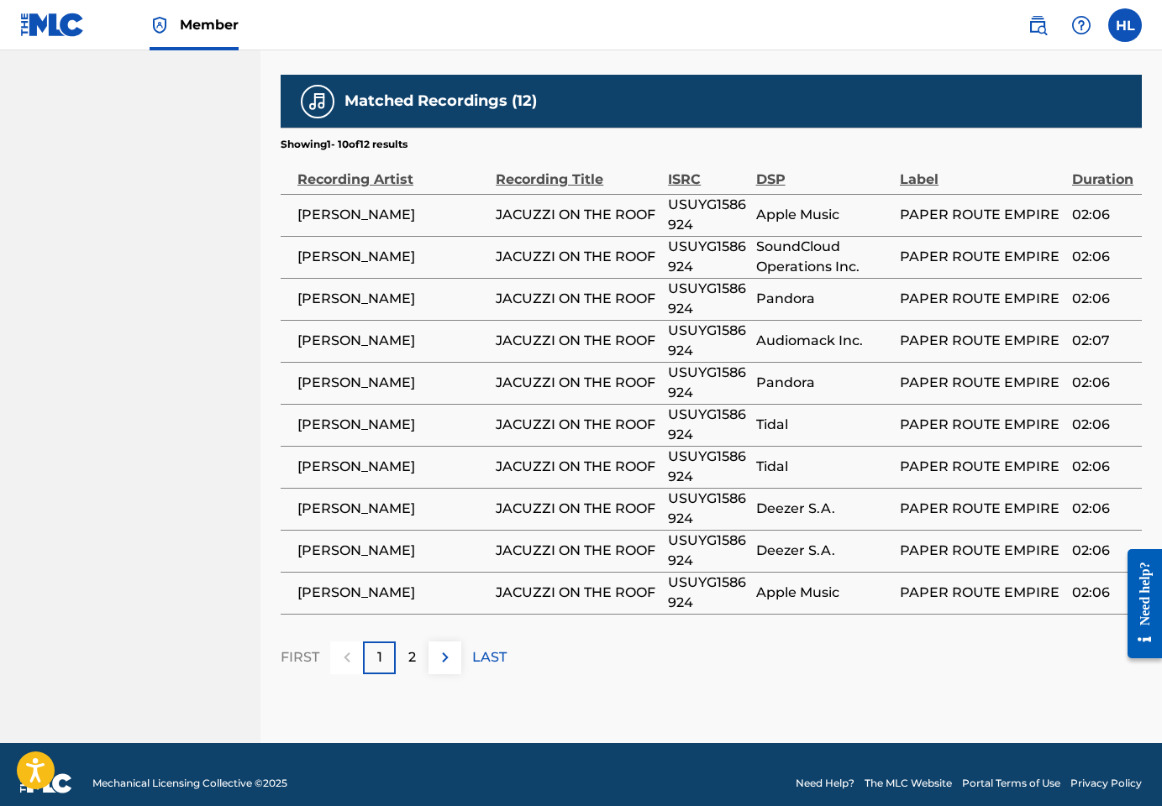
click at [408, 648] on p "2" at bounding box center [412, 658] width 8 height 20
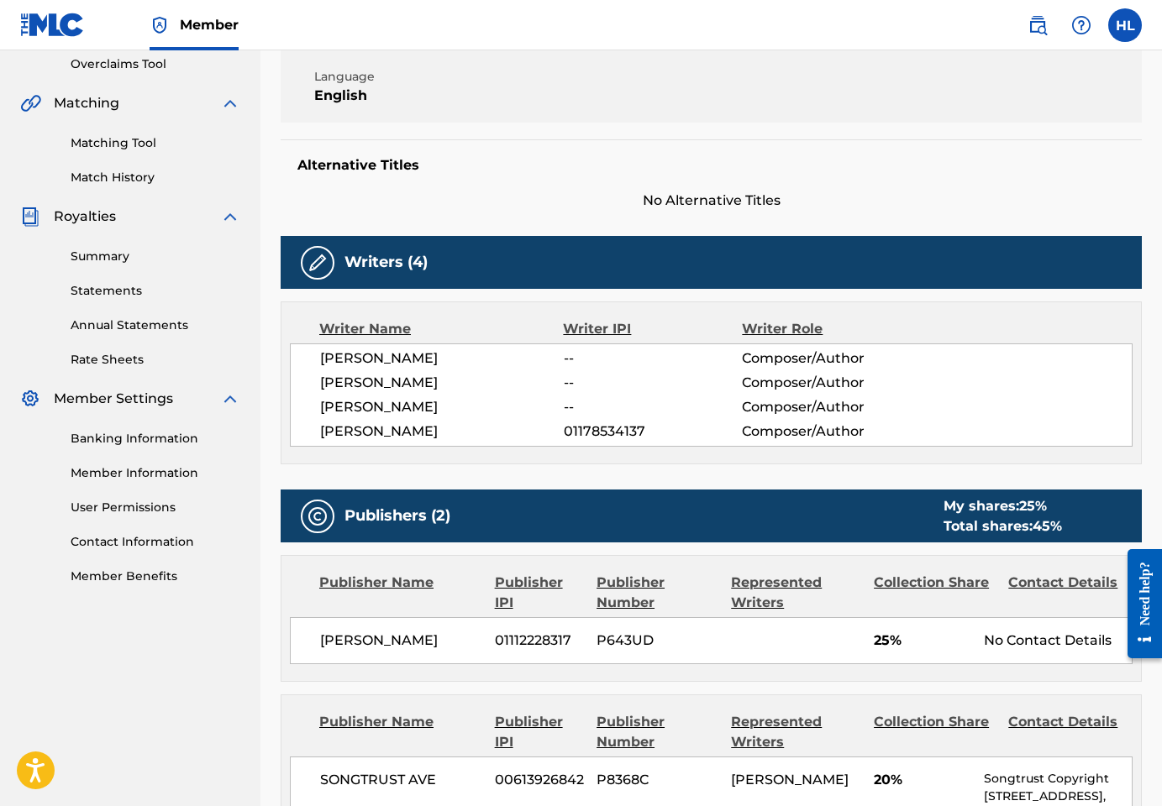
scroll to position [312, 0]
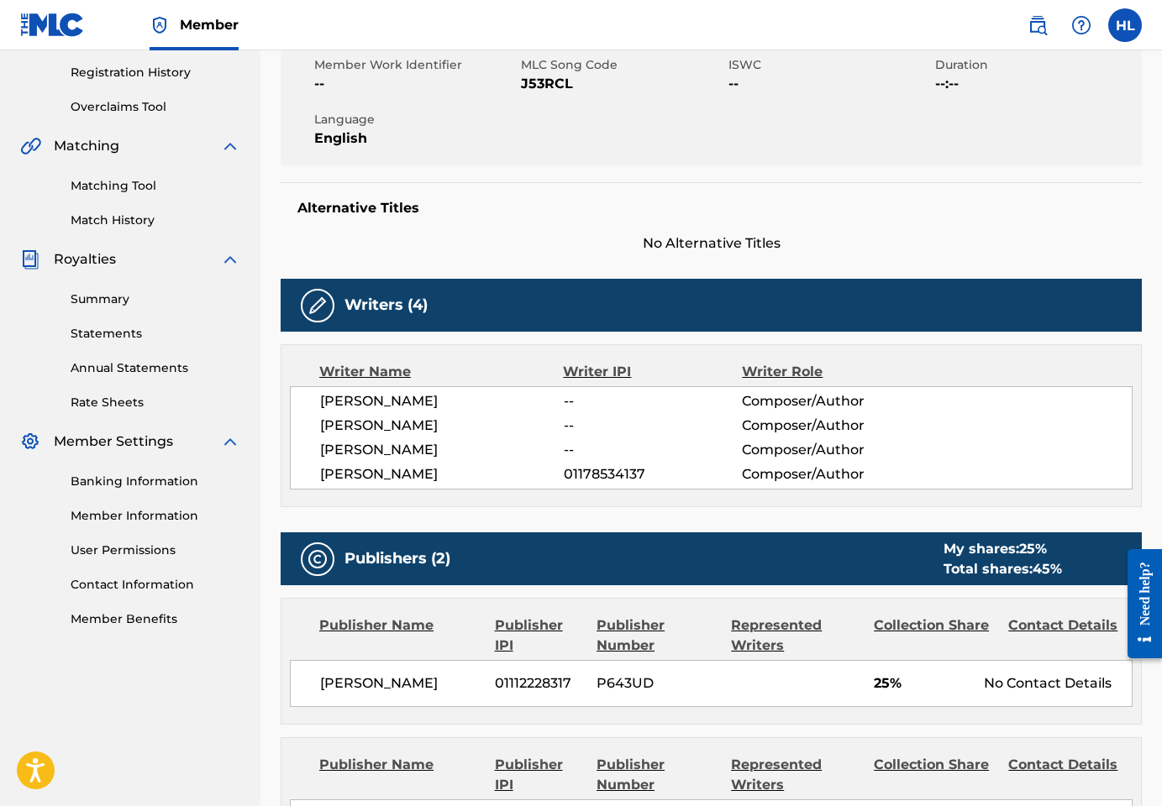
click at [137, 478] on link "Banking Information" at bounding box center [156, 482] width 170 height 18
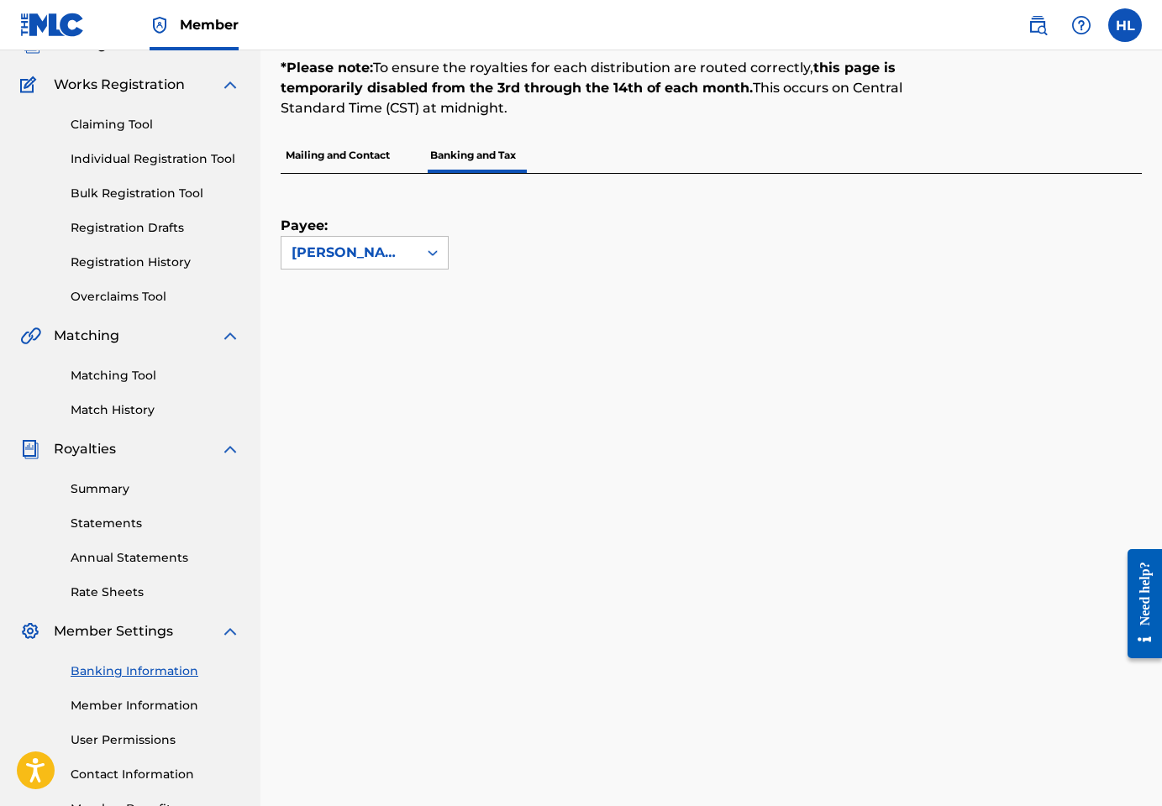
scroll to position [119, 0]
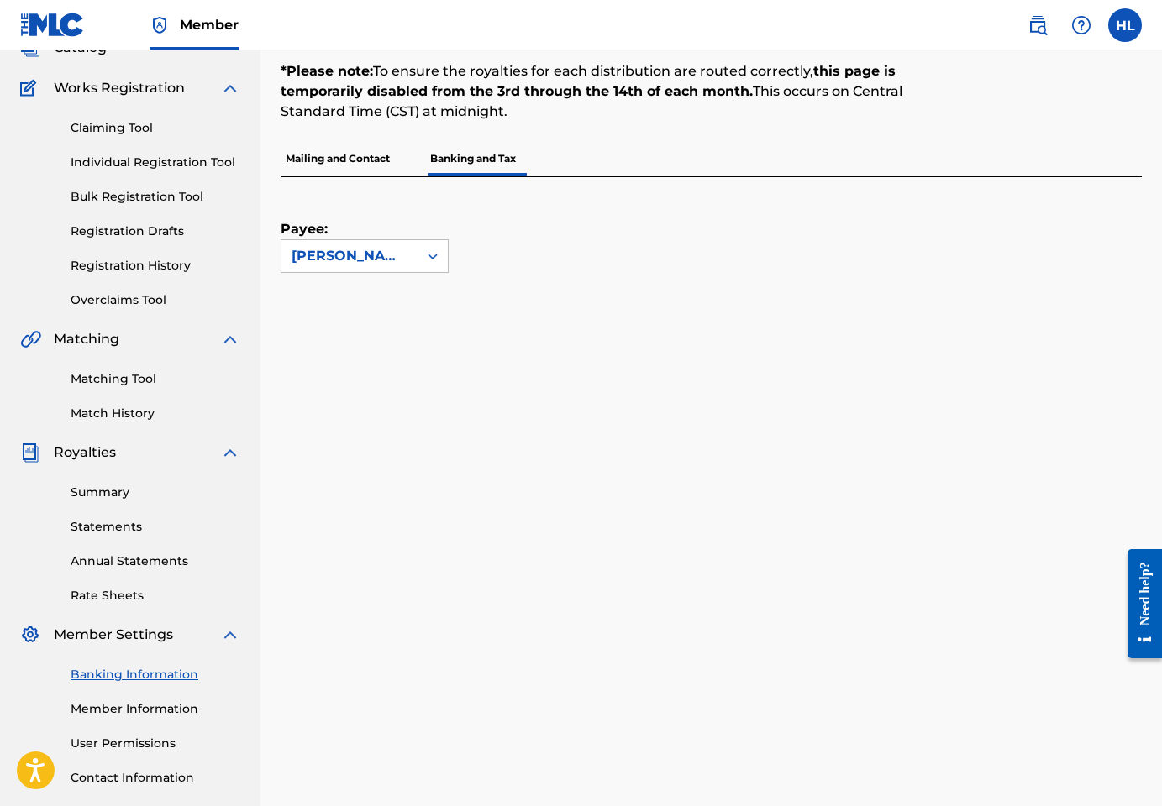
click at [368, 170] on p "Mailing and Contact" at bounding box center [338, 158] width 114 height 35
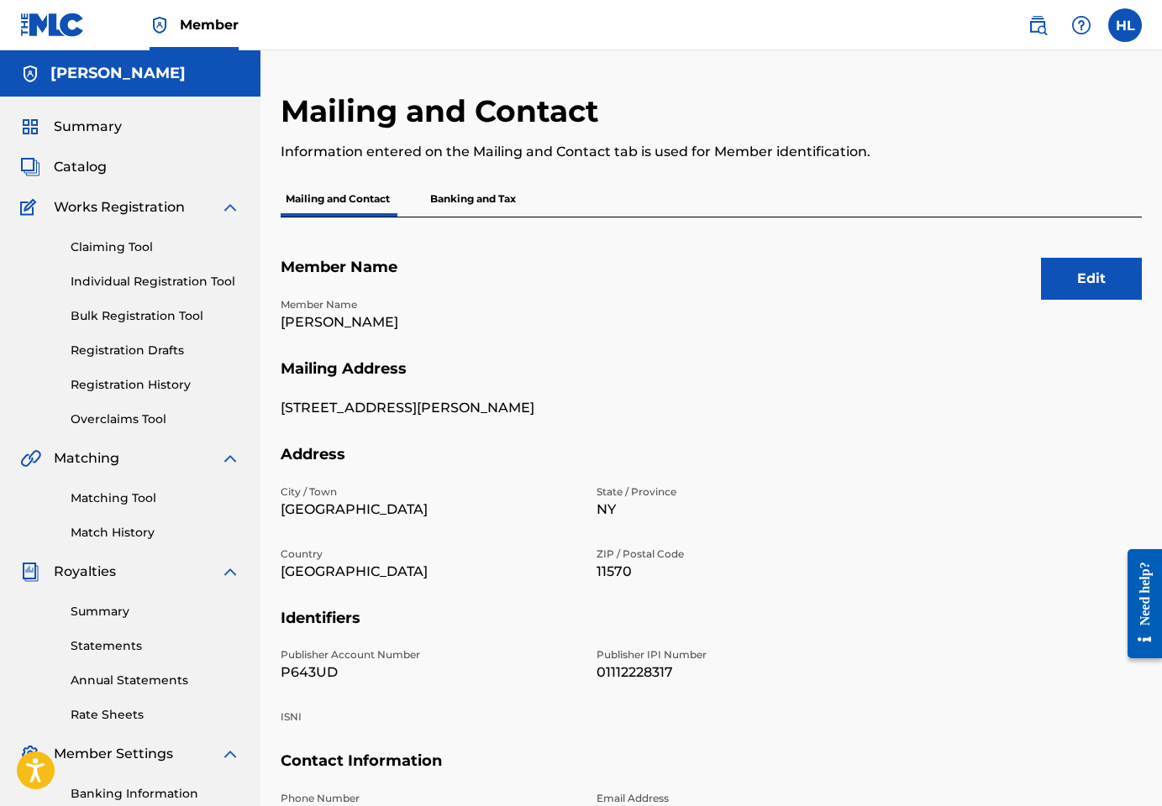
click at [464, 192] on p "Banking and Tax" at bounding box center [473, 198] width 96 height 35
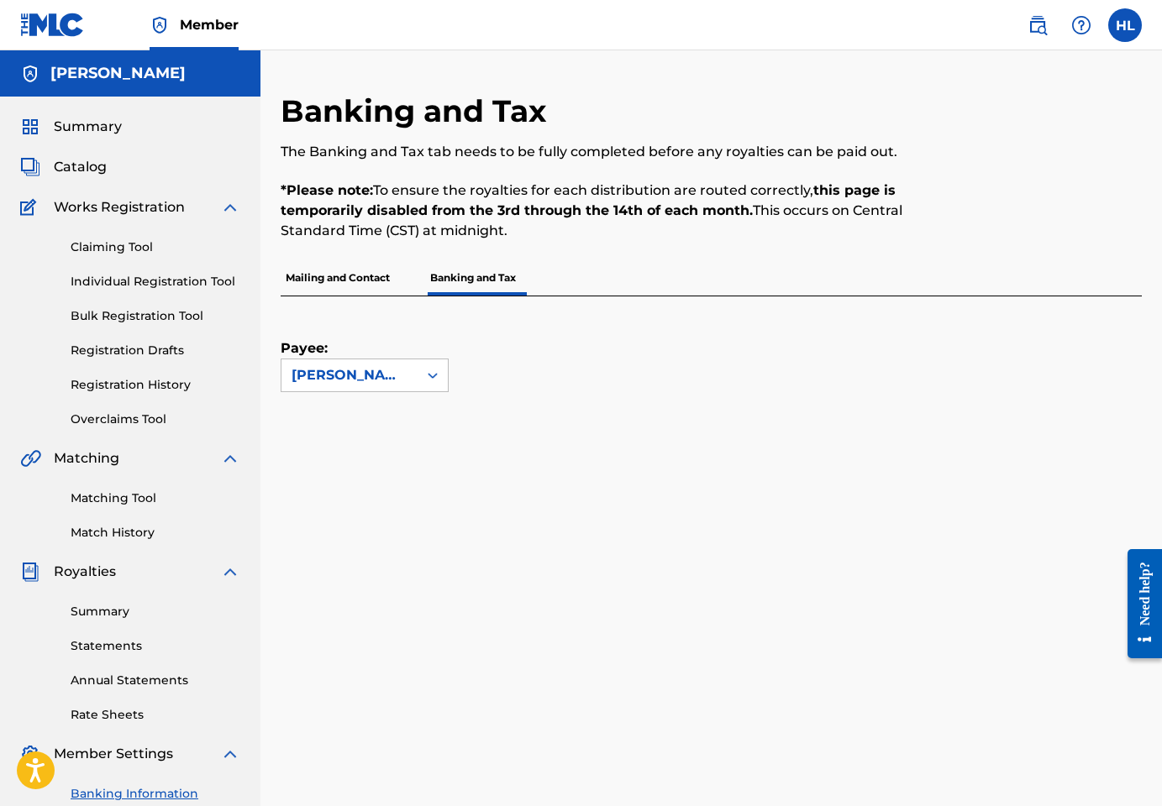
click at [140, 242] on link "Claiming Tool" at bounding box center [156, 248] width 170 height 18
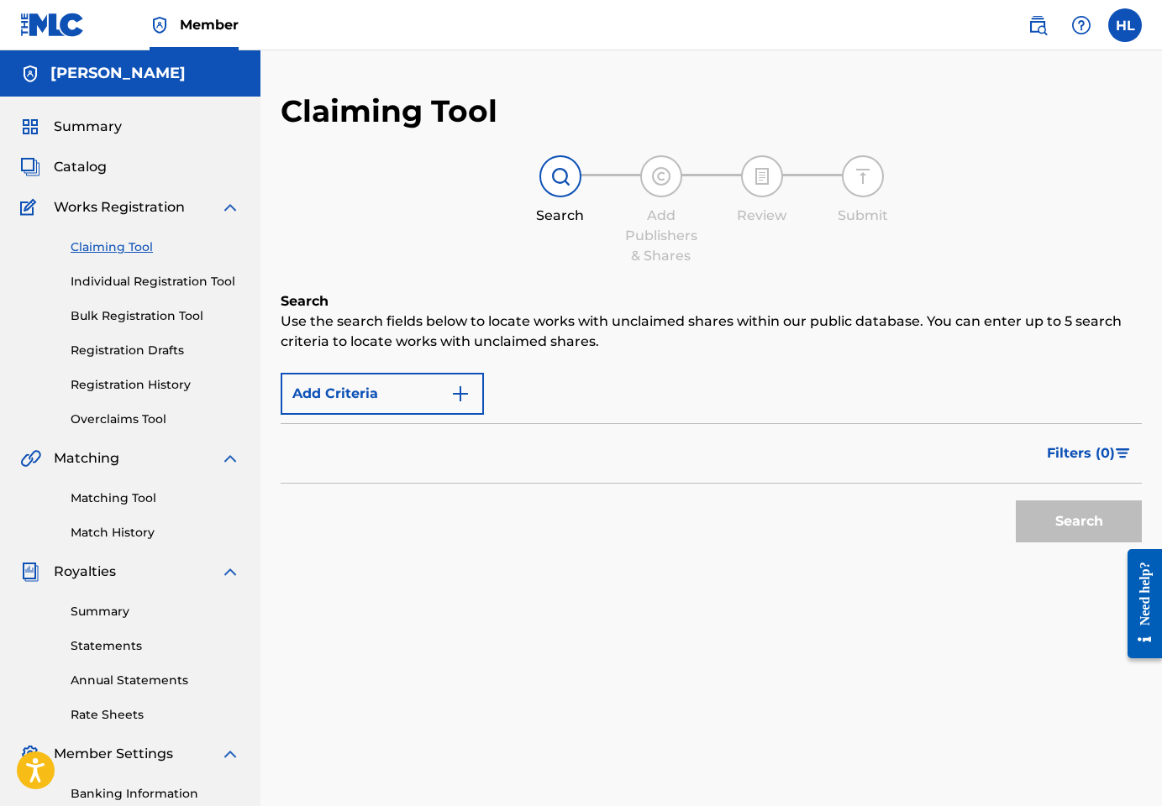
click at [78, 165] on span "Catalog" at bounding box center [80, 167] width 53 height 20
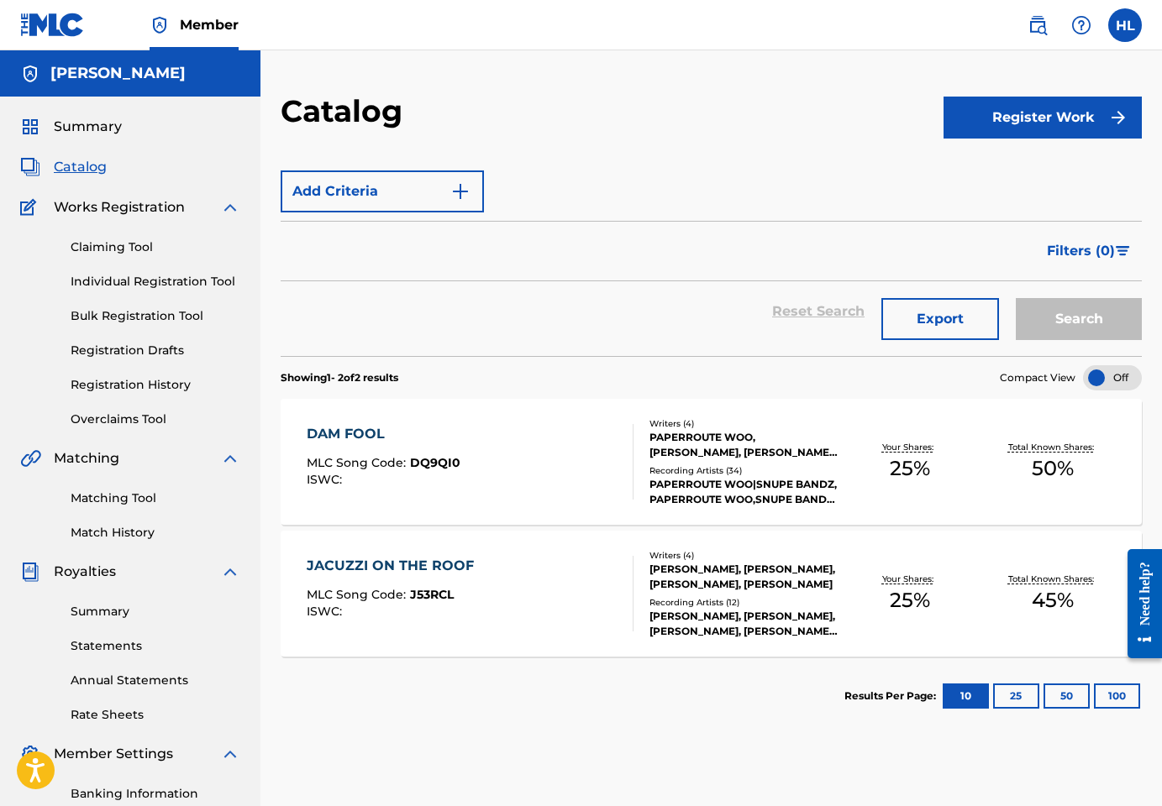
click at [97, 120] on span "Summary" at bounding box center [88, 127] width 68 height 20
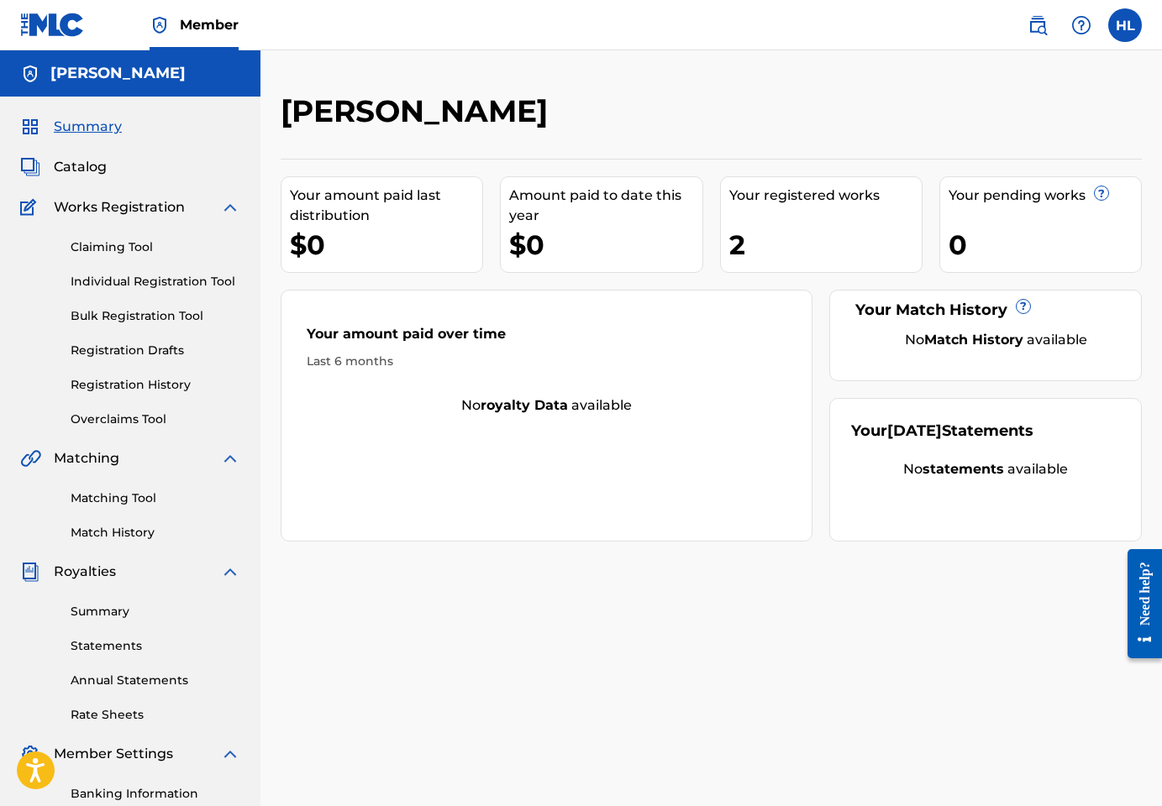
click at [1084, 24] on img at bounding box center [1081, 25] width 20 height 20
click at [1042, 74] on link "Contact us" at bounding box center [1081, 70] width 143 height 40
